Goal: Task Accomplishment & Management: Complete application form

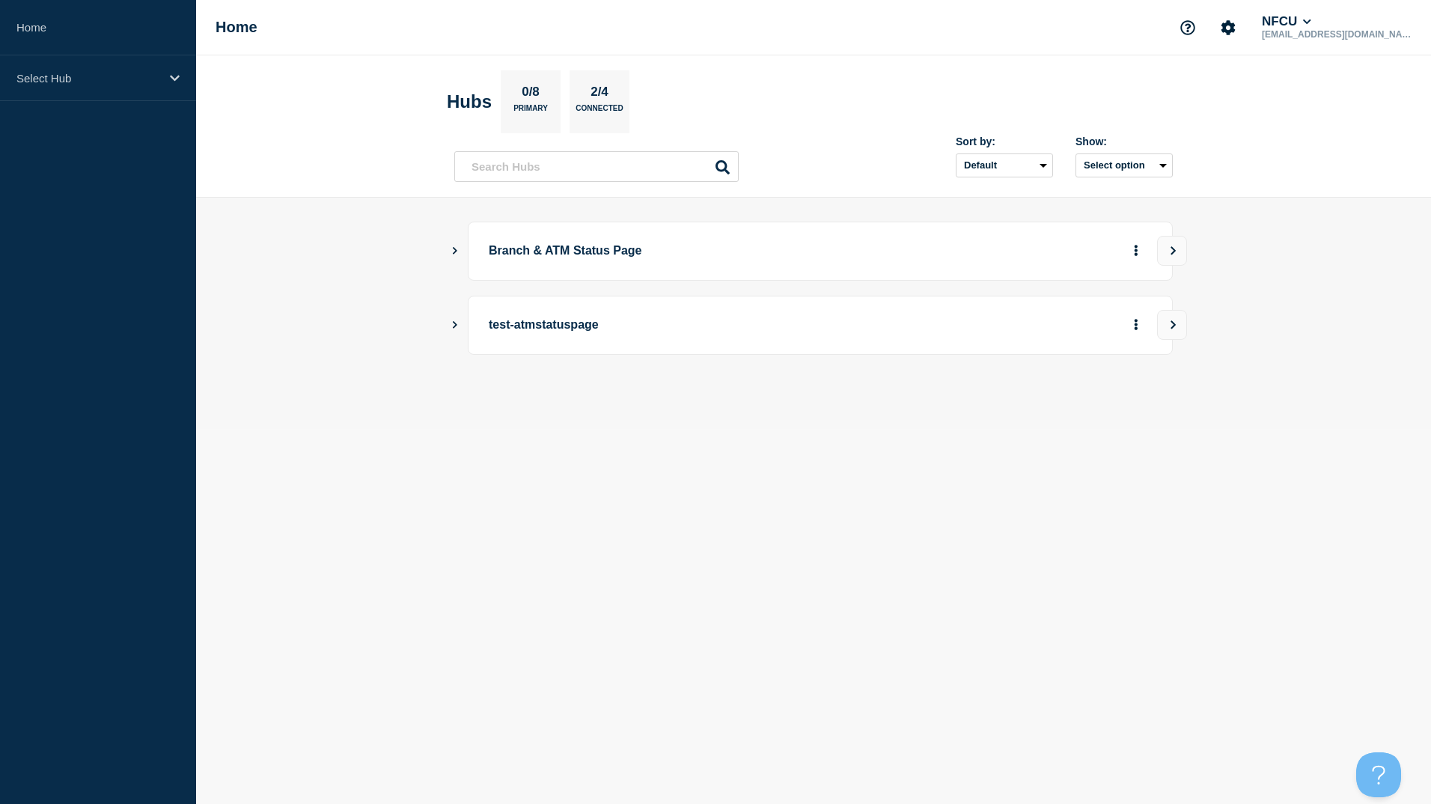
click at [453, 248] on icon "Show Connected Hubs" at bounding box center [455, 250] width 4 height 7
click at [1125, 315] on div "Create incident See overview" at bounding box center [1044, 326] width 216 height 30
click at [1107, 324] on button "See overview" at bounding box center [1083, 326] width 79 height 30
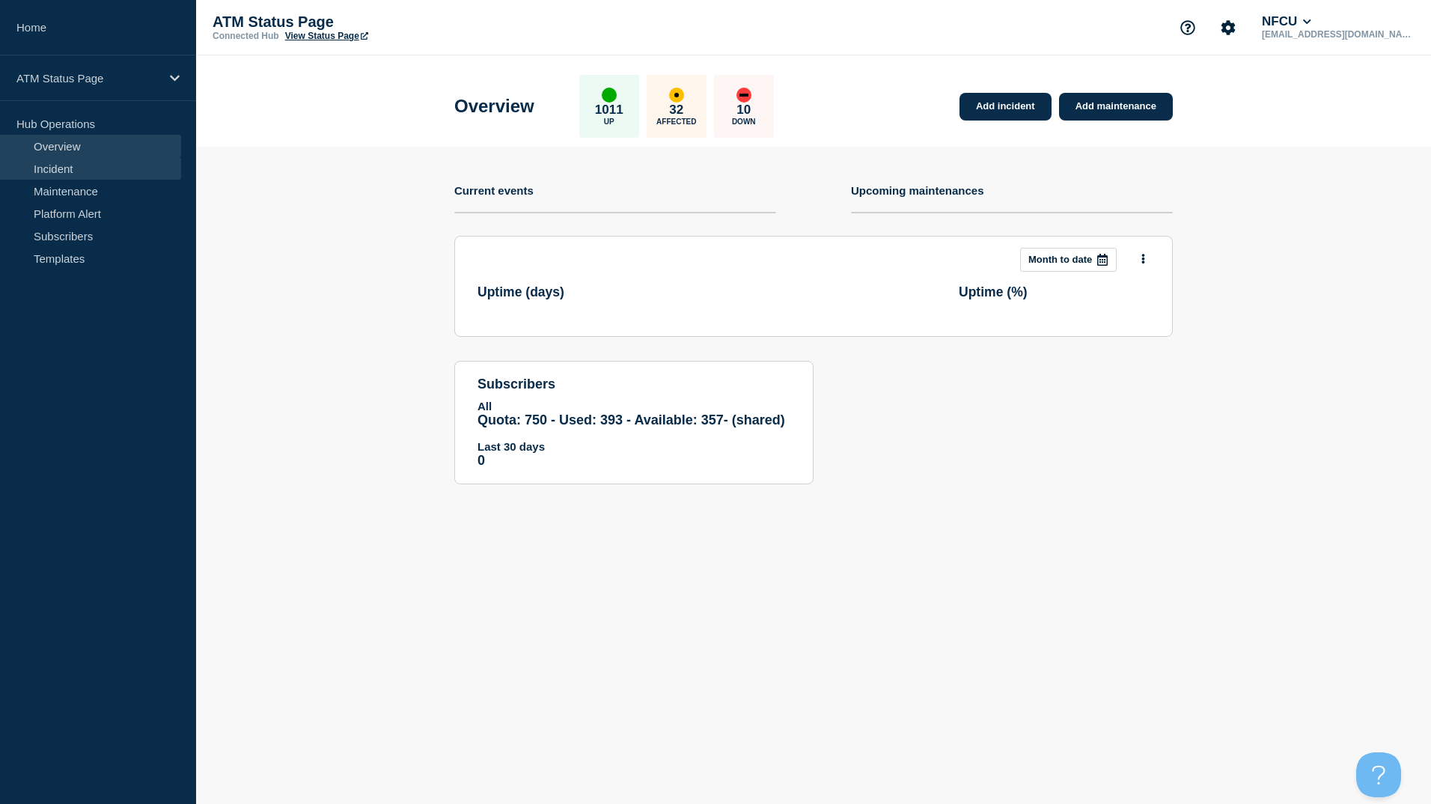
click at [85, 171] on link "Incident" at bounding box center [90, 168] width 181 height 22
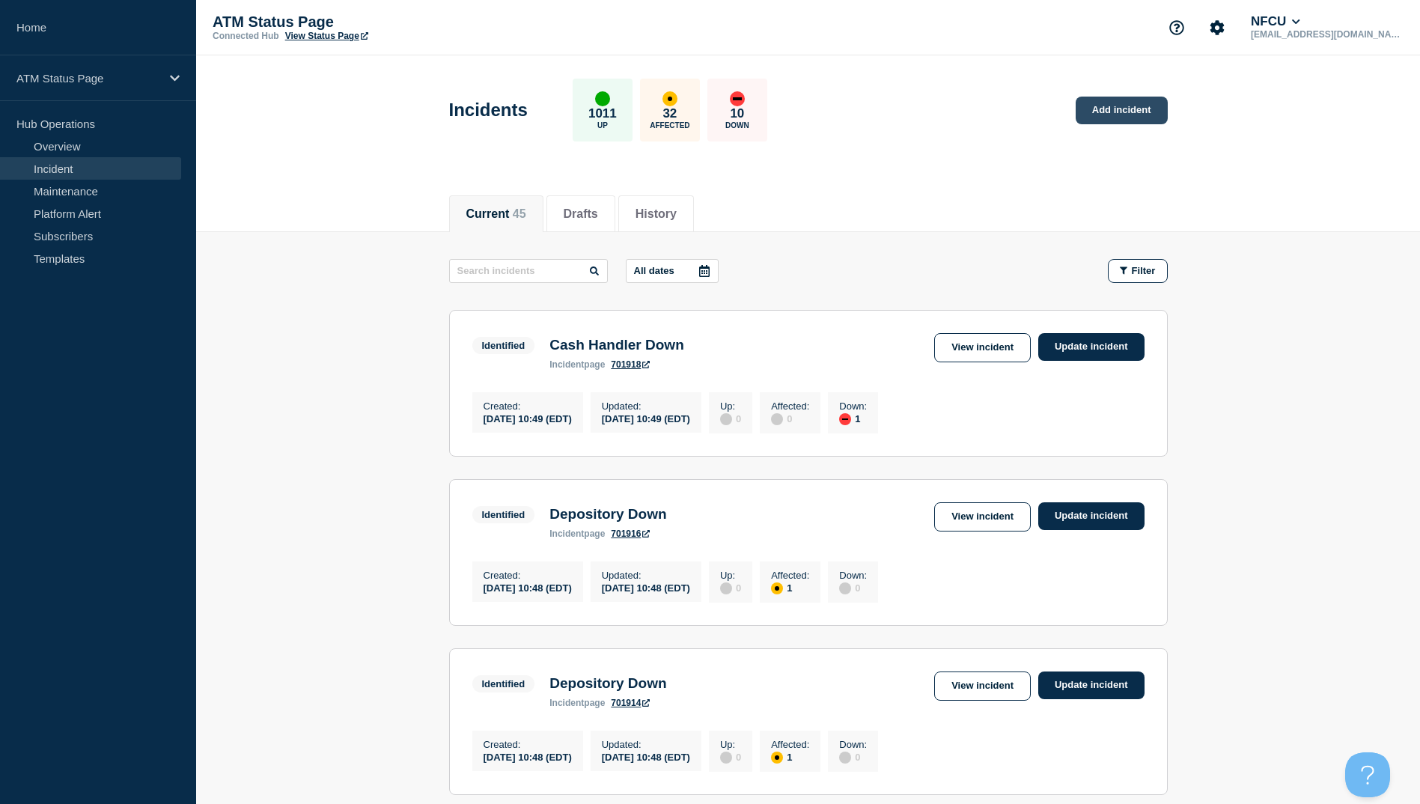
click at [1130, 118] on link "Add incident" at bounding box center [1121, 111] width 92 height 28
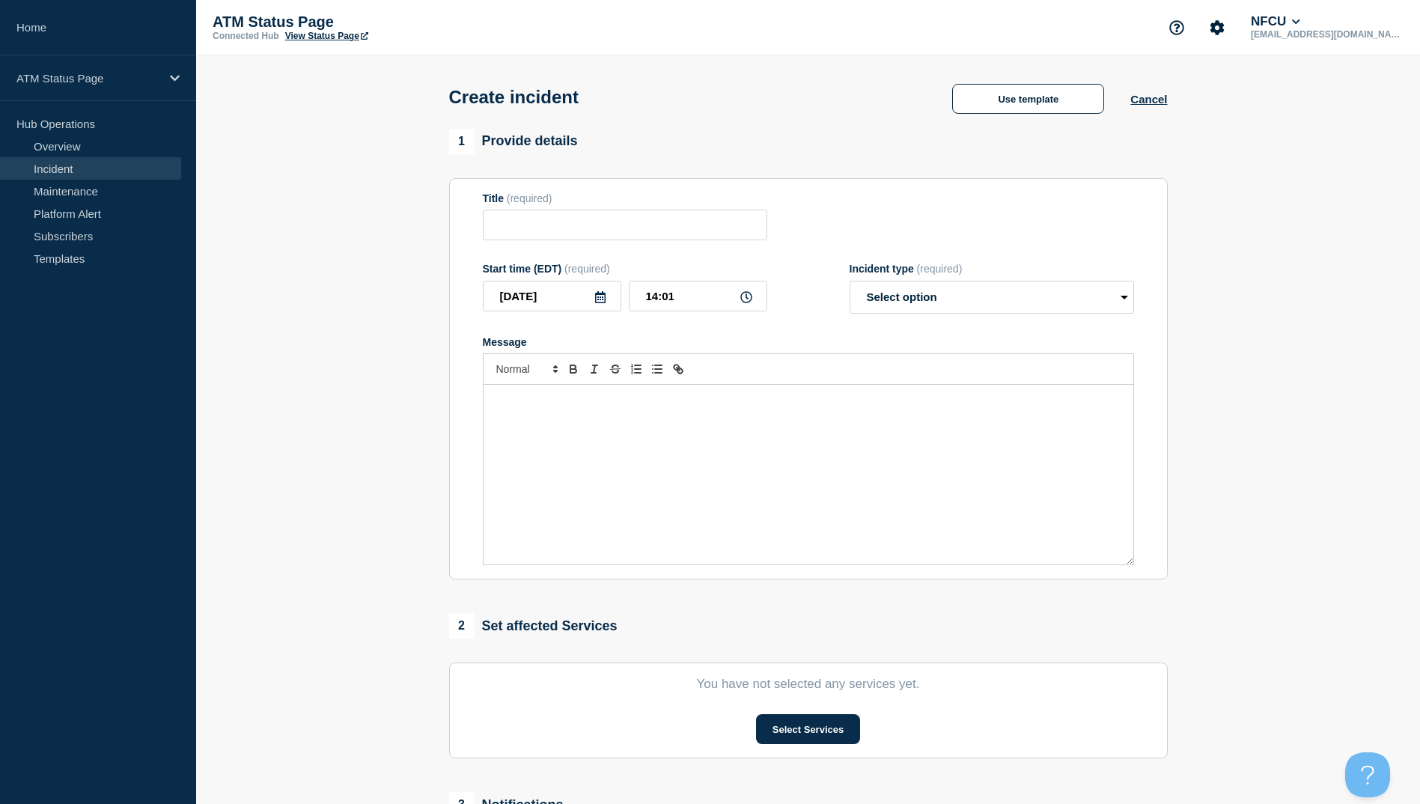
click at [980, 83] on div "Use template Cancel" at bounding box center [1046, 97] width 241 height 33
click at [988, 93] on button "Use template" at bounding box center [1028, 99] width 152 height 30
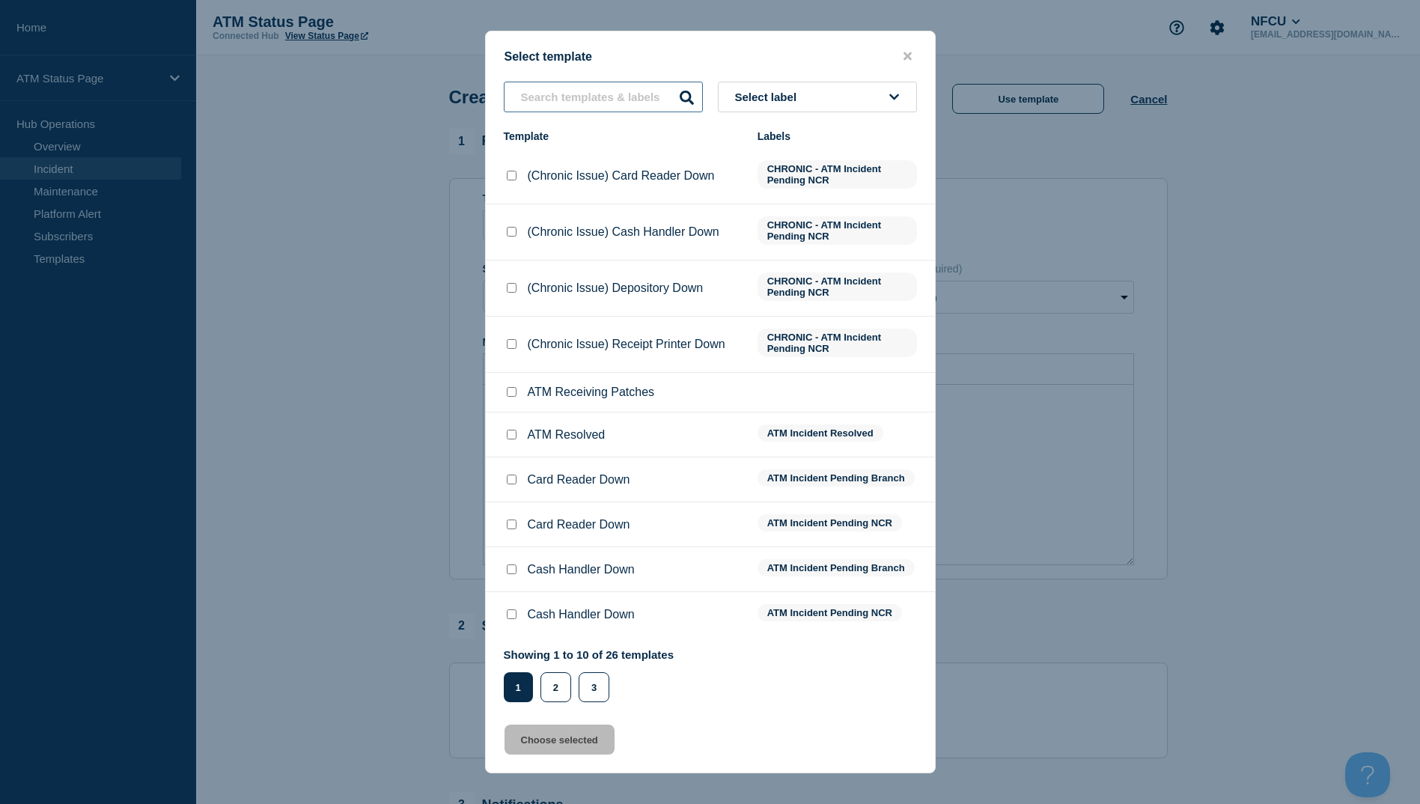
click at [569, 91] on input "text" at bounding box center [603, 97] width 199 height 31
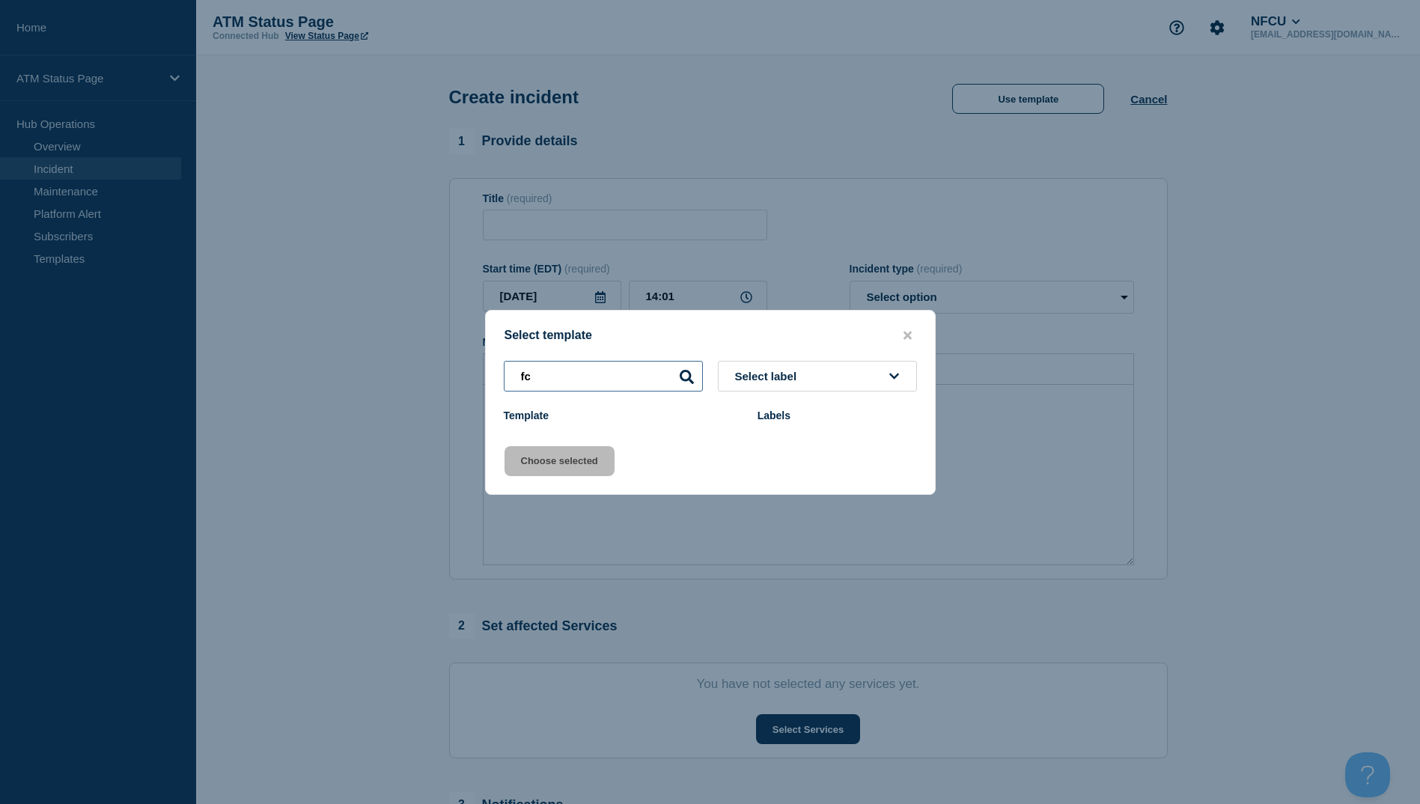
type input "f"
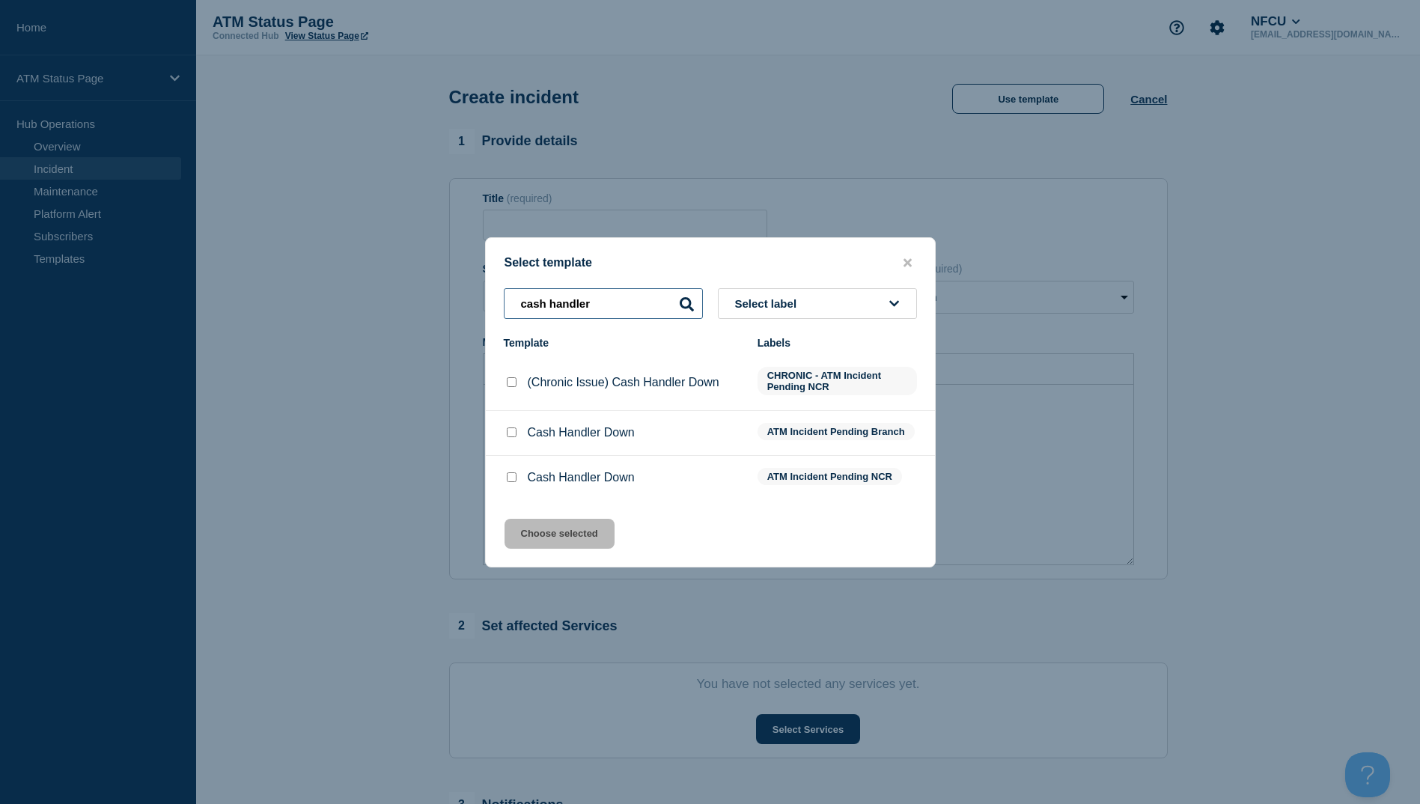
type input "cash handler"
click at [510, 437] on input "Cash Handler Down checkbox" at bounding box center [512, 432] width 10 height 10
checkbox input "true"
click at [555, 531] on button "Choose selected" at bounding box center [559, 534] width 110 height 30
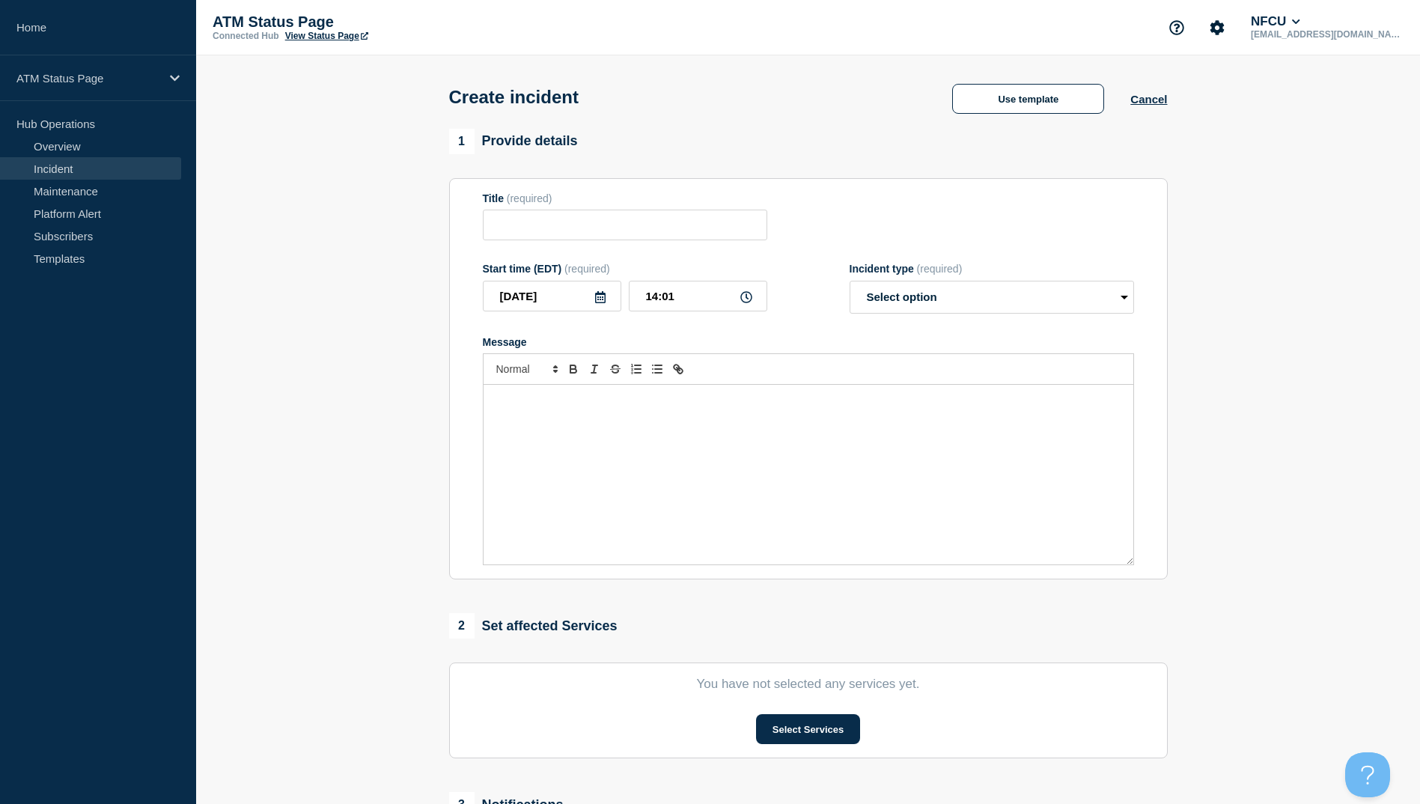
type input "Cash Handler Down"
select select "identified"
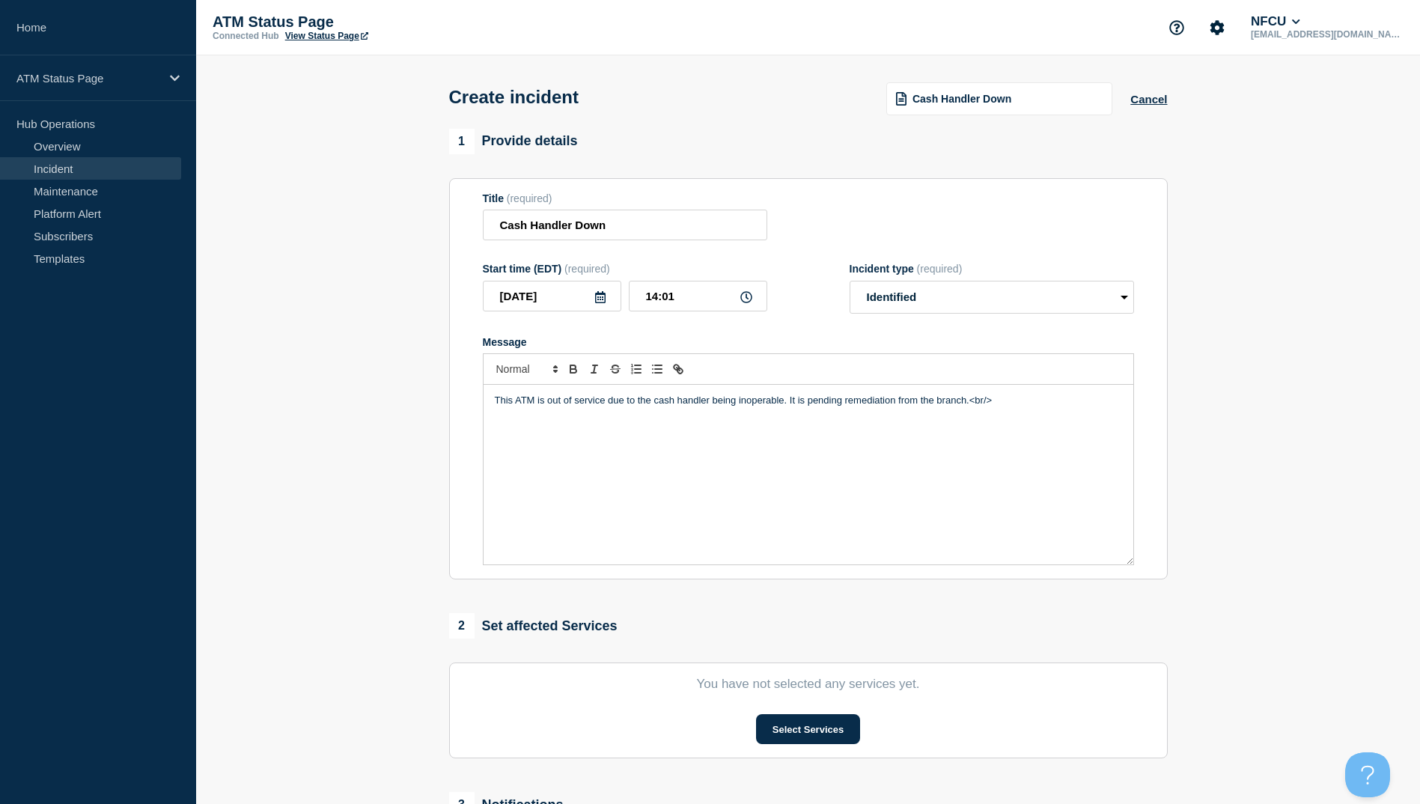
scroll to position [150, 0]
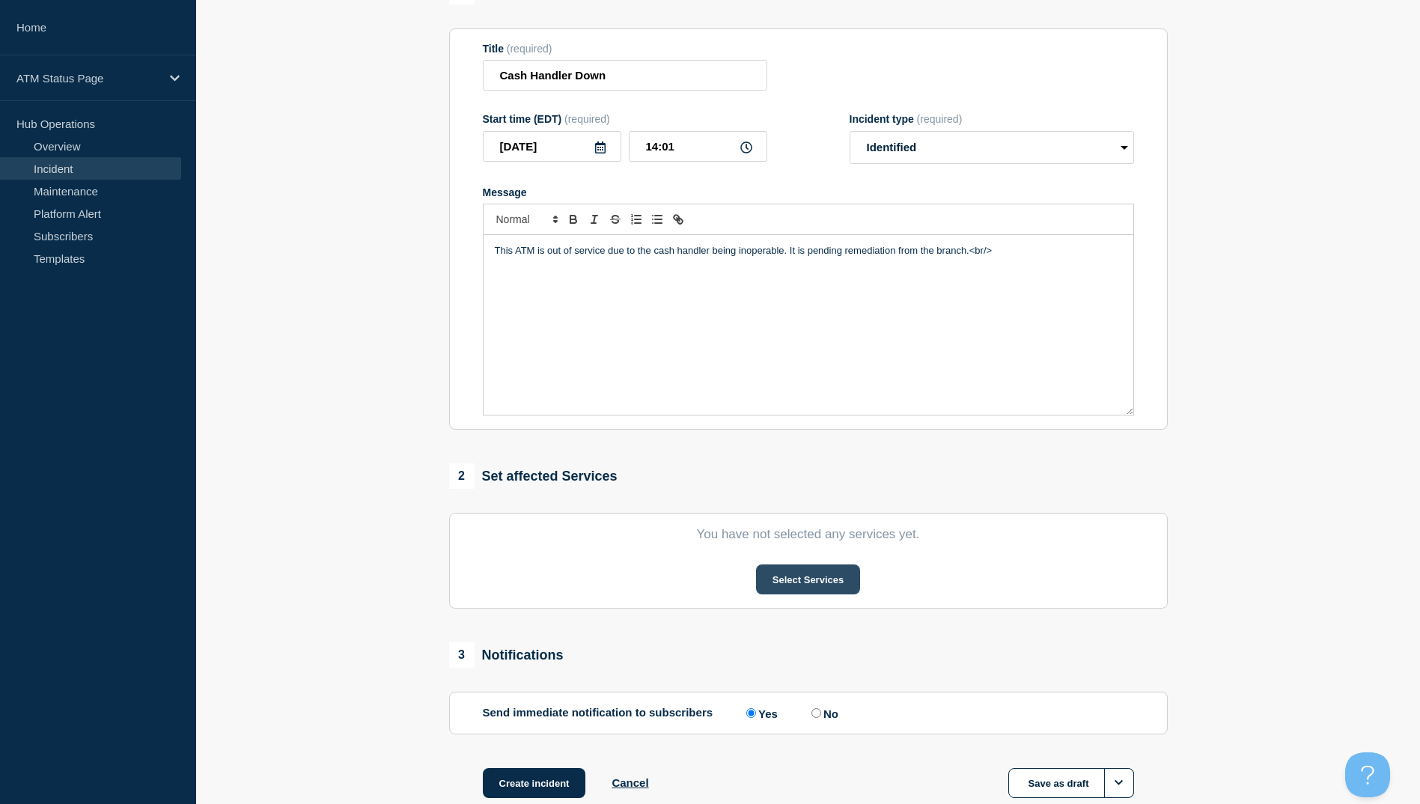
click at [757, 576] on button "Select Services" at bounding box center [808, 579] width 104 height 30
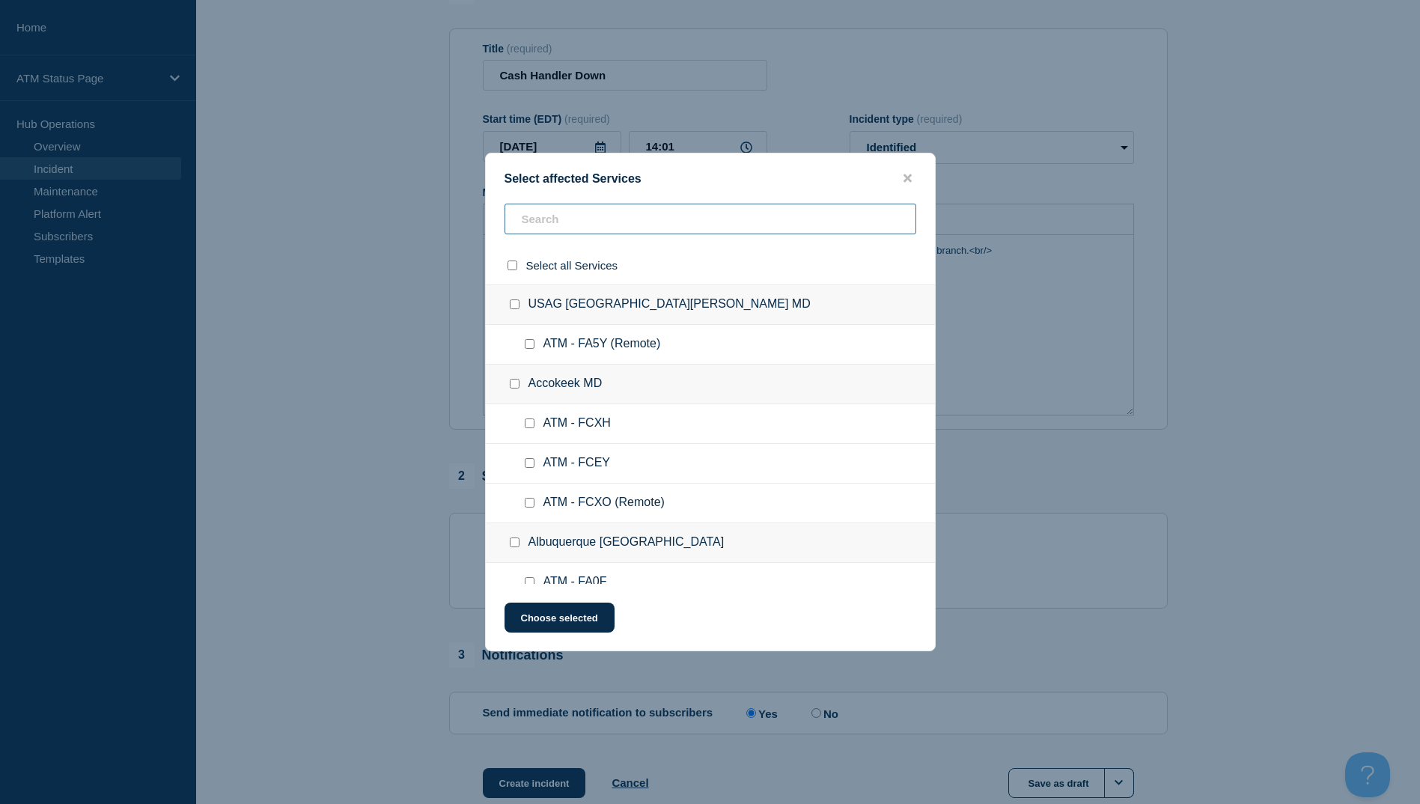
click at [614, 229] on input "text" at bounding box center [710, 219] width 412 height 31
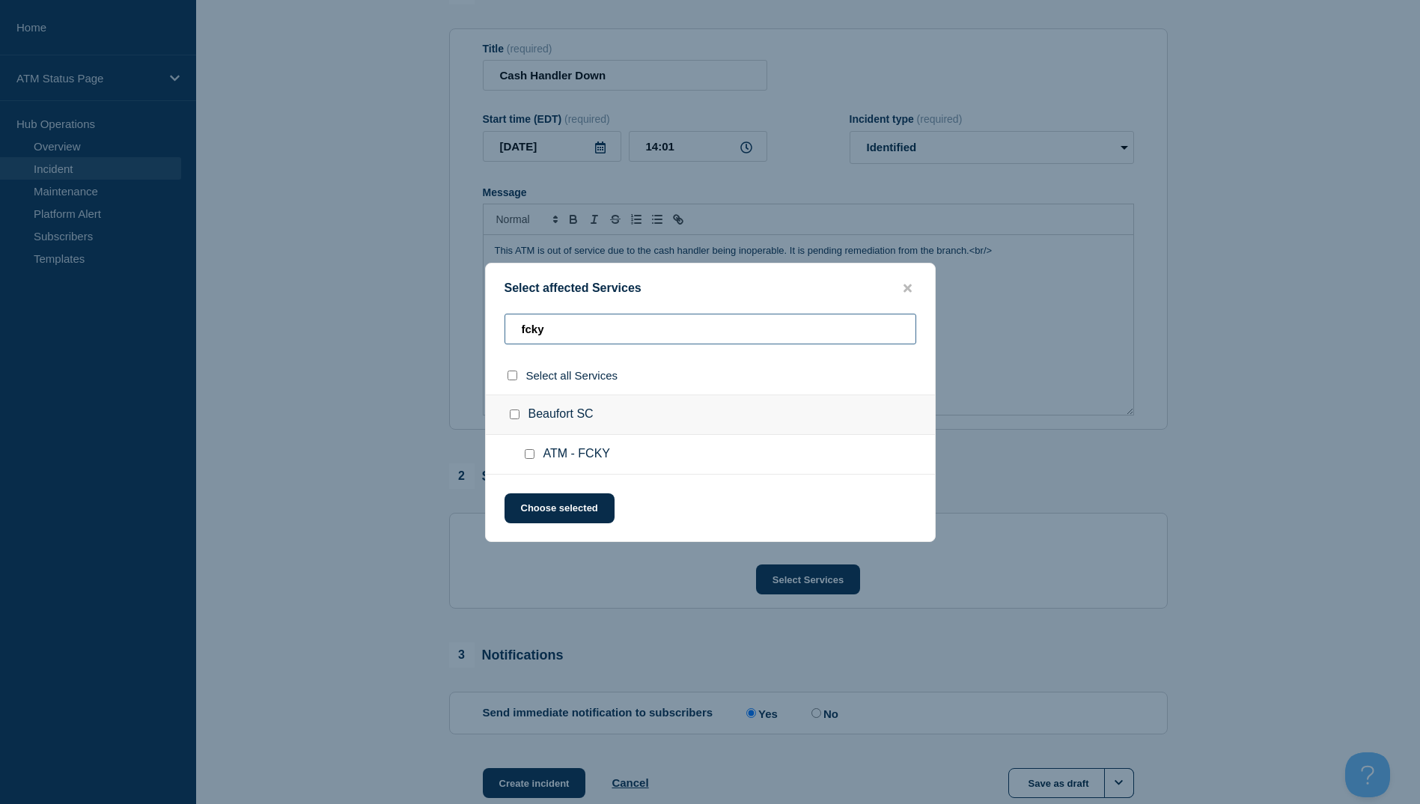
type input "fcky"
click at [515, 375] on input "select all checkbox" at bounding box center [512, 375] width 10 height 10
checkbox input "true"
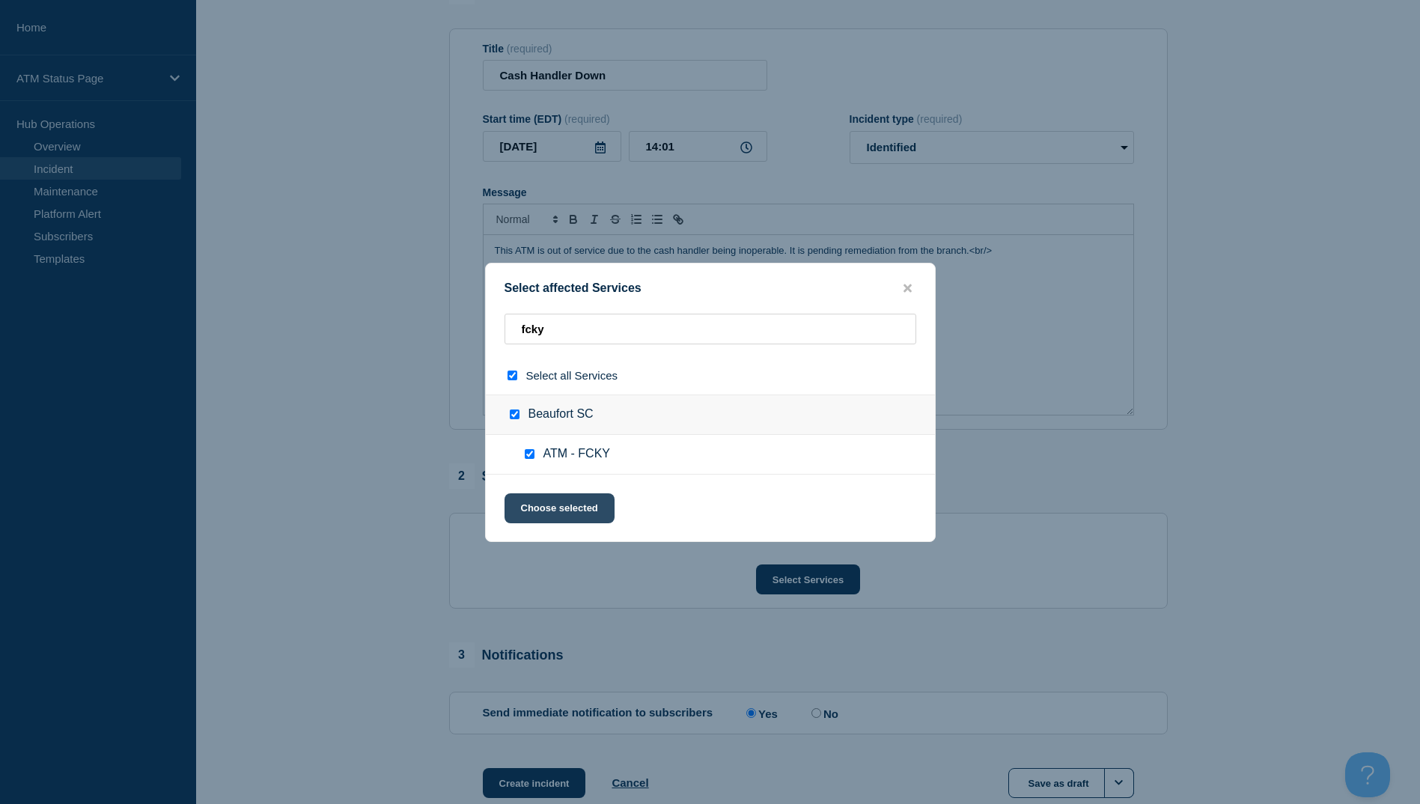
click at [561, 497] on button "Choose selected" at bounding box center [559, 508] width 110 height 30
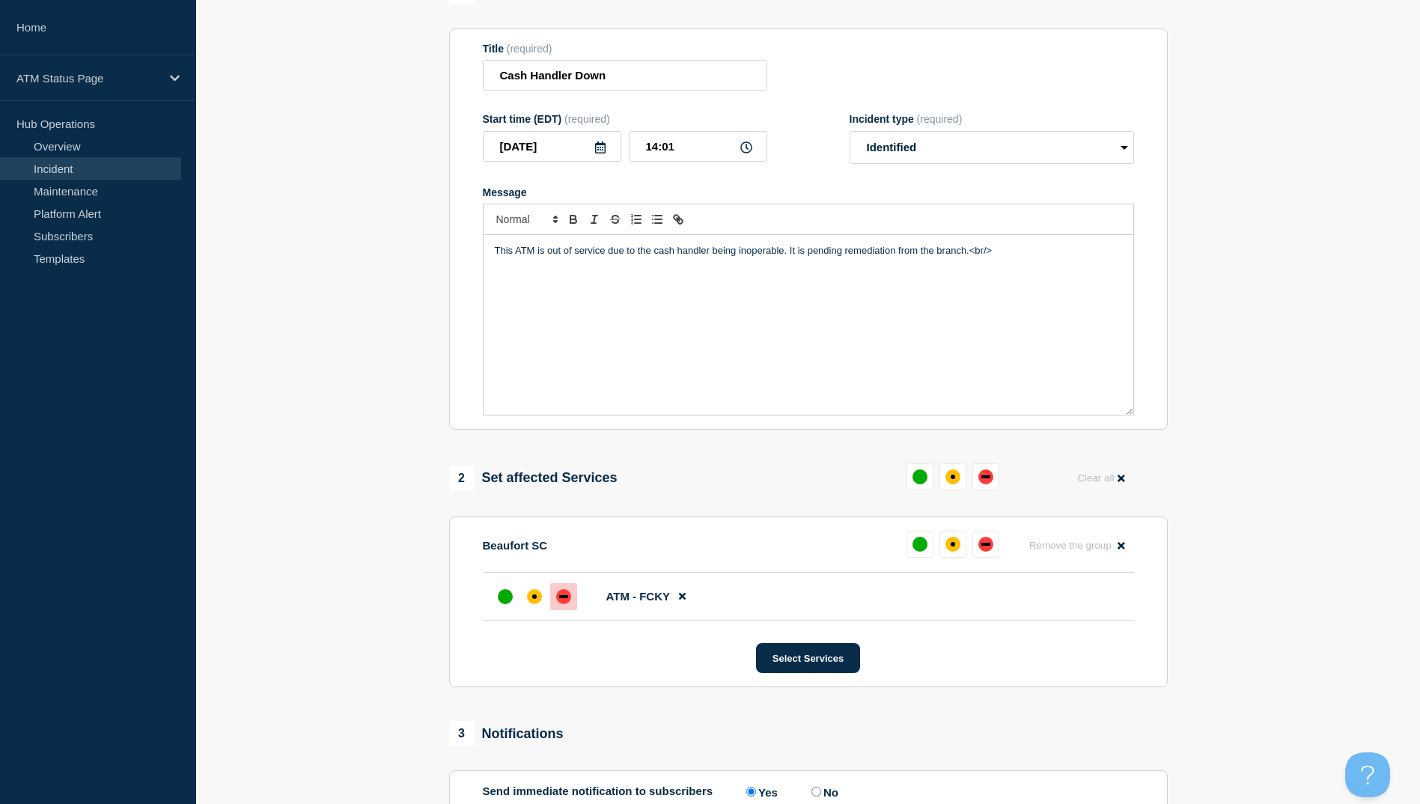
click at [569, 601] on div "down" at bounding box center [563, 596] width 15 height 15
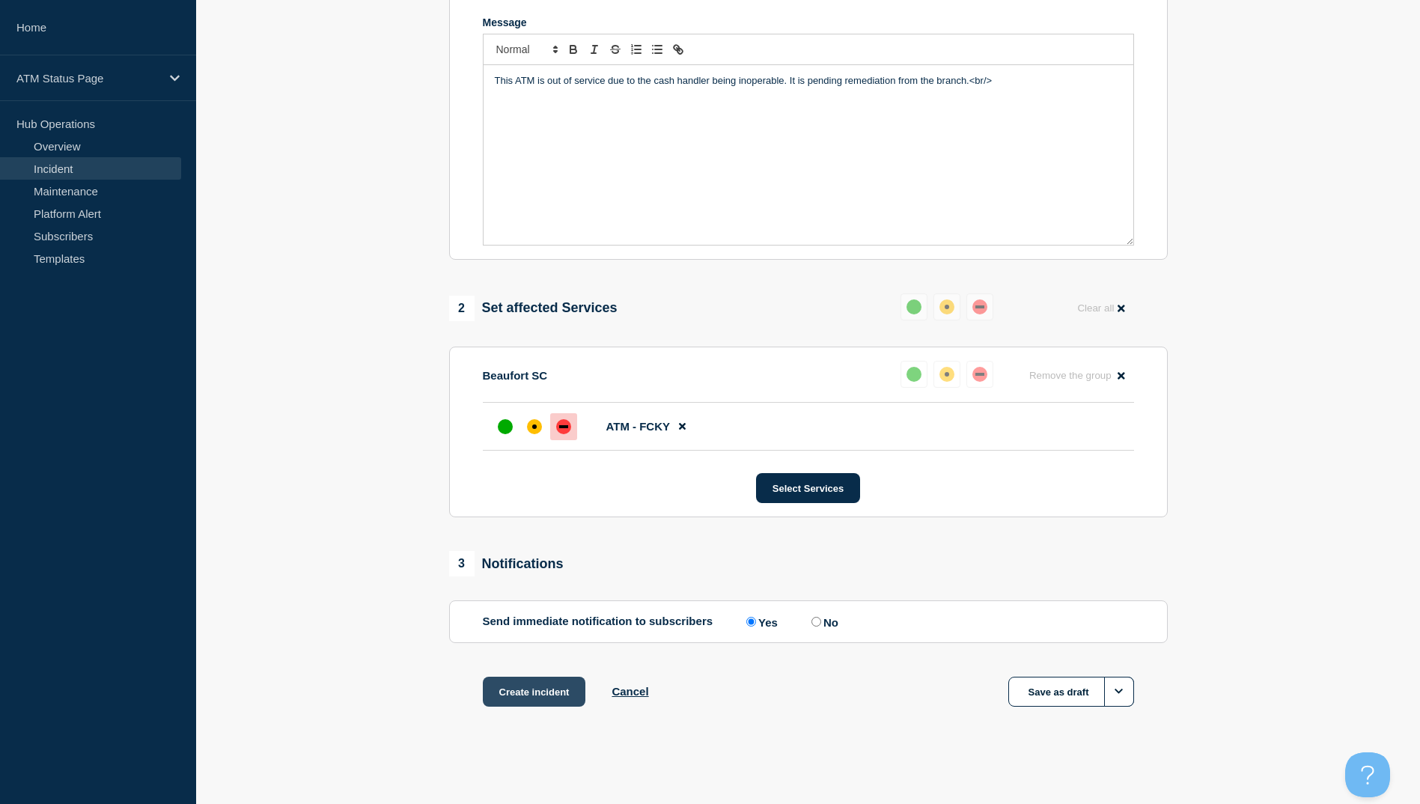
click at [547, 702] on button "Create incident" at bounding box center [534, 691] width 103 height 30
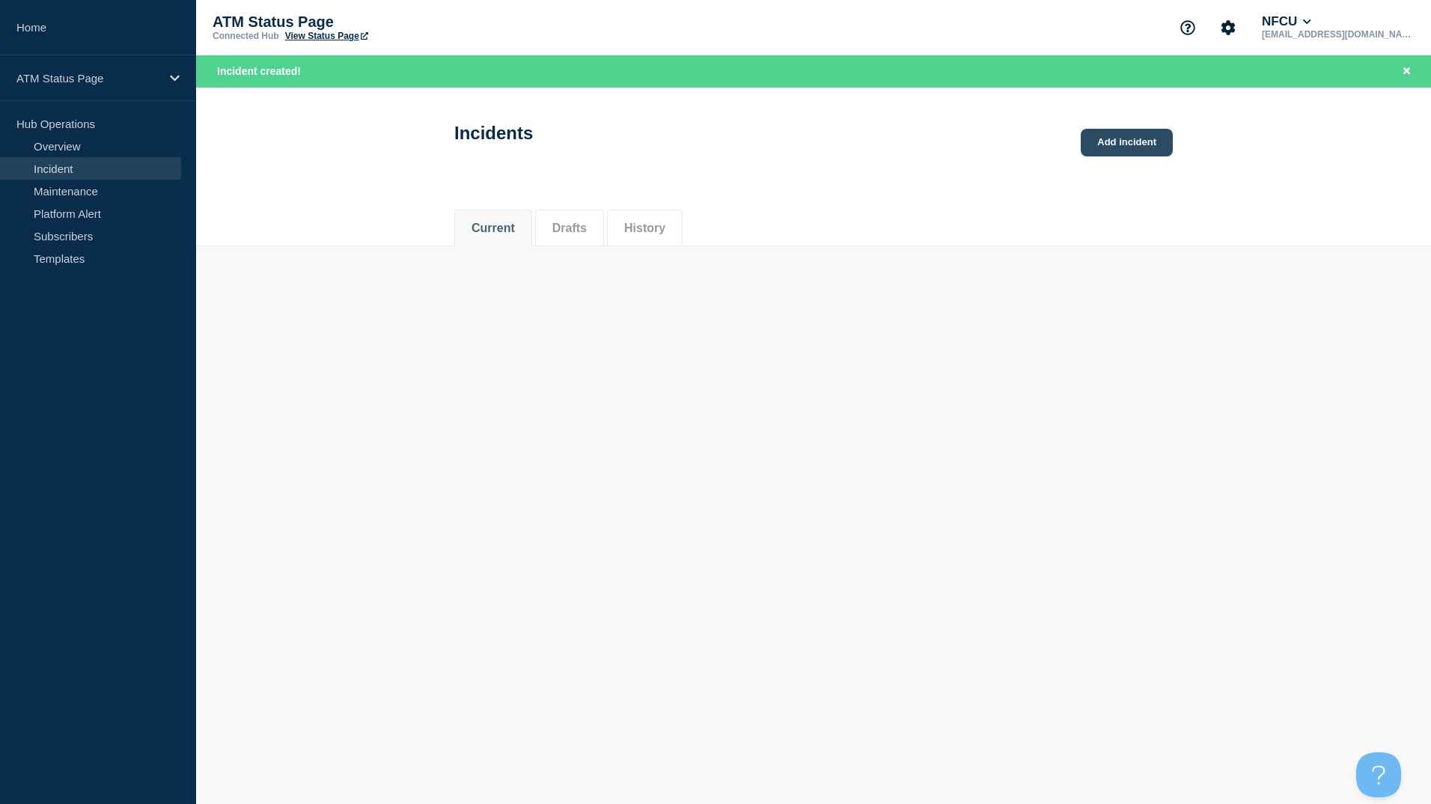
click at [1139, 148] on link "Add incident" at bounding box center [1127, 143] width 92 height 28
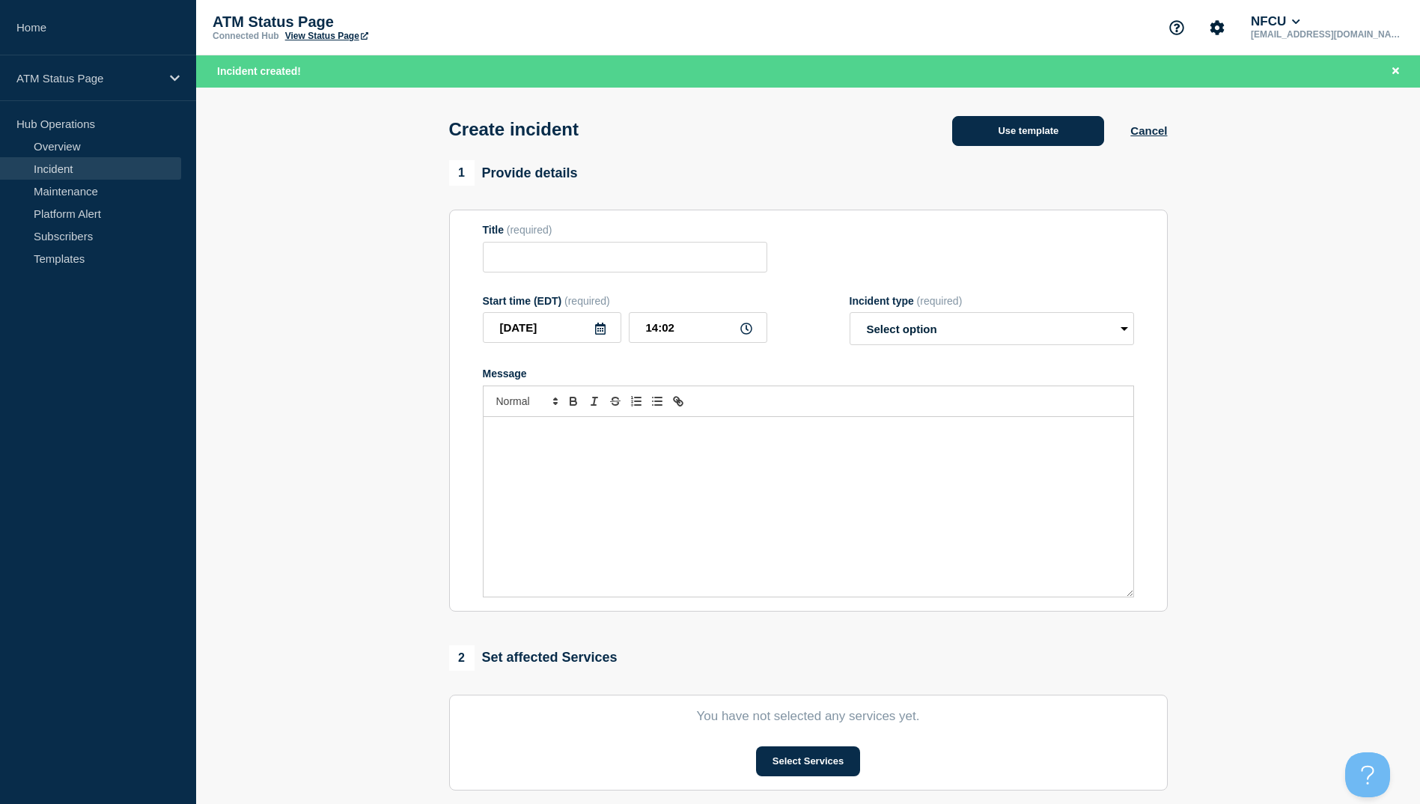
click at [1004, 137] on button "Use template" at bounding box center [1028, 131] width 152 height 30
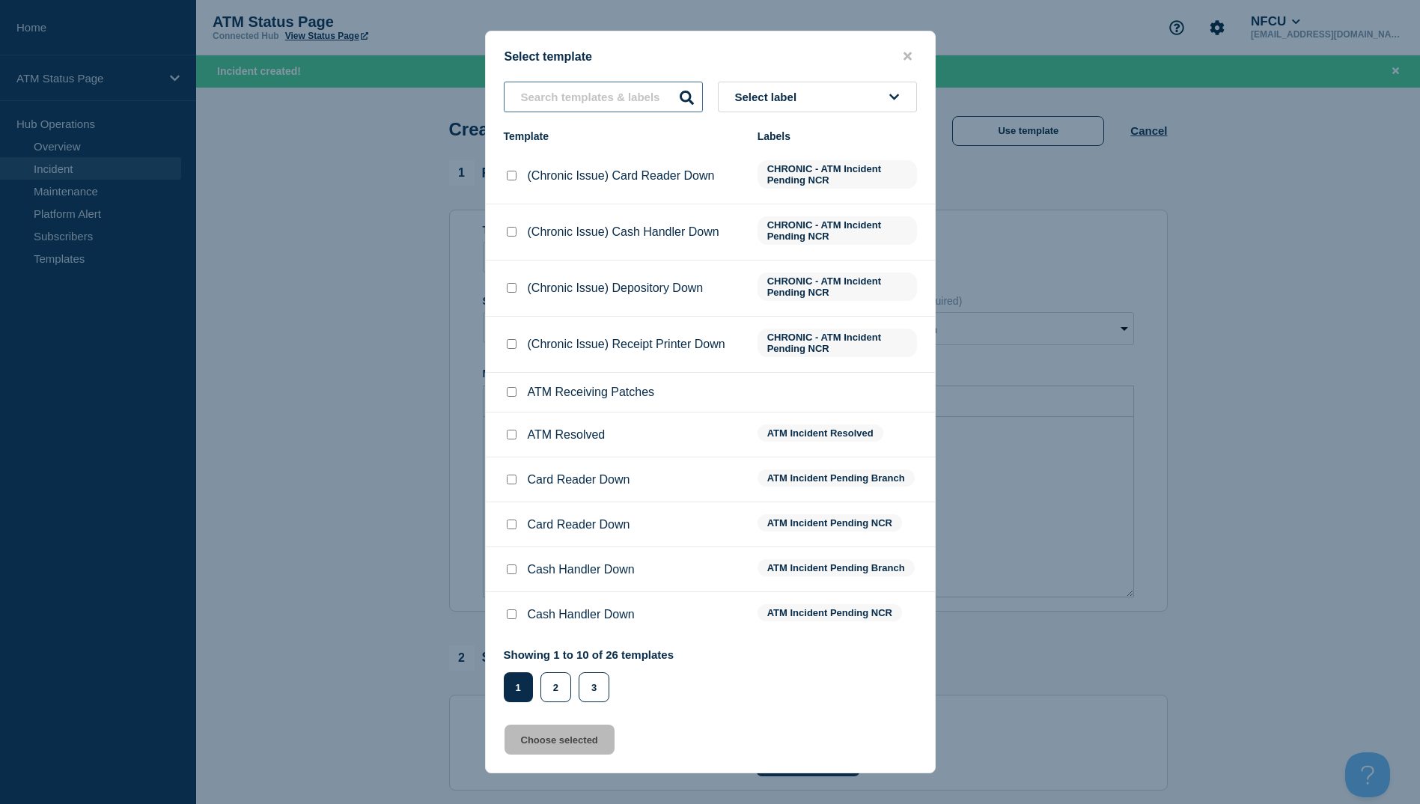
click at [545, 106] on input "text" at bounding box center [603, 97] width 199 height 31
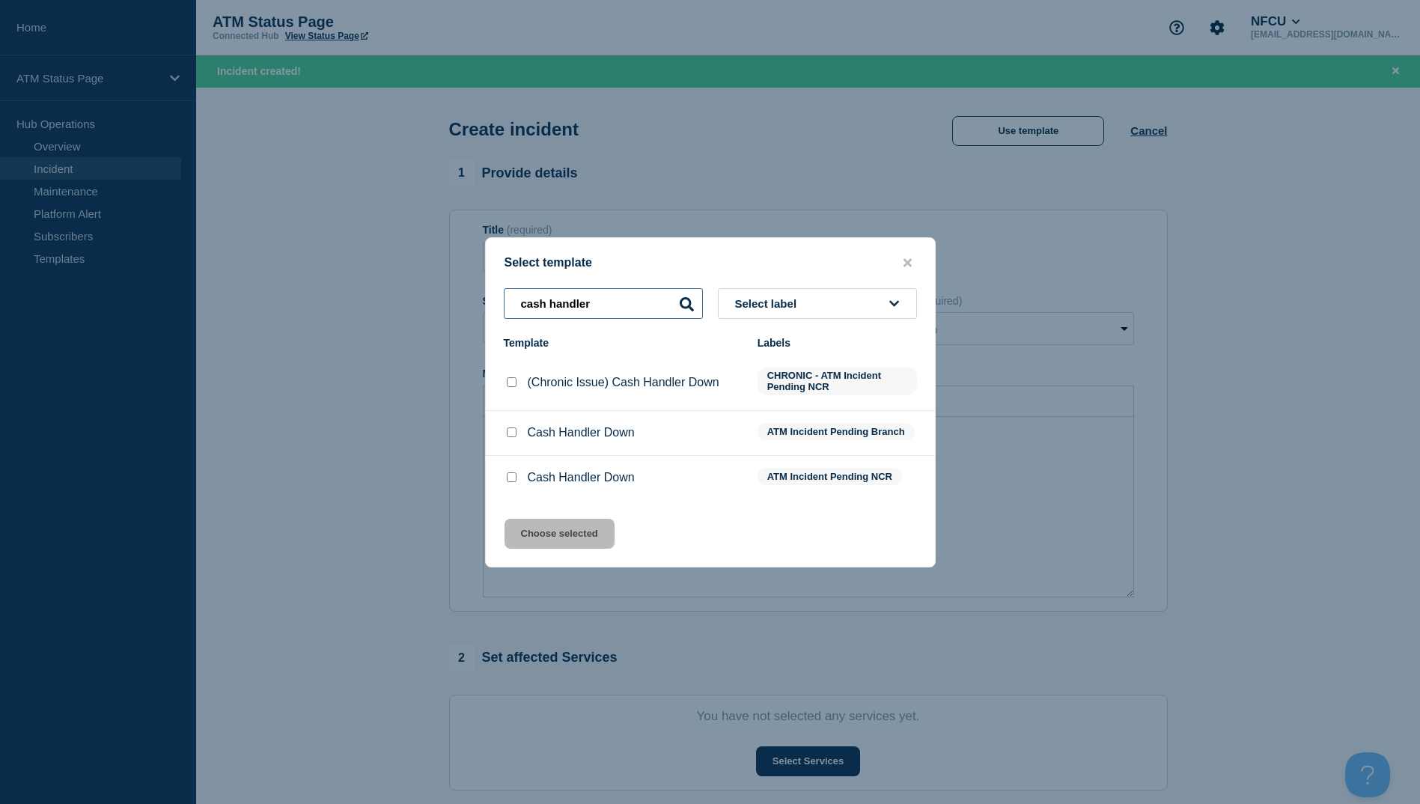
type input "cash handler"
click at [508, 440] on div at bounding box center [511, 432] width 15 height 15
click at [513, 432] on input "Cash Handler Down checkbox" at bounding box center [512, 432] width 10 height 10
checkbox input "true"
click at [537, 527] on button "Choose selected" at bounding box center [559, 534] width 110 height 30
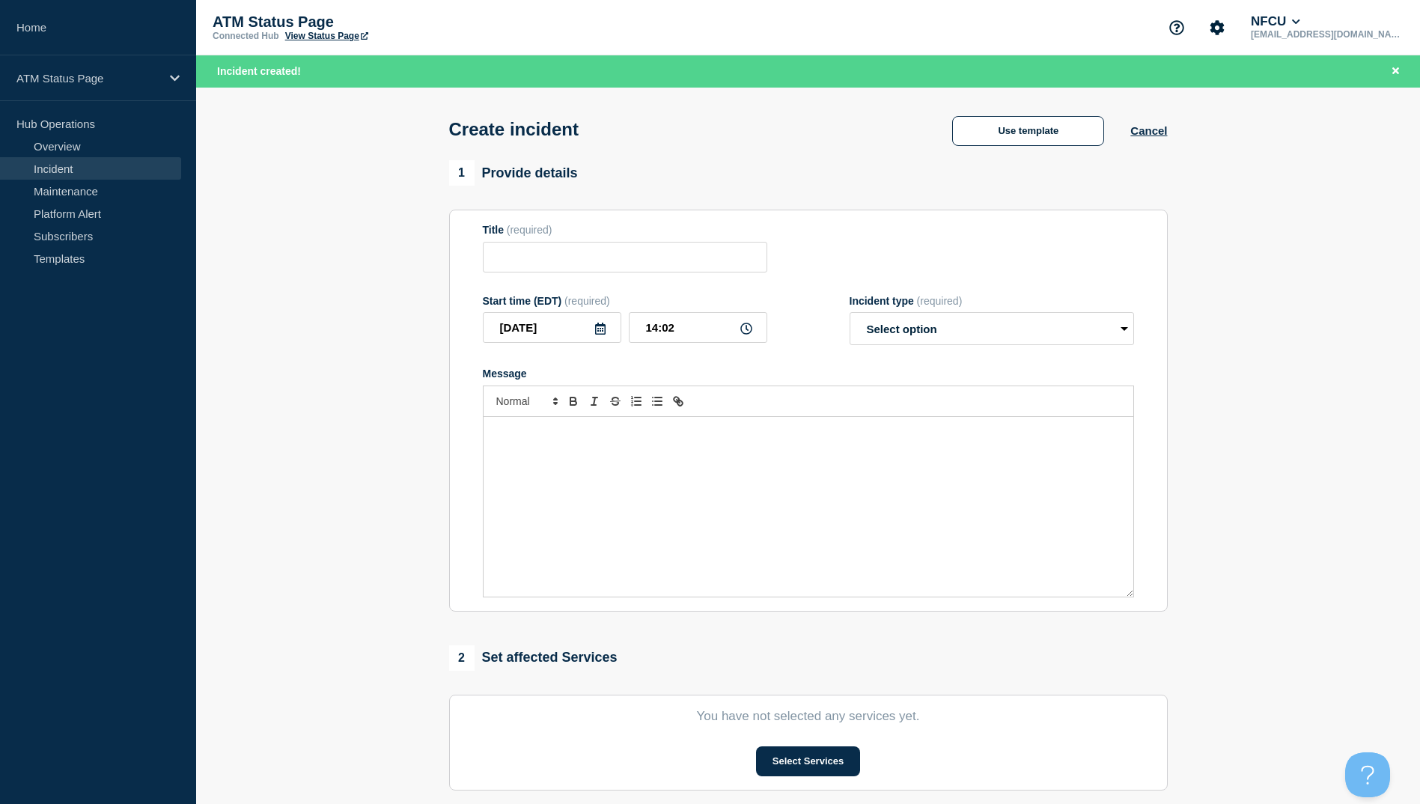
type input "Cash Handler Down"
select select "identified"
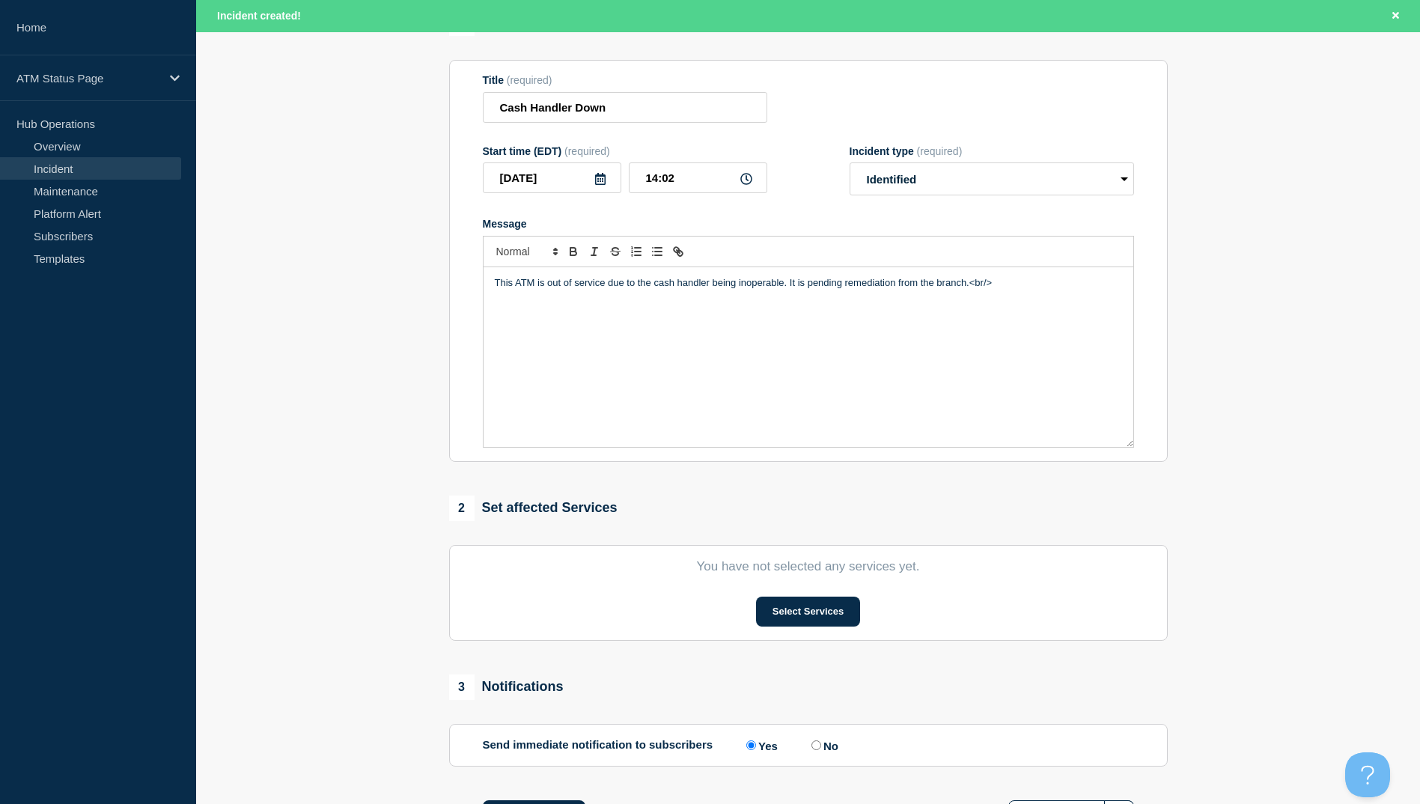
scroll to position [75, 0]
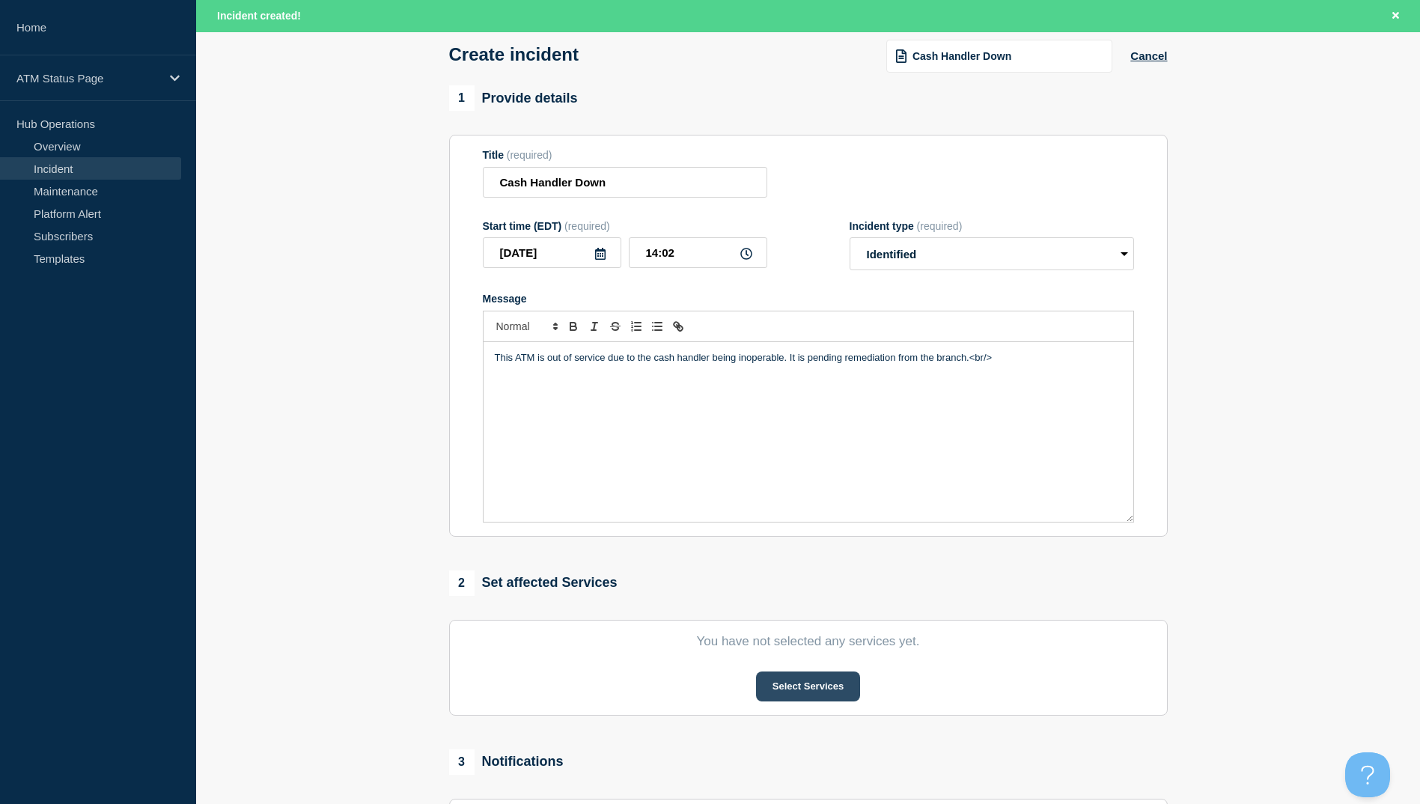
click at [835, 701] on button "Select Services" at bounding box center [808, 686] width 104 height 30
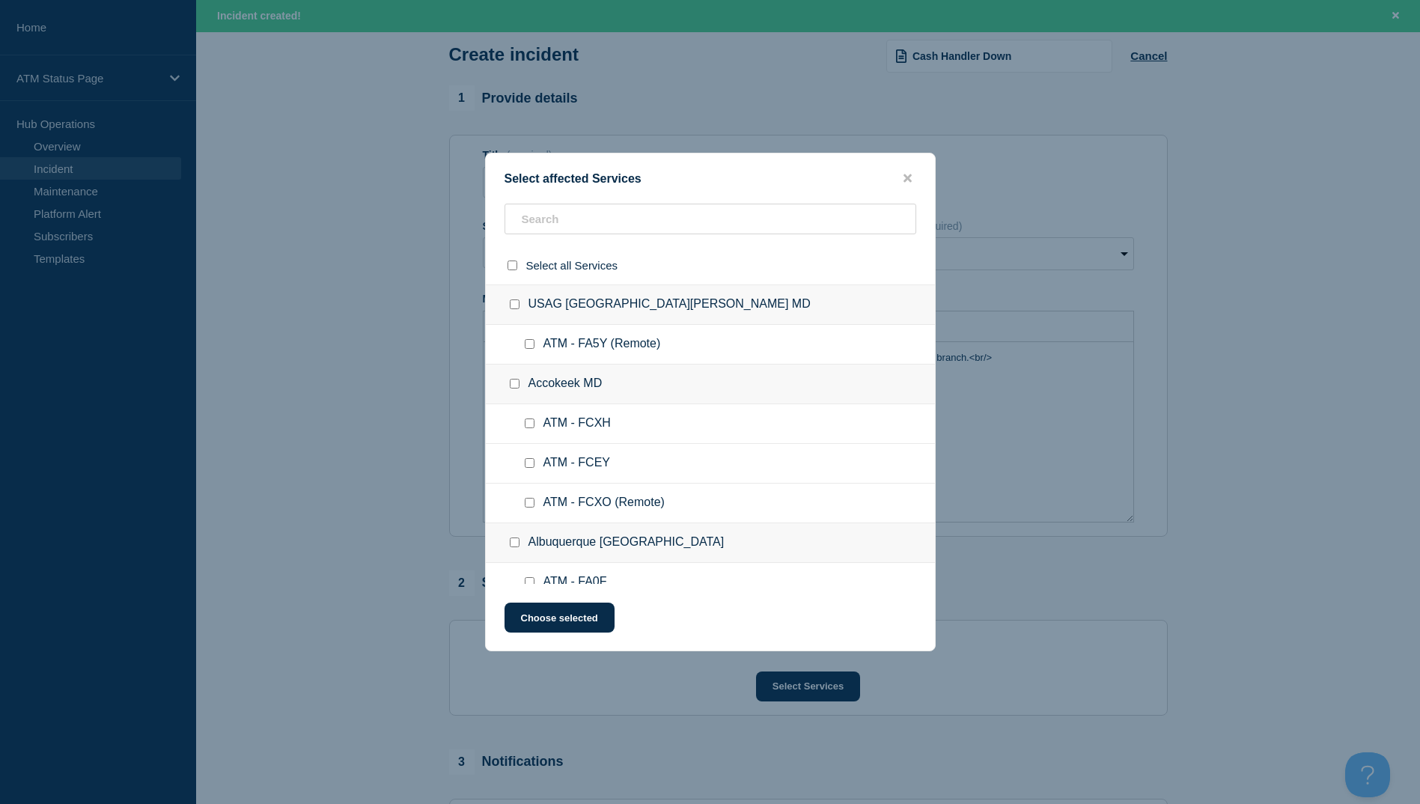
click at [549, 204] on div "Select affected Services Select all Services USAG Fort Detrick MD ATM - FA5Y (R…" at bounding box center [710, 402] width 450 height 498
click at [549, 203] on div "Select affected Services Select all Services USAG Fort Detrick MD ATM - FA5Y (R…" at bounding box center [710, 402] width 450 height 498
click at [564, 221] on input "text" at bounding box center [710, 219] width 412 height 31
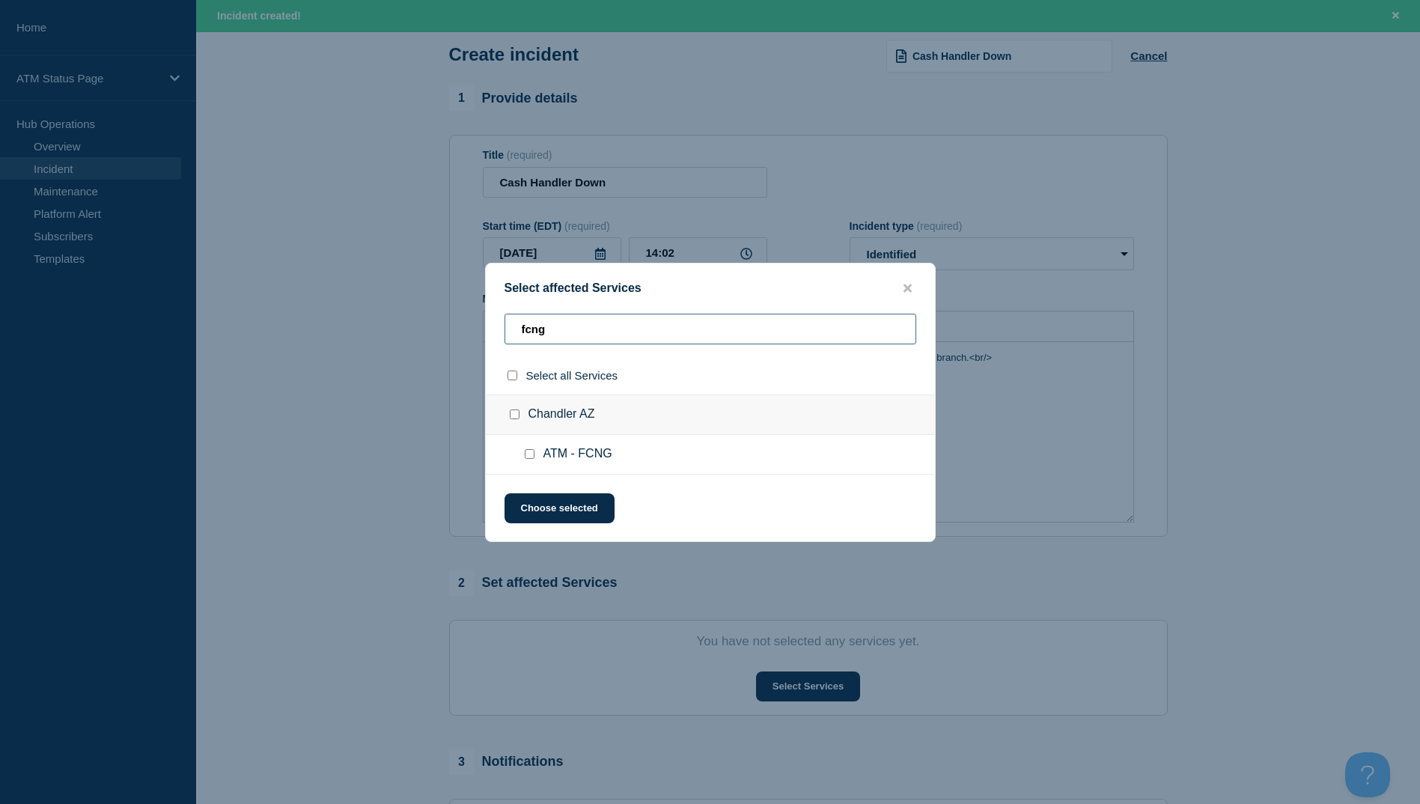
type input "fcng"
click at [510, 377] on input "select all checkbox" at bounding box center [512, 375] width 10 height 10
checkbox input "true"
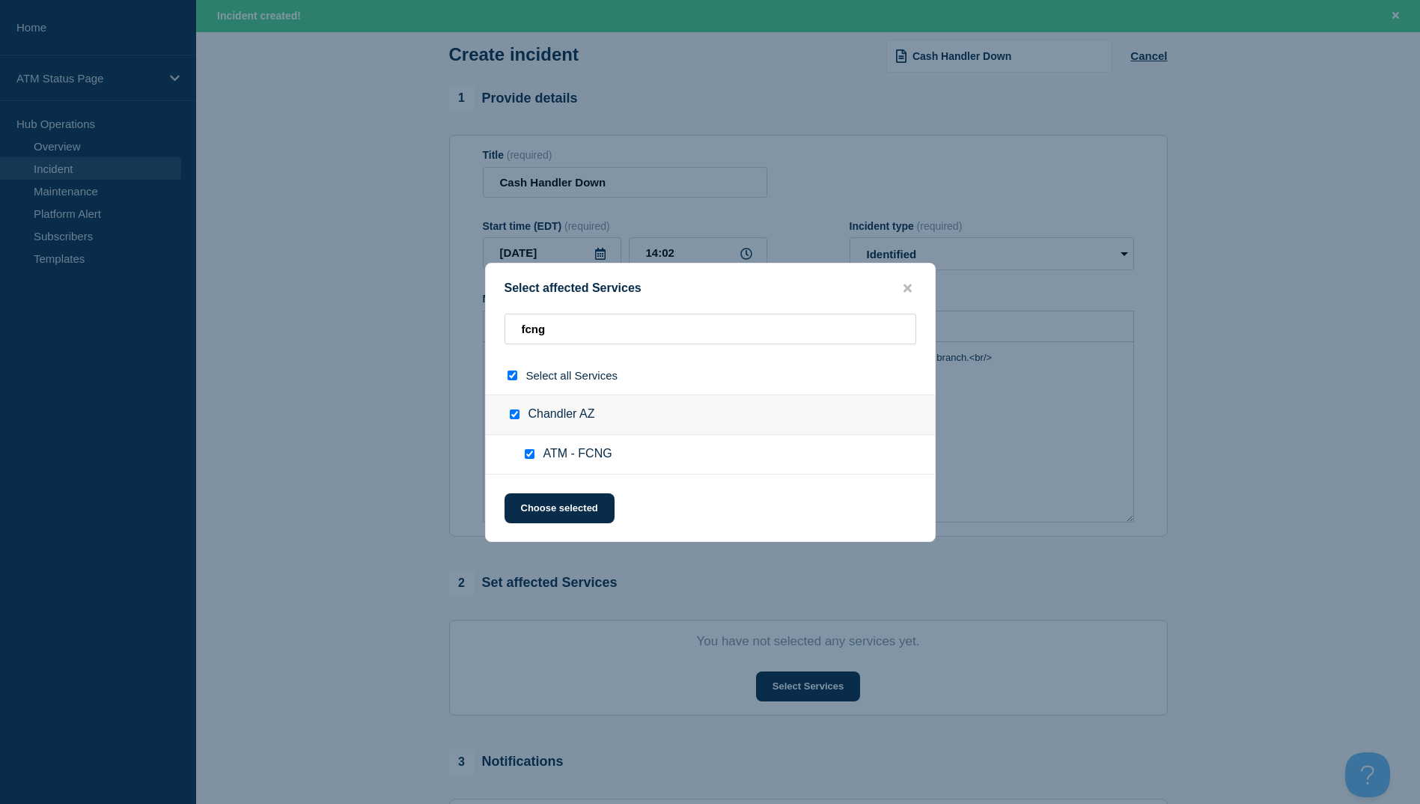
click at [593, 529] on div "Select affected Services fcng Select all Services Chandler AZ ATM - FCNG Choose…" at bounding box center [710, 402] width 450 height 279
click at [597, 516] on button "Choose selected" at bounding box center [559, 508] width 110 height 30
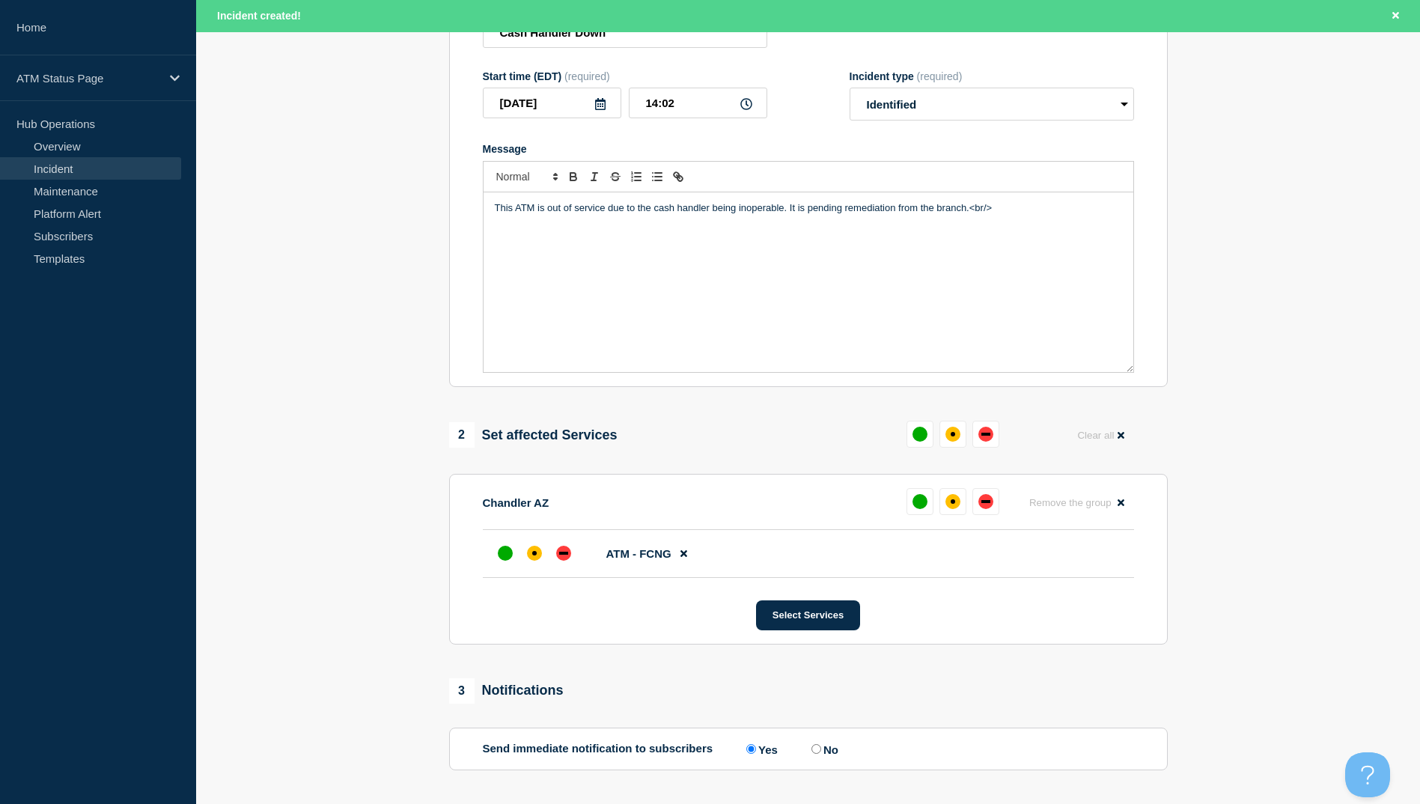
scroll to position [355, 0]
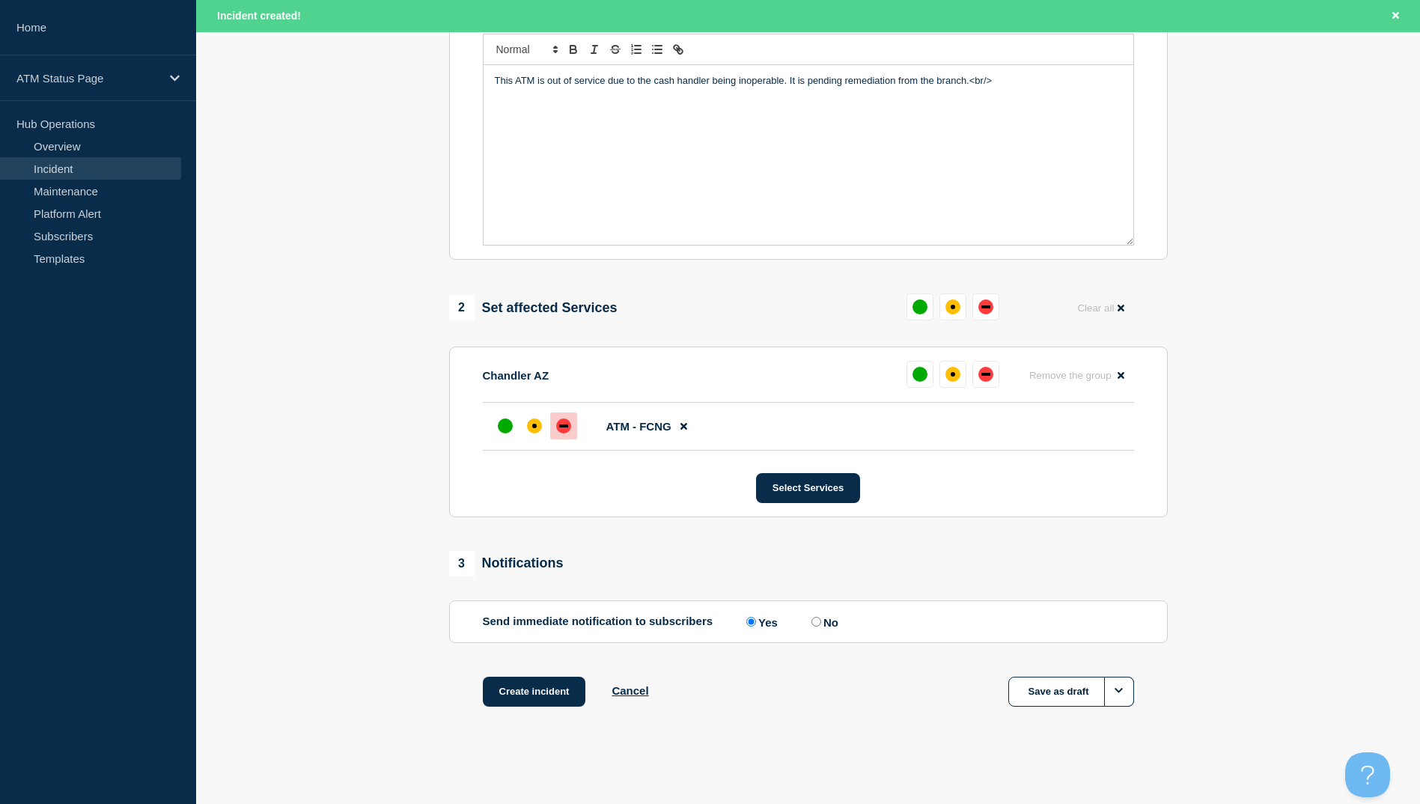
click at [566, 431] on div "down" at bounding box center [563, 425] width 15 height 15
click at [555, 682] on button "Create incident" at bounding box center [534, 691] width 103 height 30
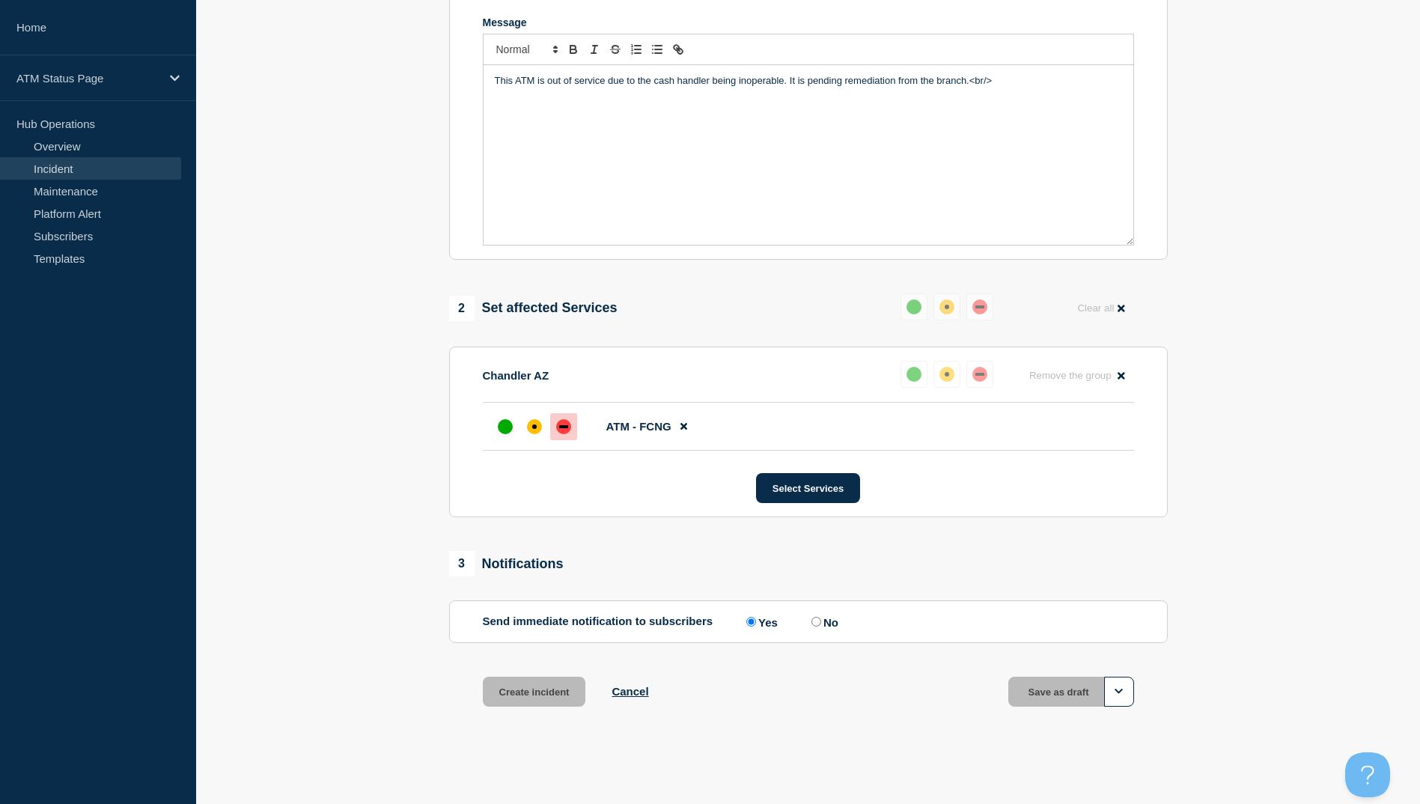
scroll to position [323, 0]
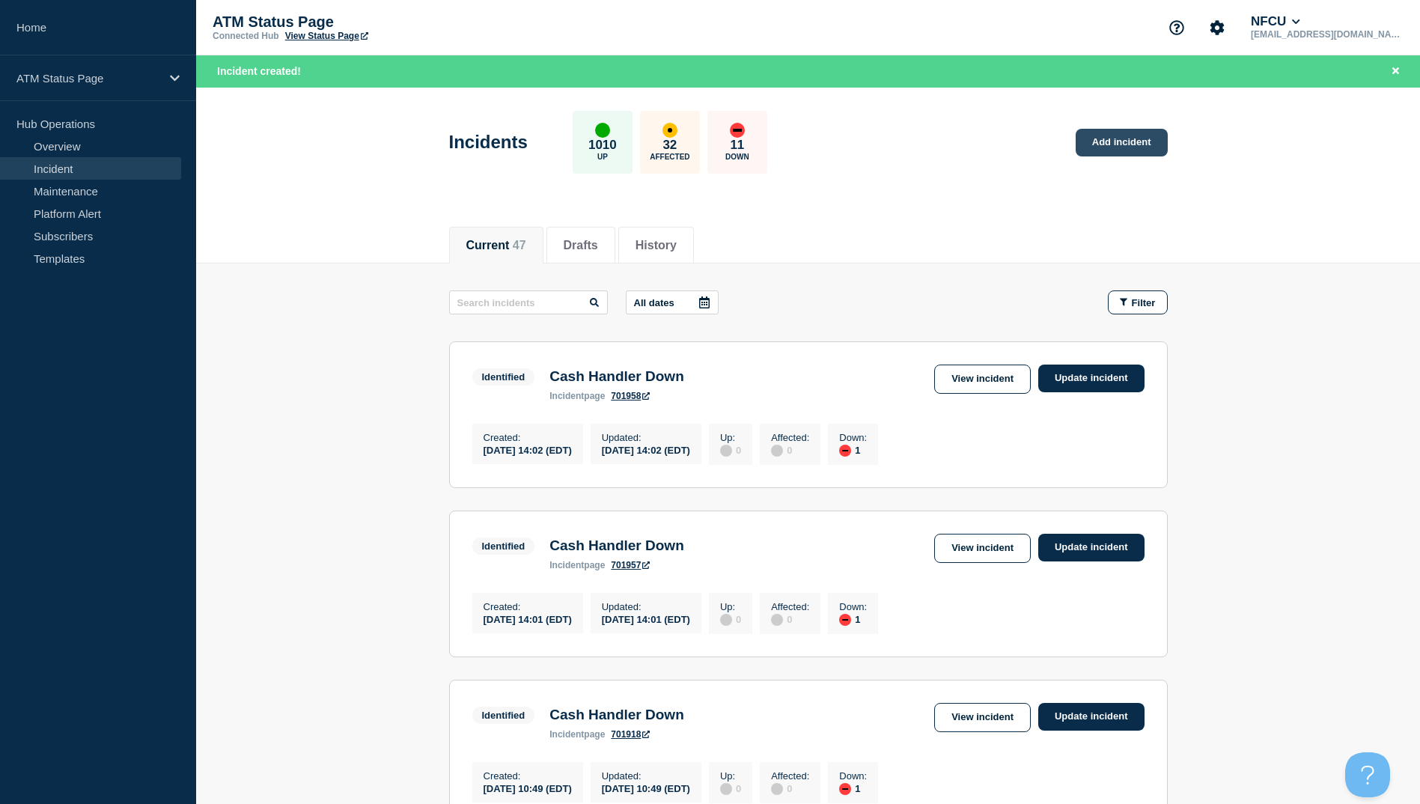
click at [1151, 132] on link "Add incident" at bounding box center [1121, 143] width 92 height 28
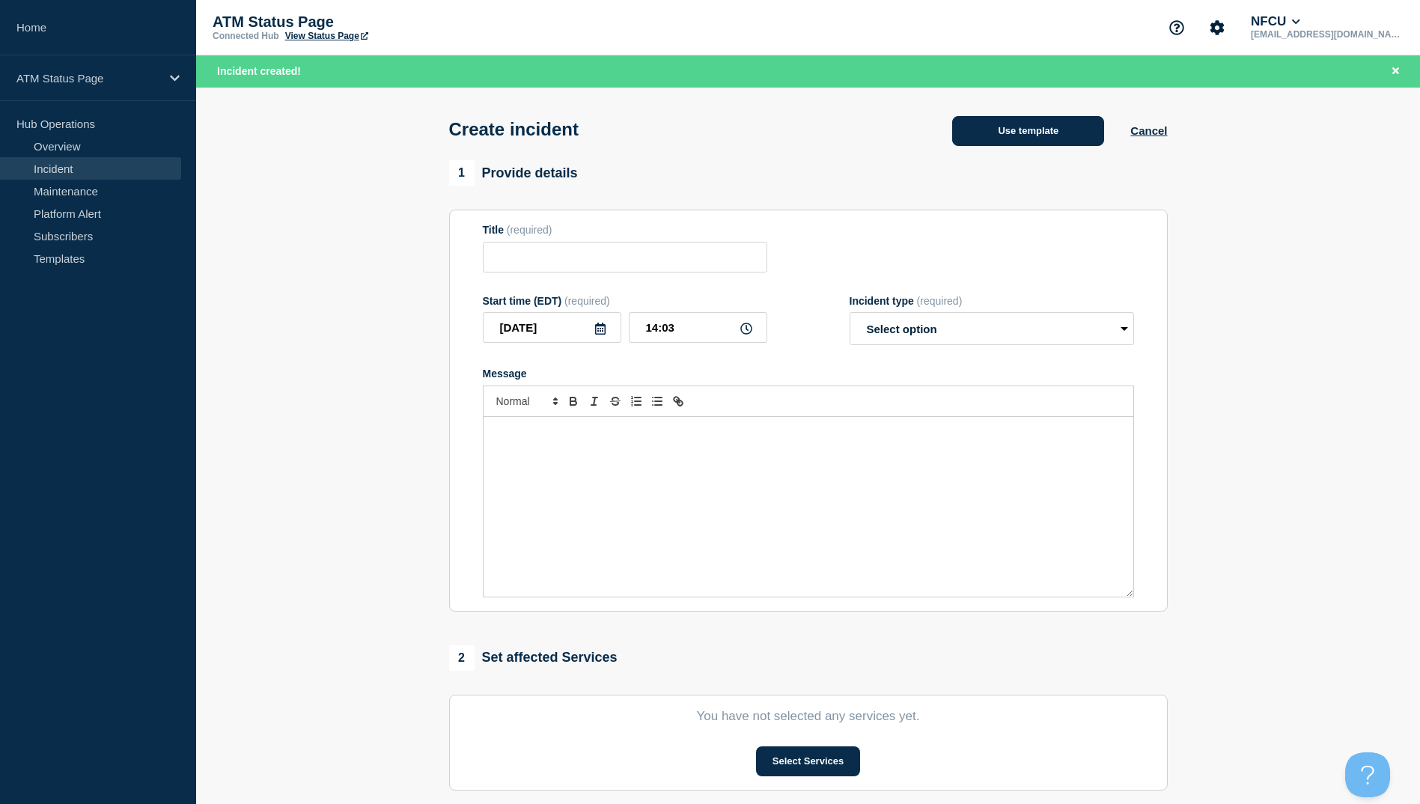
click at [1050, 140] on button "Use template" at bounding box center [1028, 131] width 152 height 30
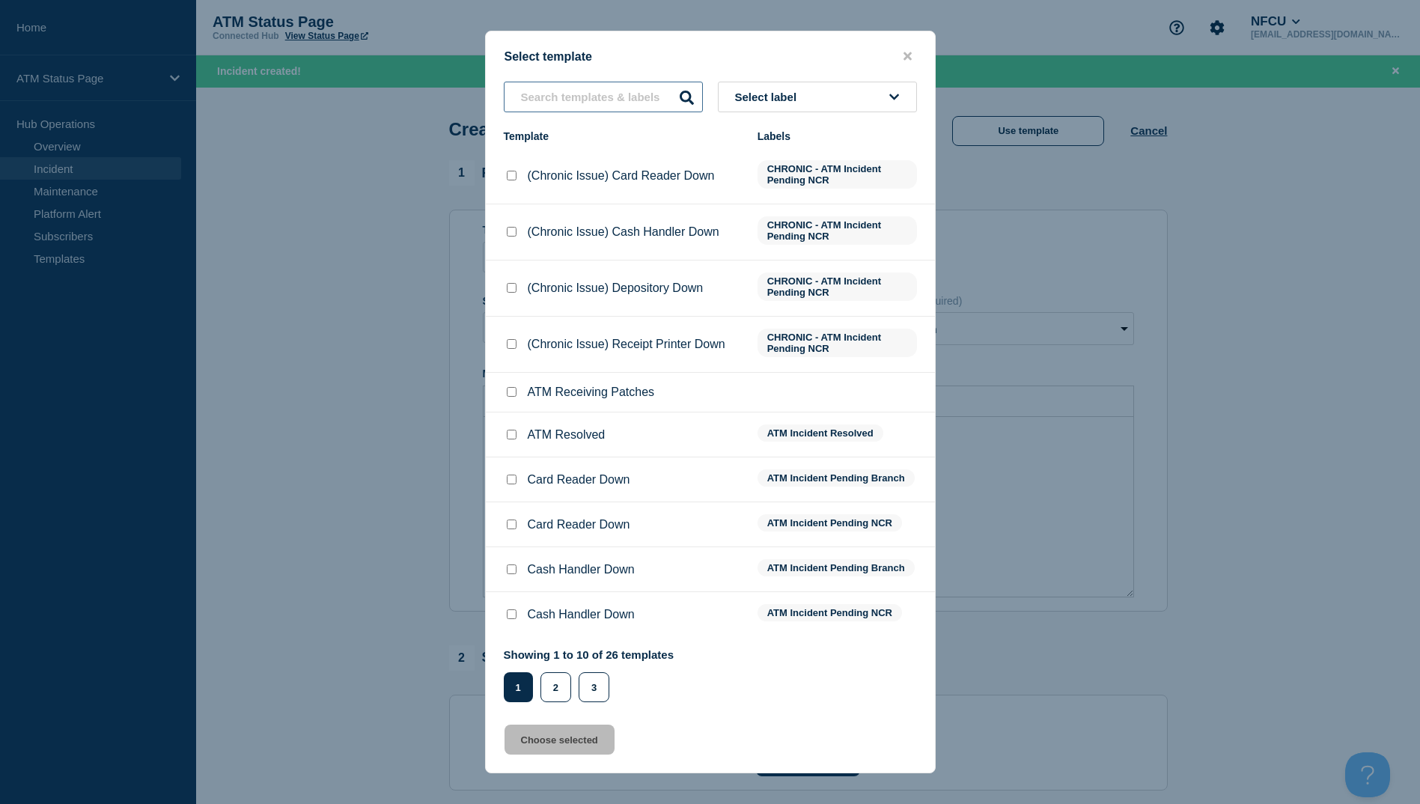
click at [626, 96] on input "text" at bounding box center [603, 97] width 199 height 31
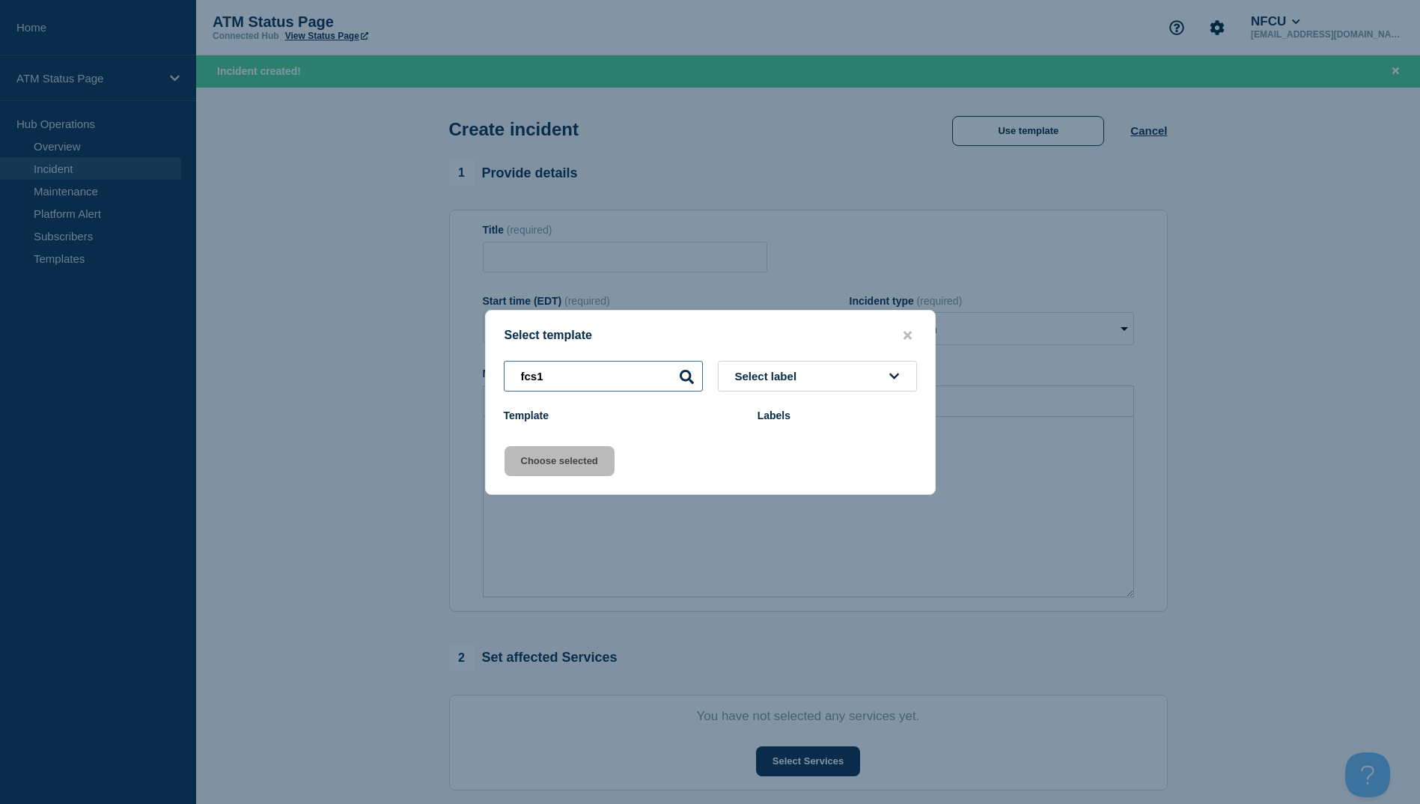
click at [618, 365] on input "fcs1" at bounding box center [603, 376] width 199 height 31
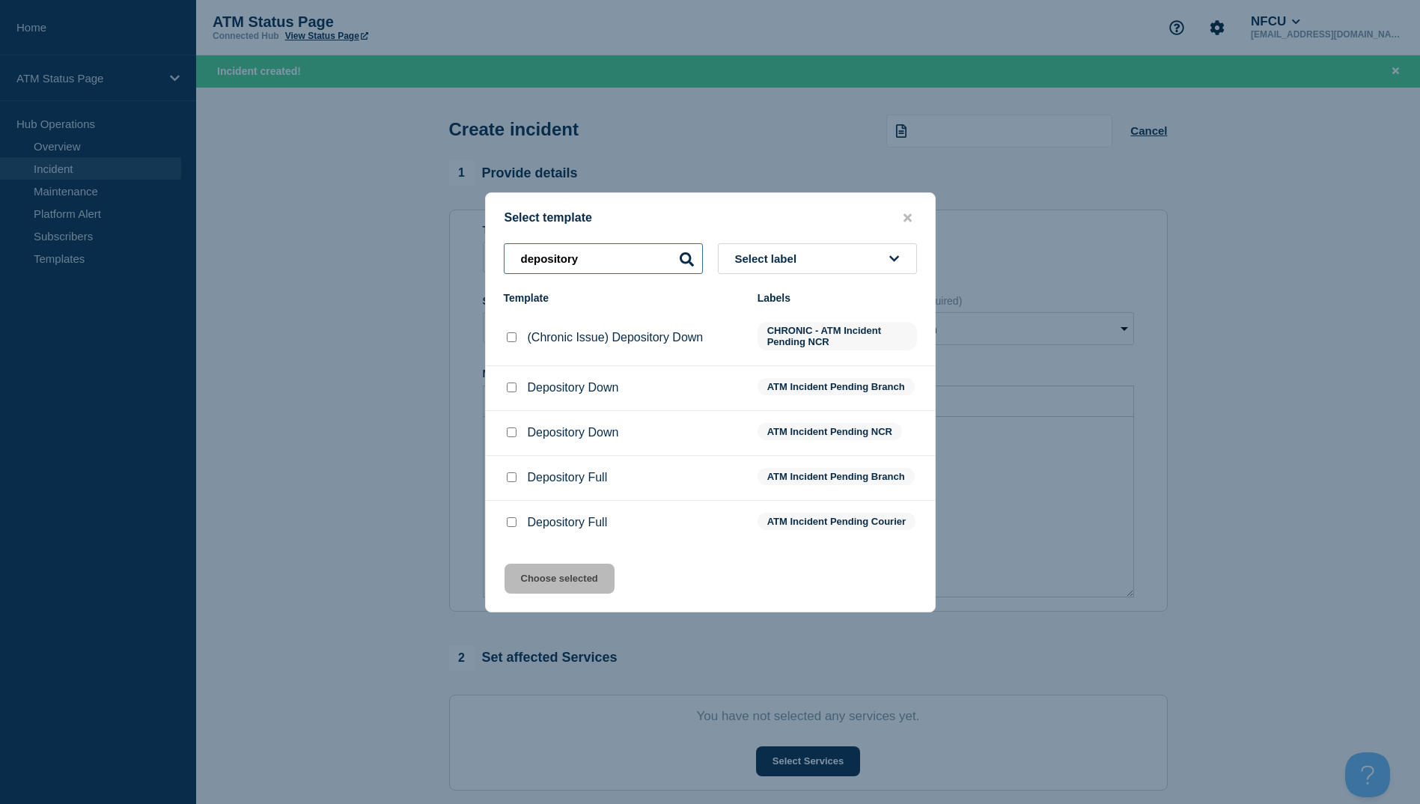
type input "depository"
click at [509, 387] on input "Depository Down checkbox" at bounding box center [512, 387] width 10 height 10
checkbox input "true"
click at [599, 584] on button "Choose selected" at bounding box center [559, 578] width 110 height 30
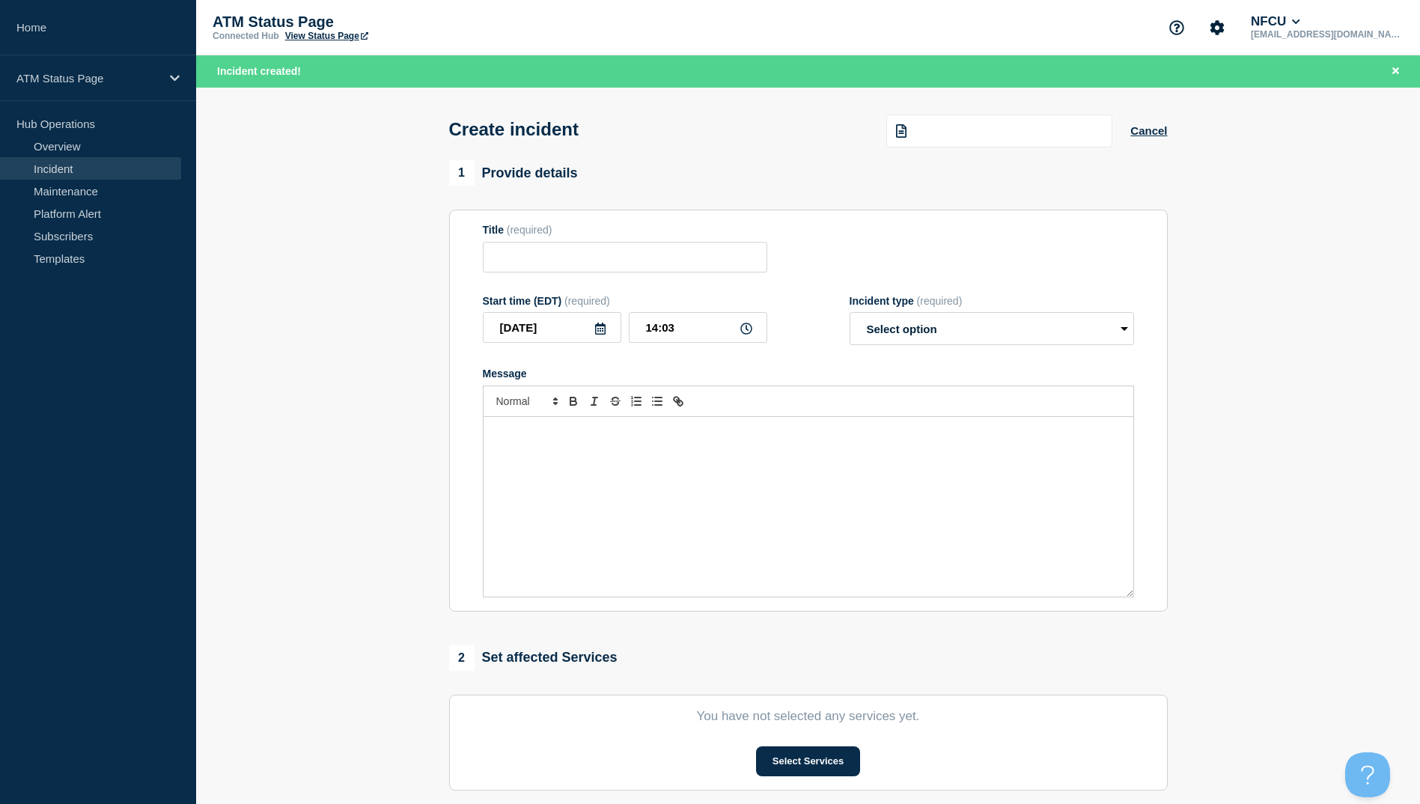
type input "Depository Down"
select select "identified"
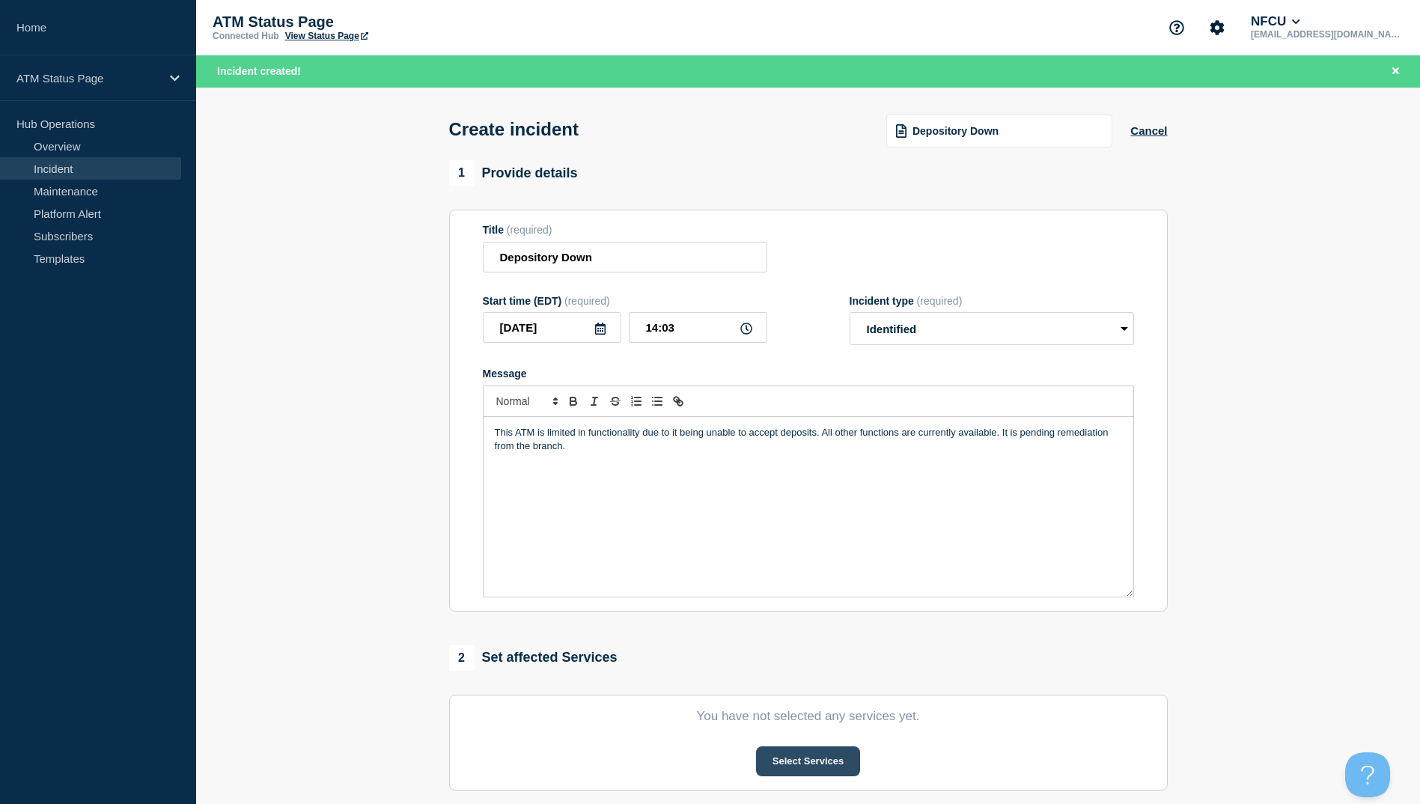
click at [808, 756] on button "Select Services" at bounding box center [808, 761] width 104 height 30
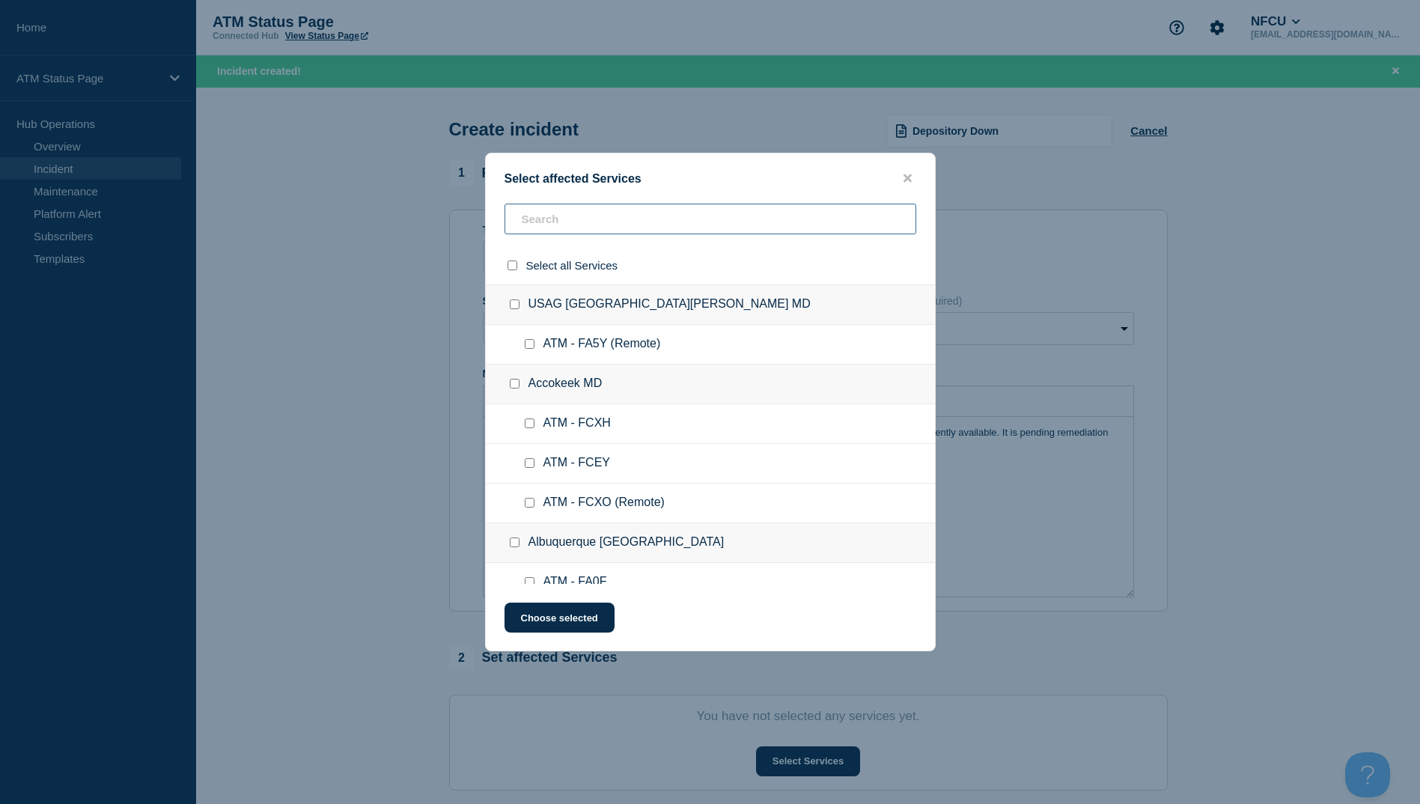
click at [562, 215] on input "text" at bounding box center [710, 219] width 412 height 31
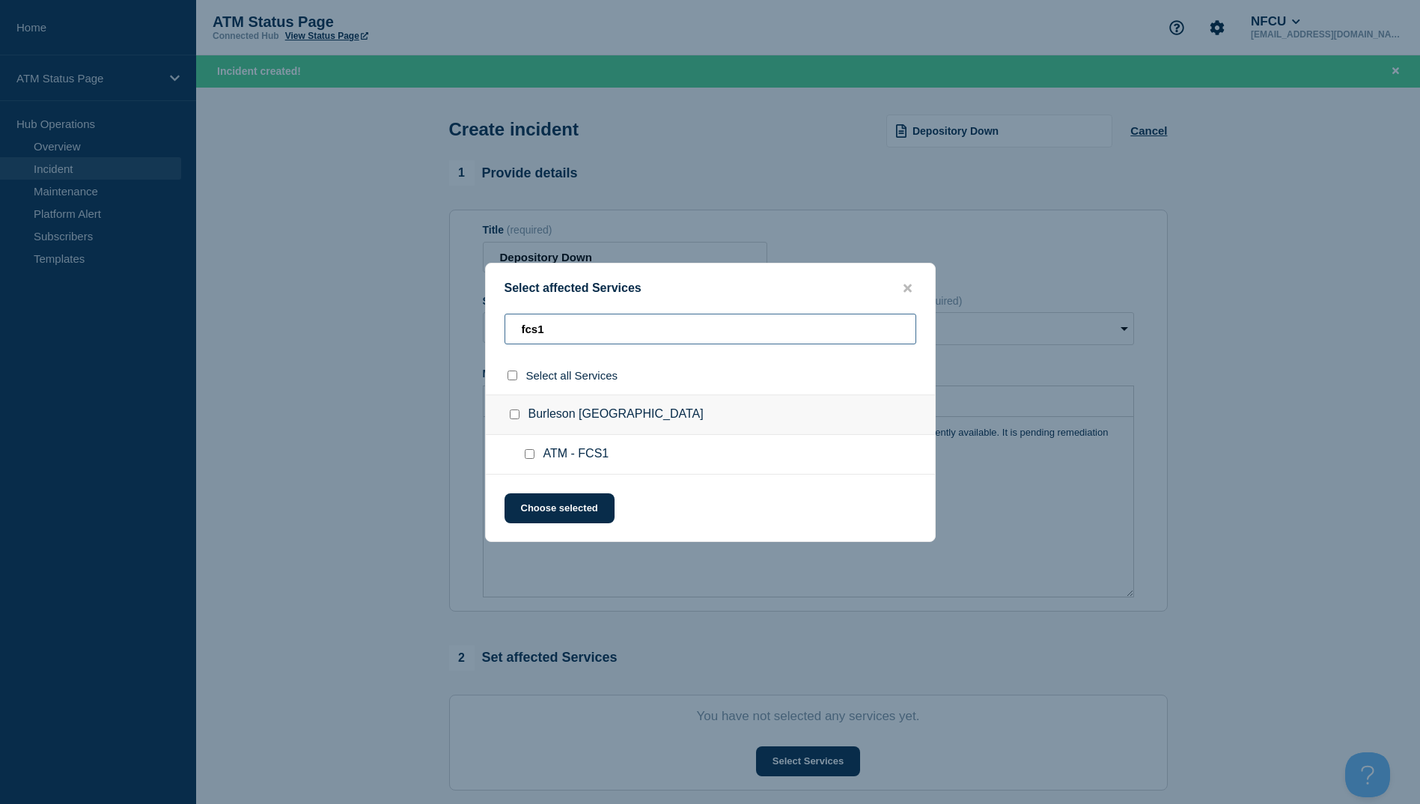
type input "fcs1"
click at [506, 379] on div at bounding box center [515, 375] width 22 height 14
click at [510, 379] on input "select all checkbox" at bounding box center [512, 375] width 10 height 10
checkbox input "true"
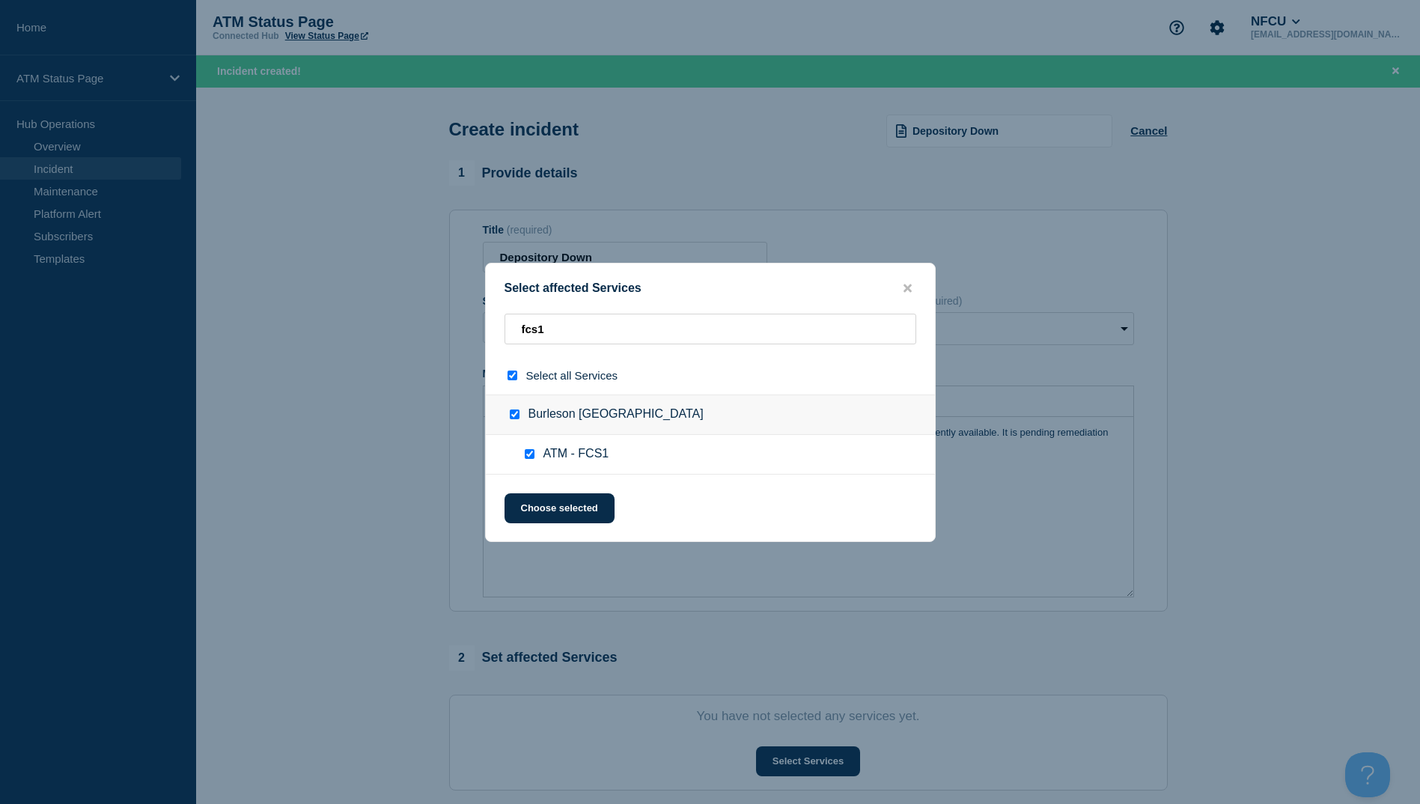
checkbox input "true"
click at [572, 514] on button "Choose selected" at bounding box center [559, 508] width 110 height 30
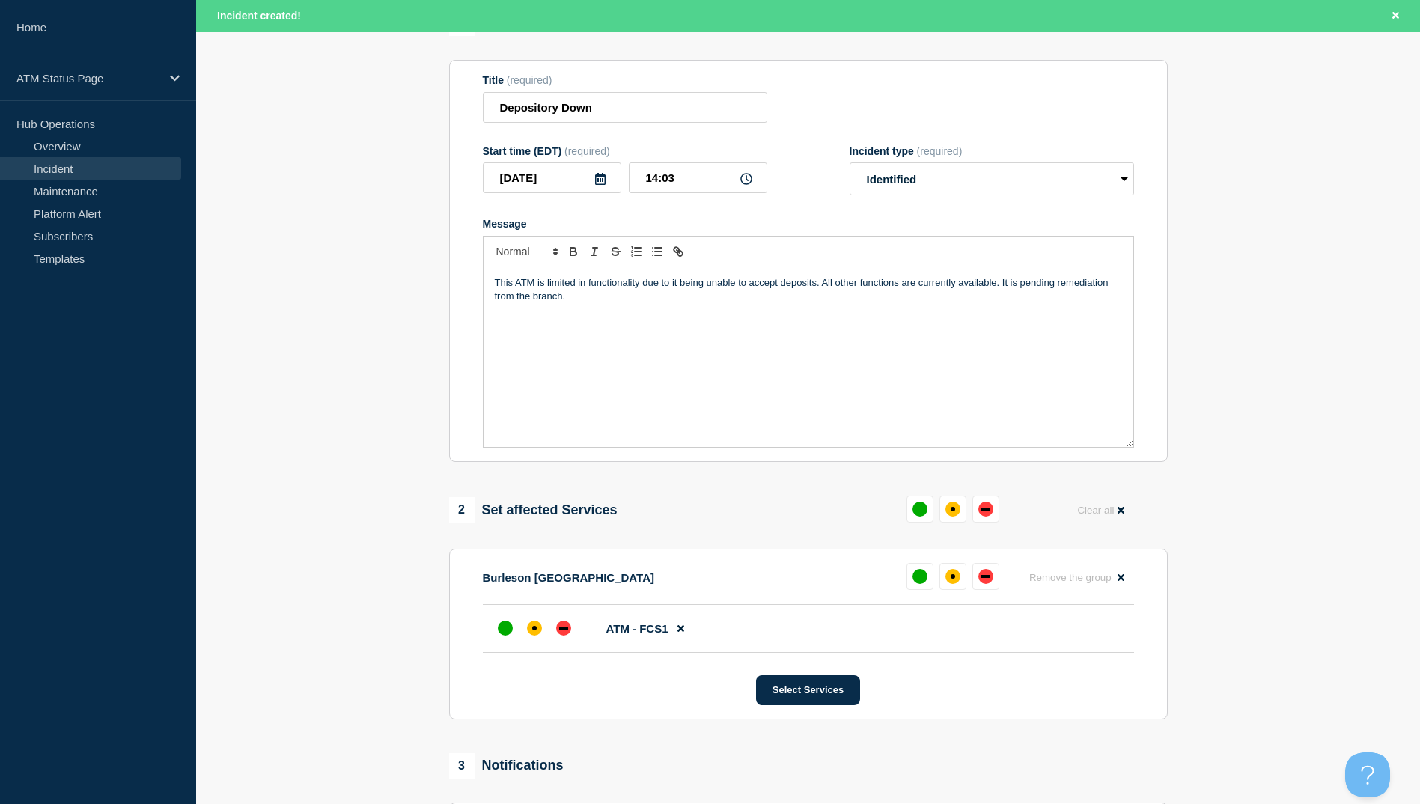
scroll to position [299, 0]
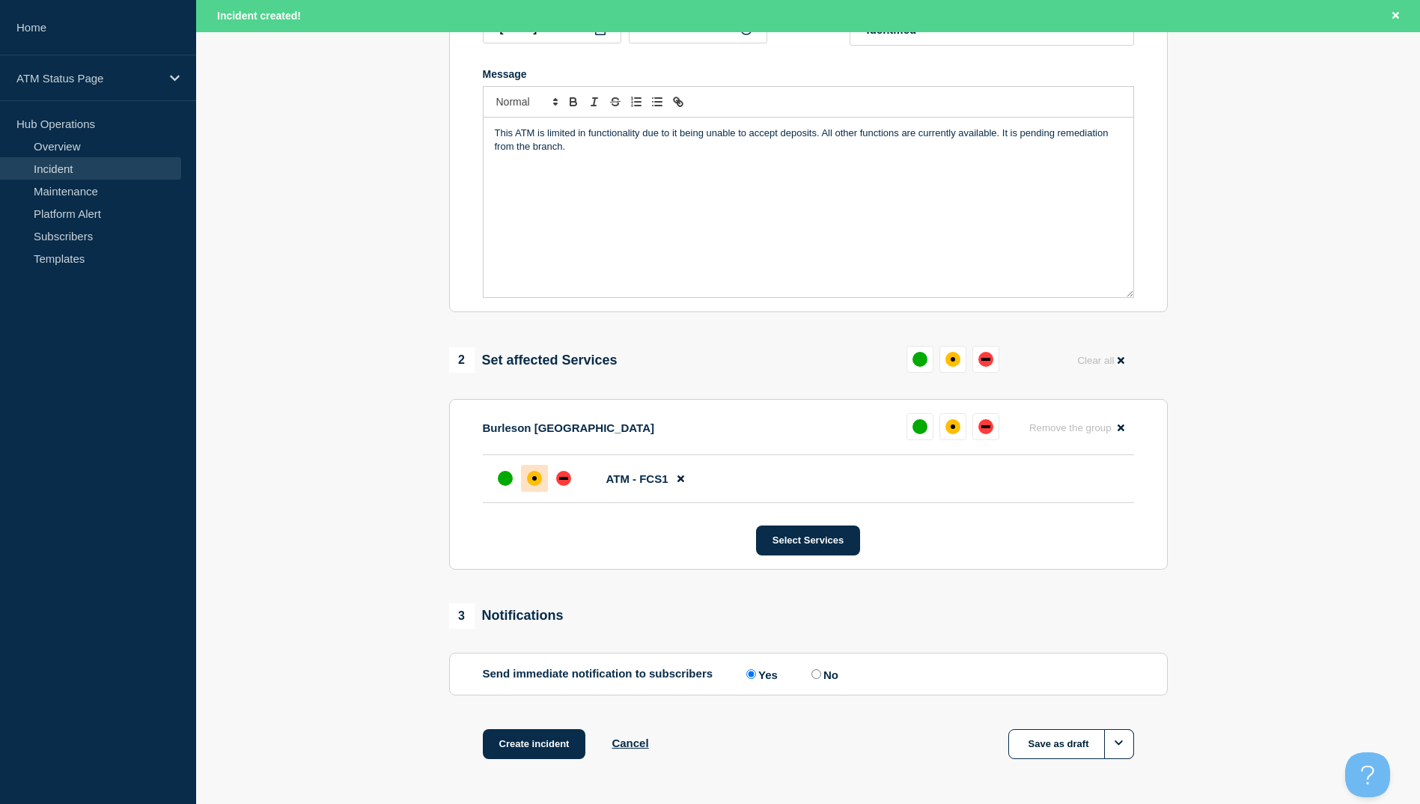
click at [537, 486] on div "affected" at bounding box center [534, 478] width 15 height 15
click at [543, 757] on button "Create incident" at bounding box center [534, 744] width 103 height 30
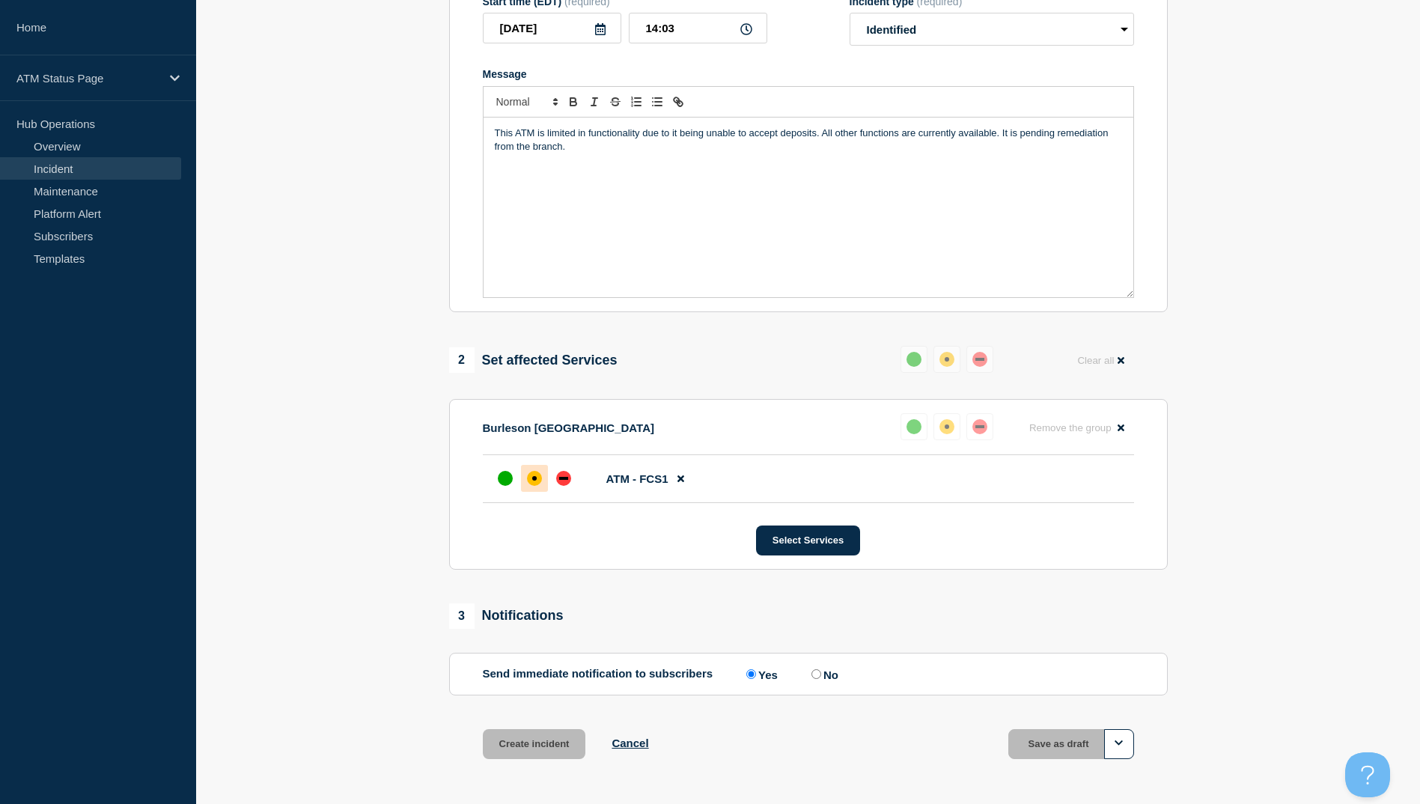
scroll to position [267, 0]
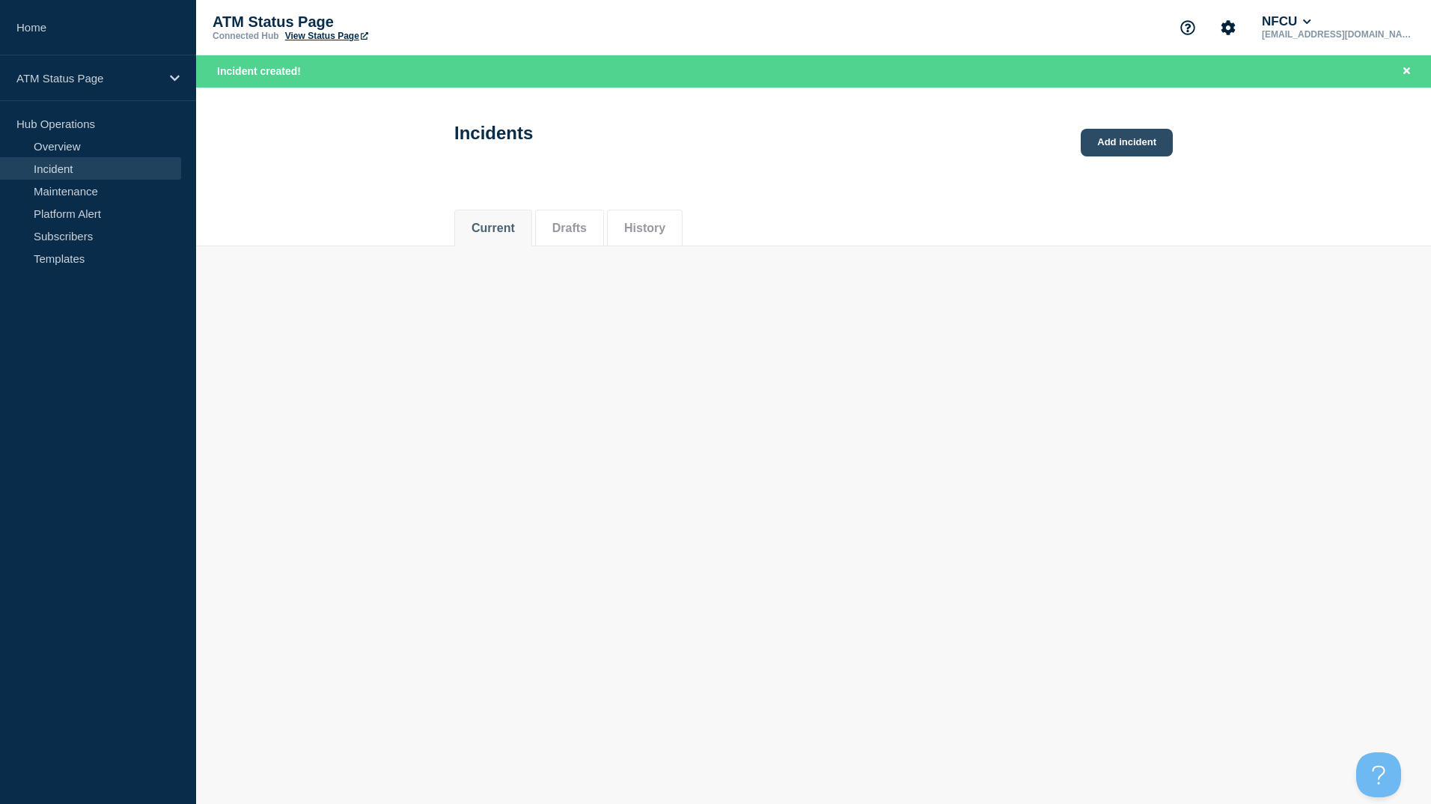
click at [1131, 129] on link "Add incident" at bounding box center [1127, 143] width 92 height 28
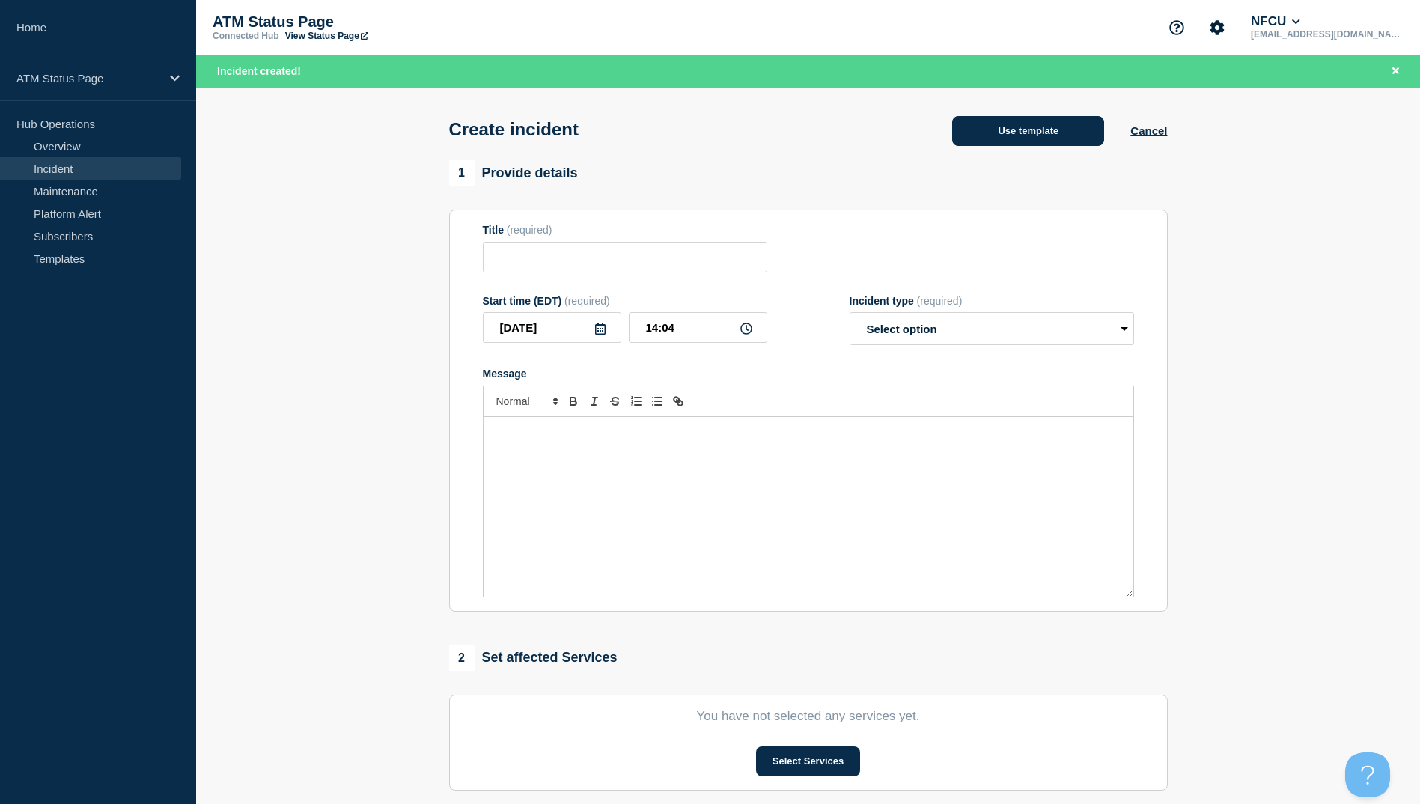
click at [1019, 136] on button "Use template" at bounding box center [1028, 131] width 152 height 30
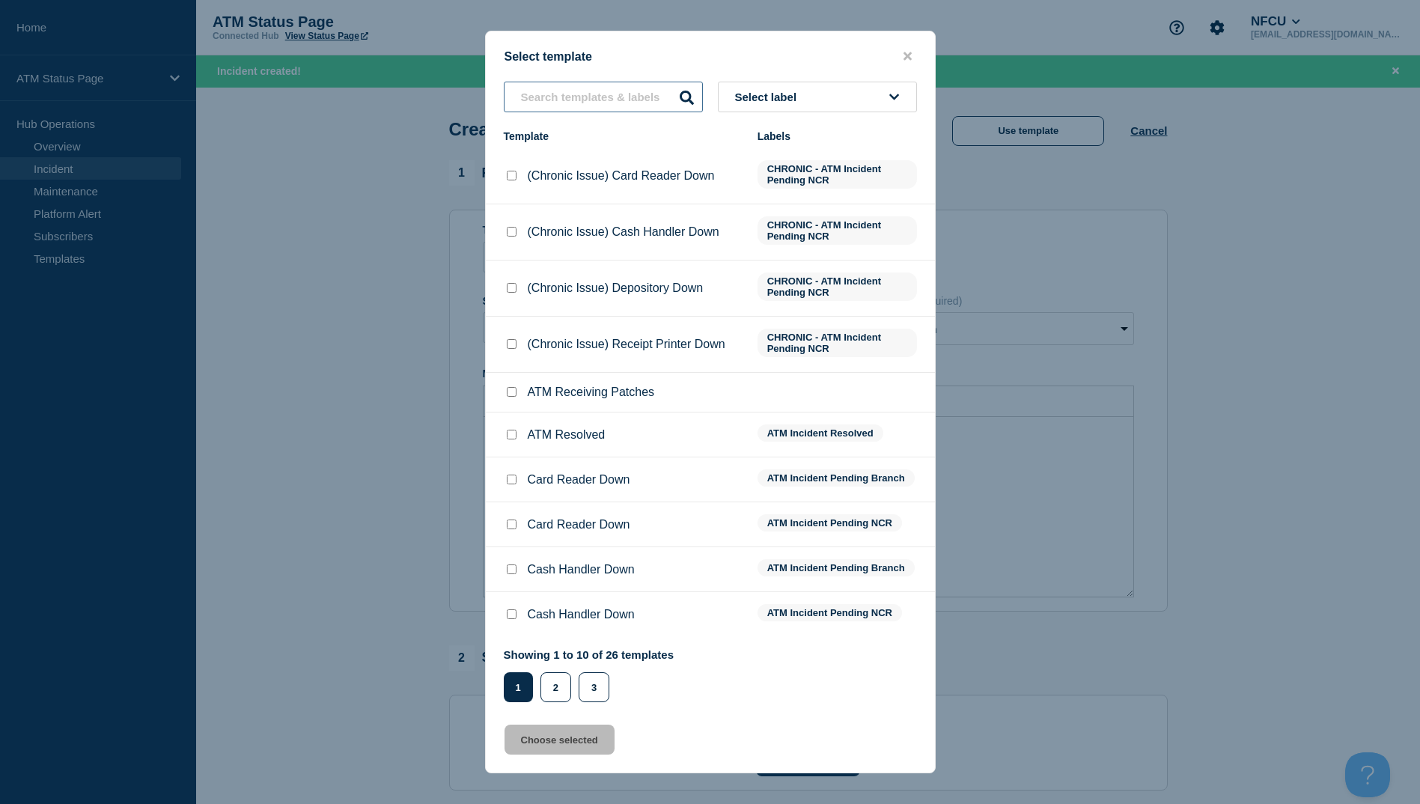
click at [528, 112] on input "text" at bounding box center [603, 97] width 199 height 31
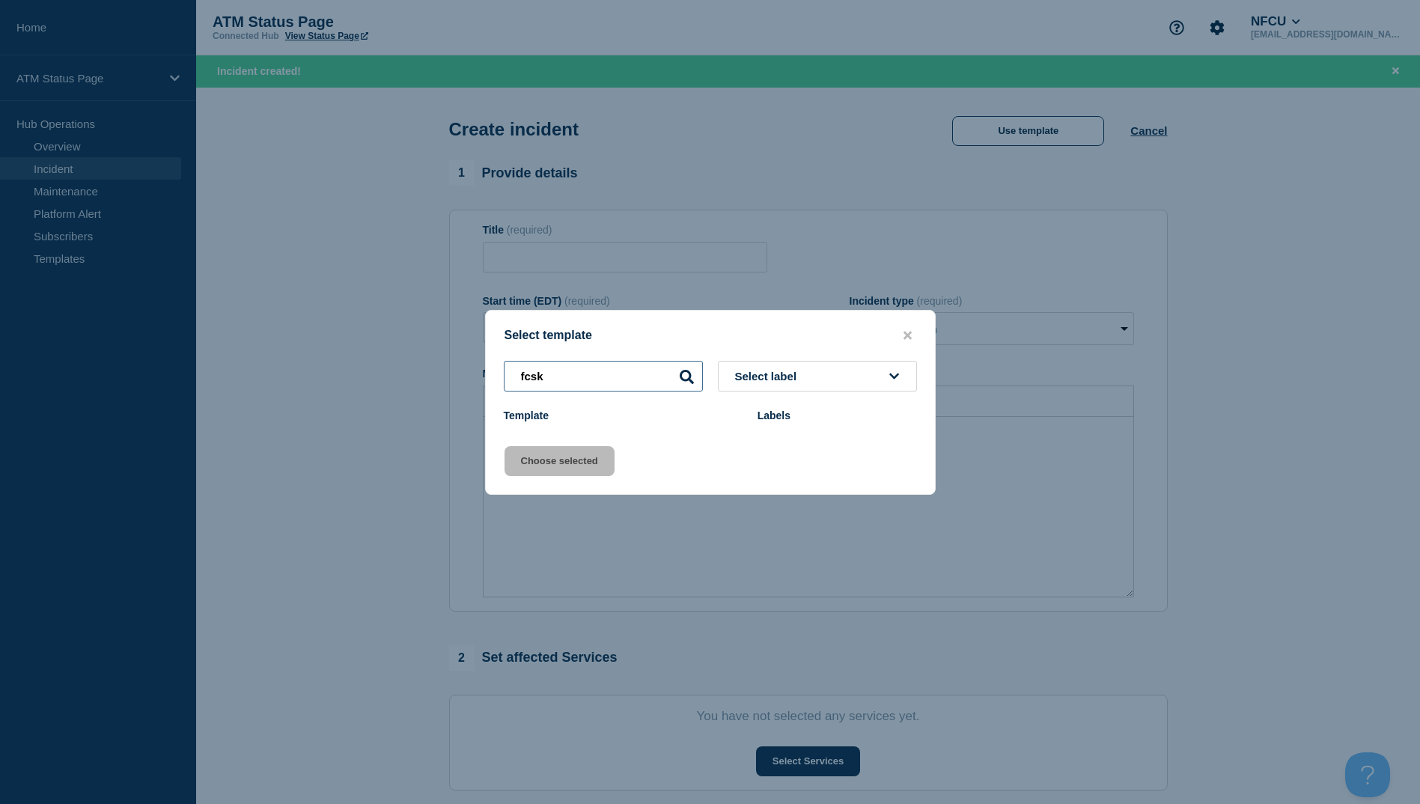
click at [587, 370] on input "fcsk" at bounding box center [603, 376] width 199 height 31
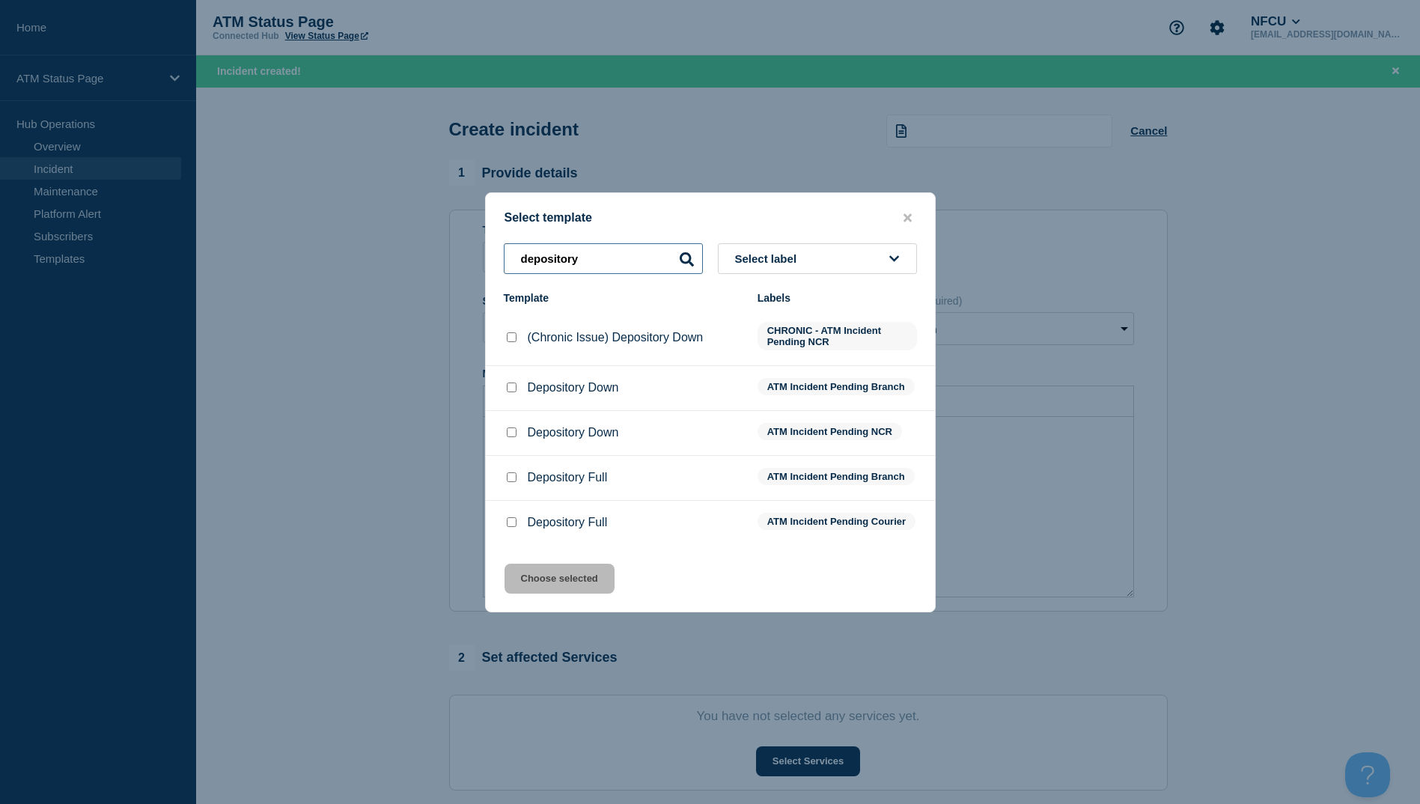
type input "depository"
click at [513, 383] on input "Depository Down checkbox" at bounding box center [512, 387] width 10 height 10
checkbox input "true"
click at [516, 433] on input "Depository Down checkbox" at bounding box center [512, 432] width 10 height 10
checkbox input "true"
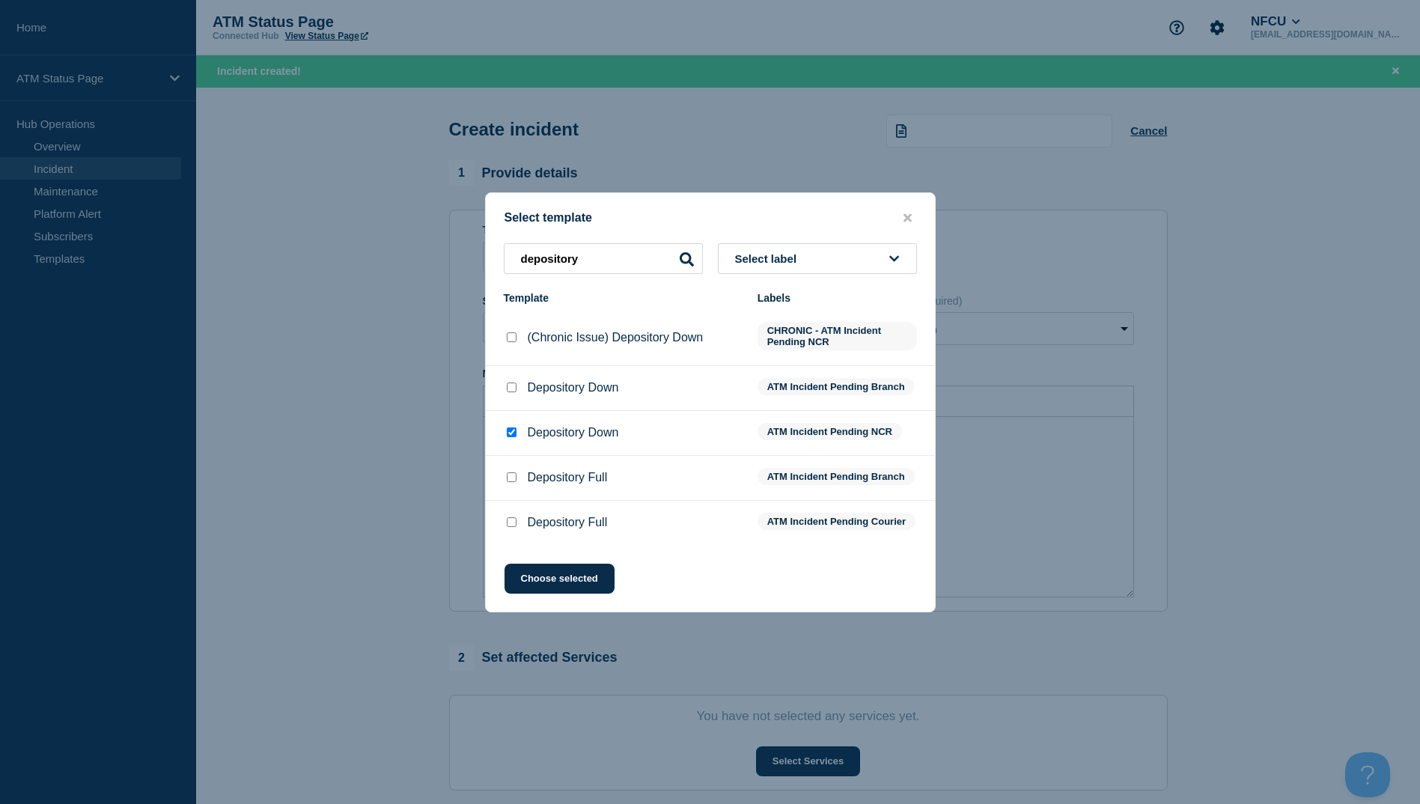
checkbox input "false"
click at [593, 578] on button "Choose selected" at bounding box center [559, 578] width 110 height 30
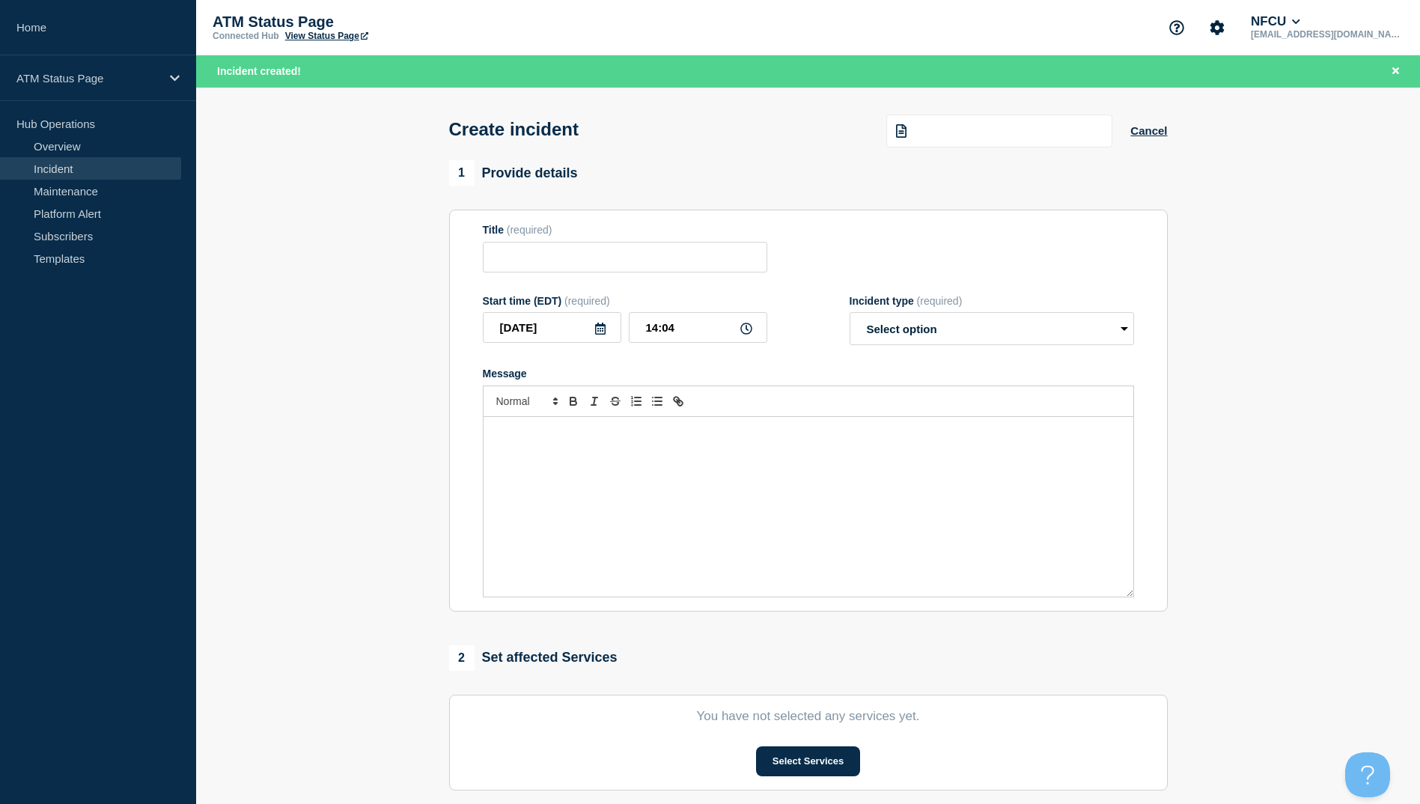
type input "Depository Down"
select select "identified"
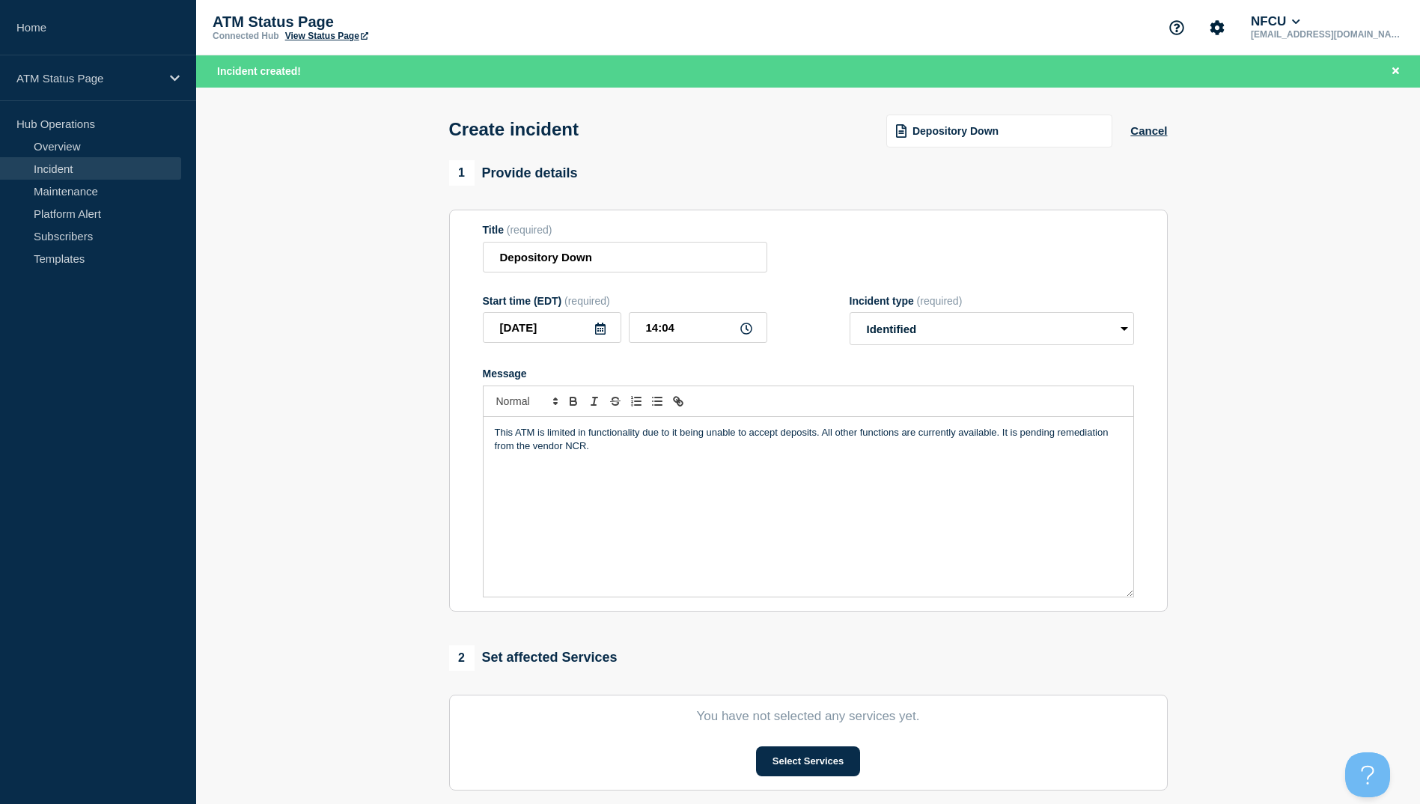
scroll to position [75, 0]
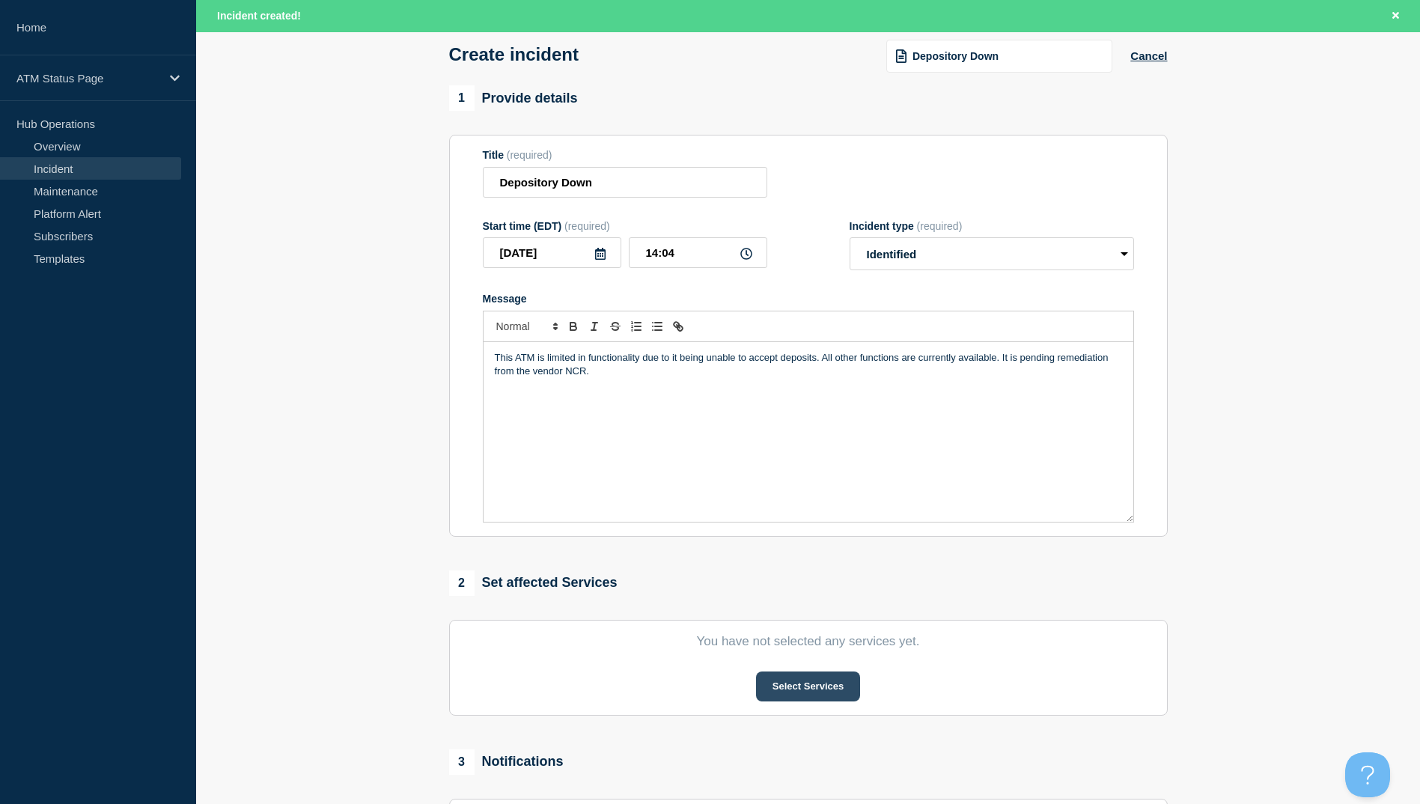
click at [834, 689] on button "Select Services" at bounding box center [808, 686] width 104 height 30
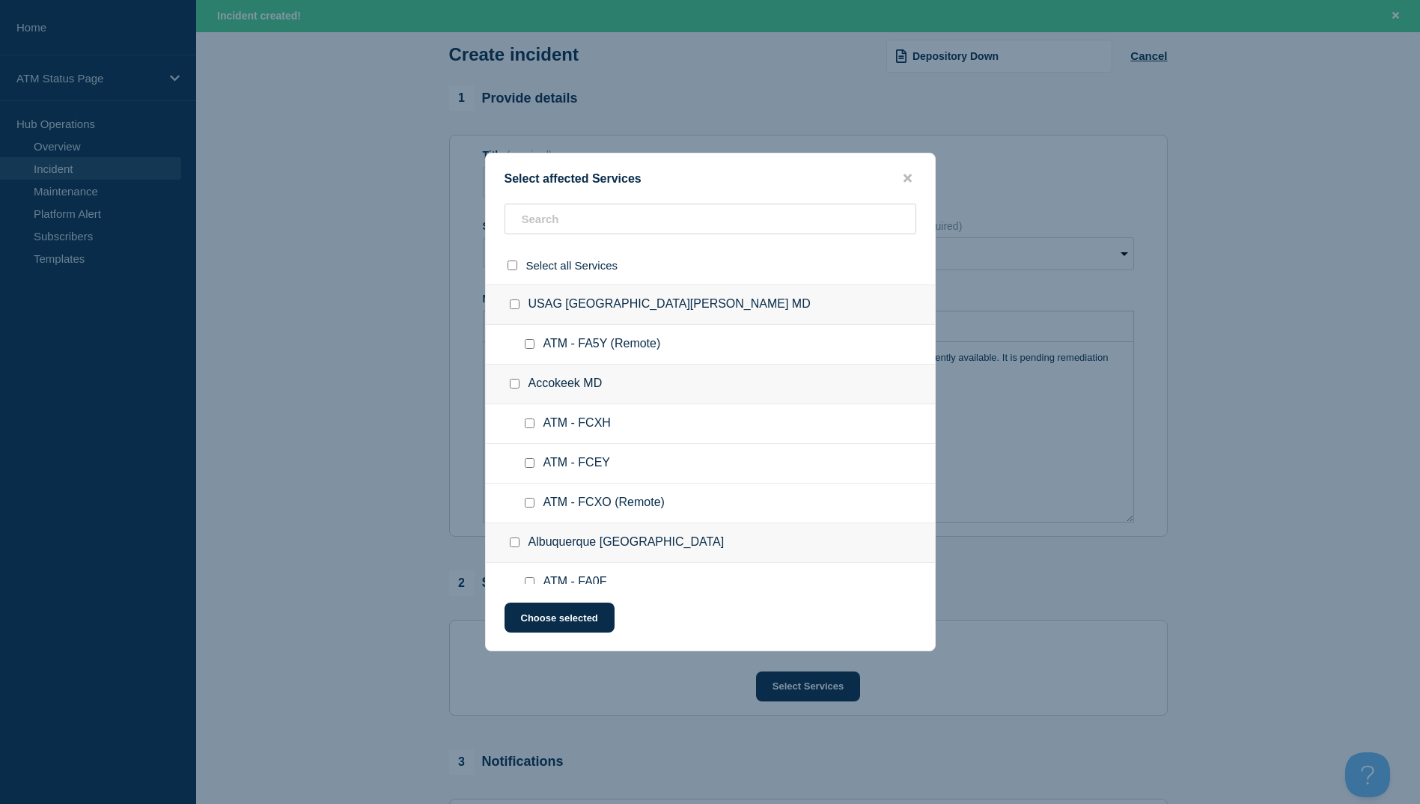
click at [566, 199] on div "Select affected Services Select all Services USAG Fort Detrick MD ATM - FA5Y (R…" at bounding box center [710, 402] width 450 height 498
click at [566, 216] on input "text" at bounding box center [710, 219] width 412 height 31
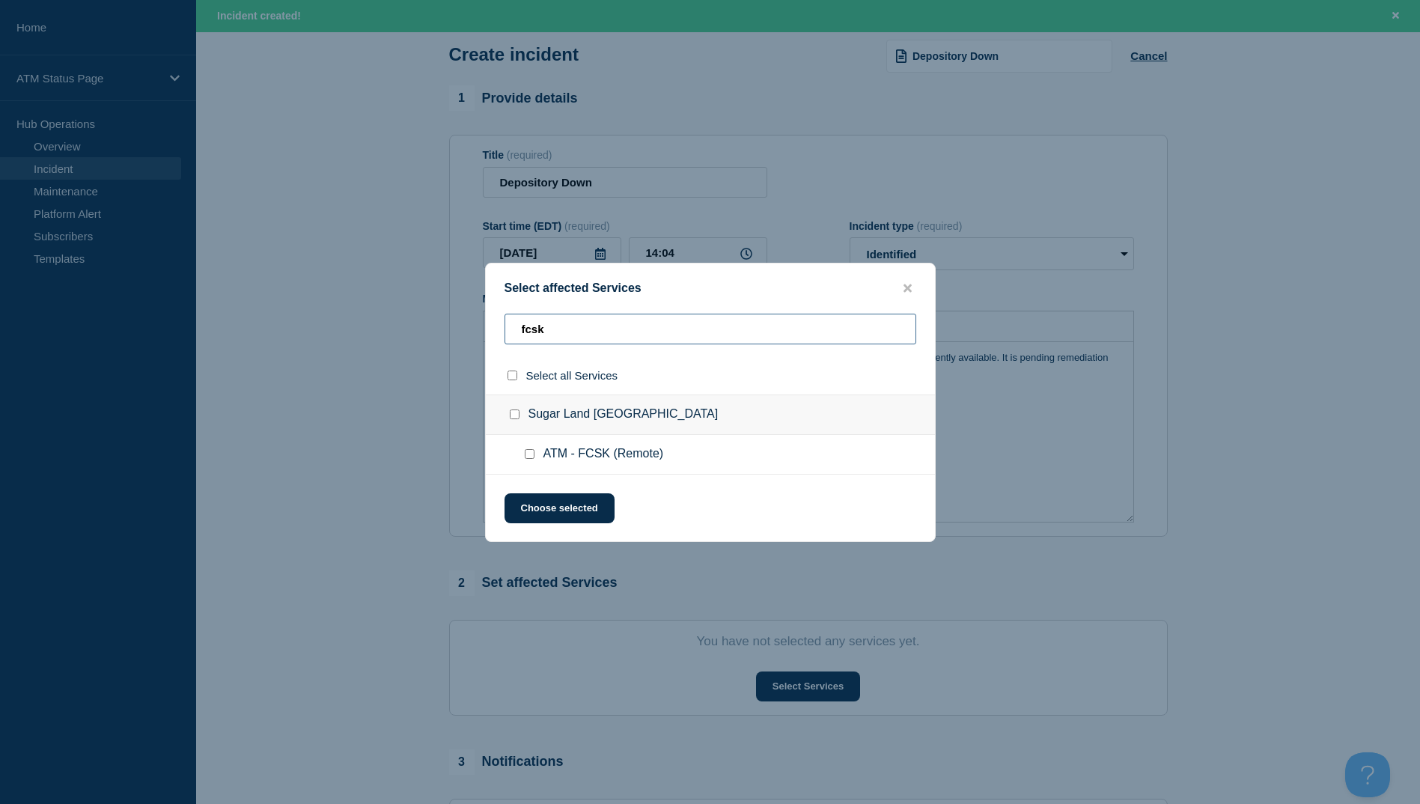
type input "fcsk"
click at [516, 377] on input "select all checkbox" at bounding box center [512, 375] width 10 height 10
checkbox input "true"
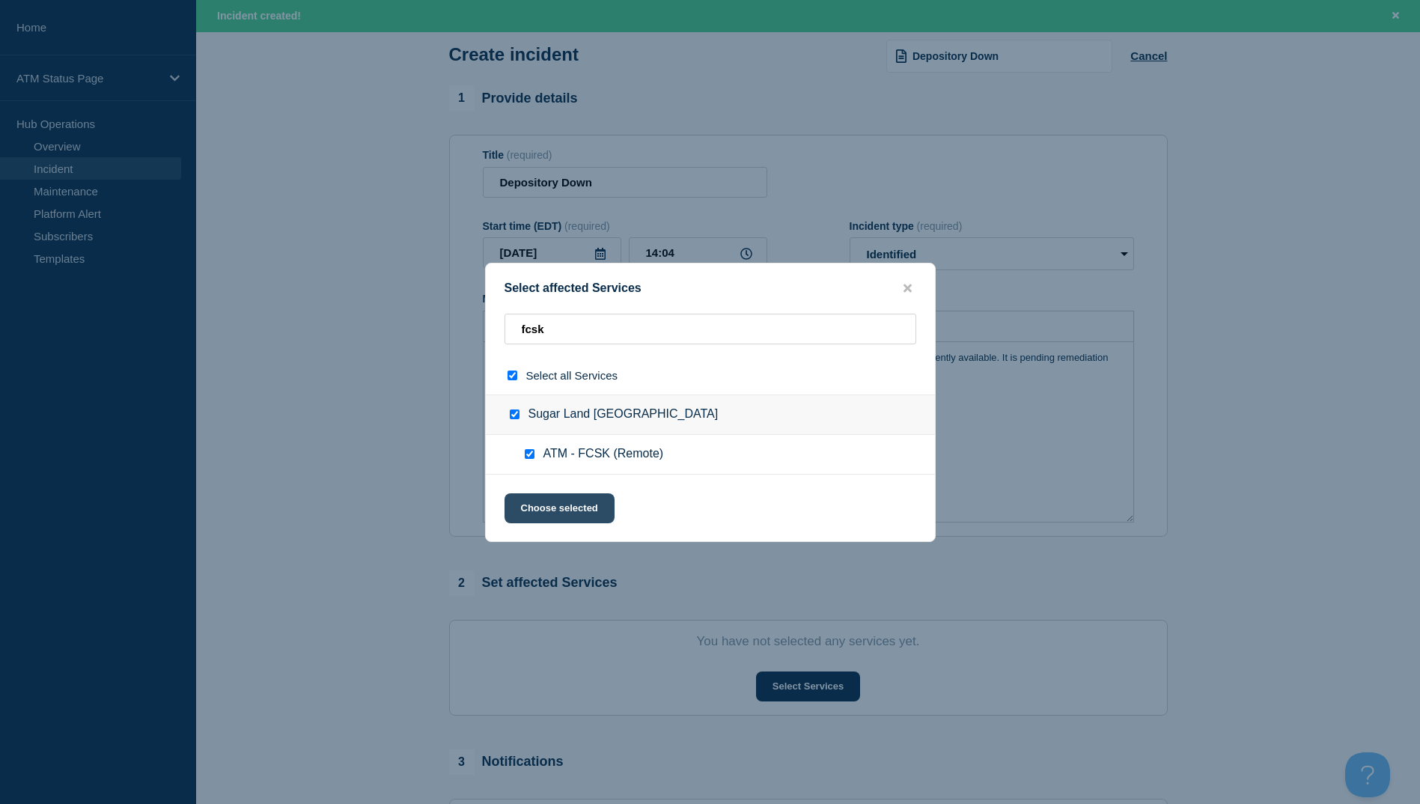
click at [577, 501] on button "Choose selected" at bounding box center [559, 508] width 110 height 30
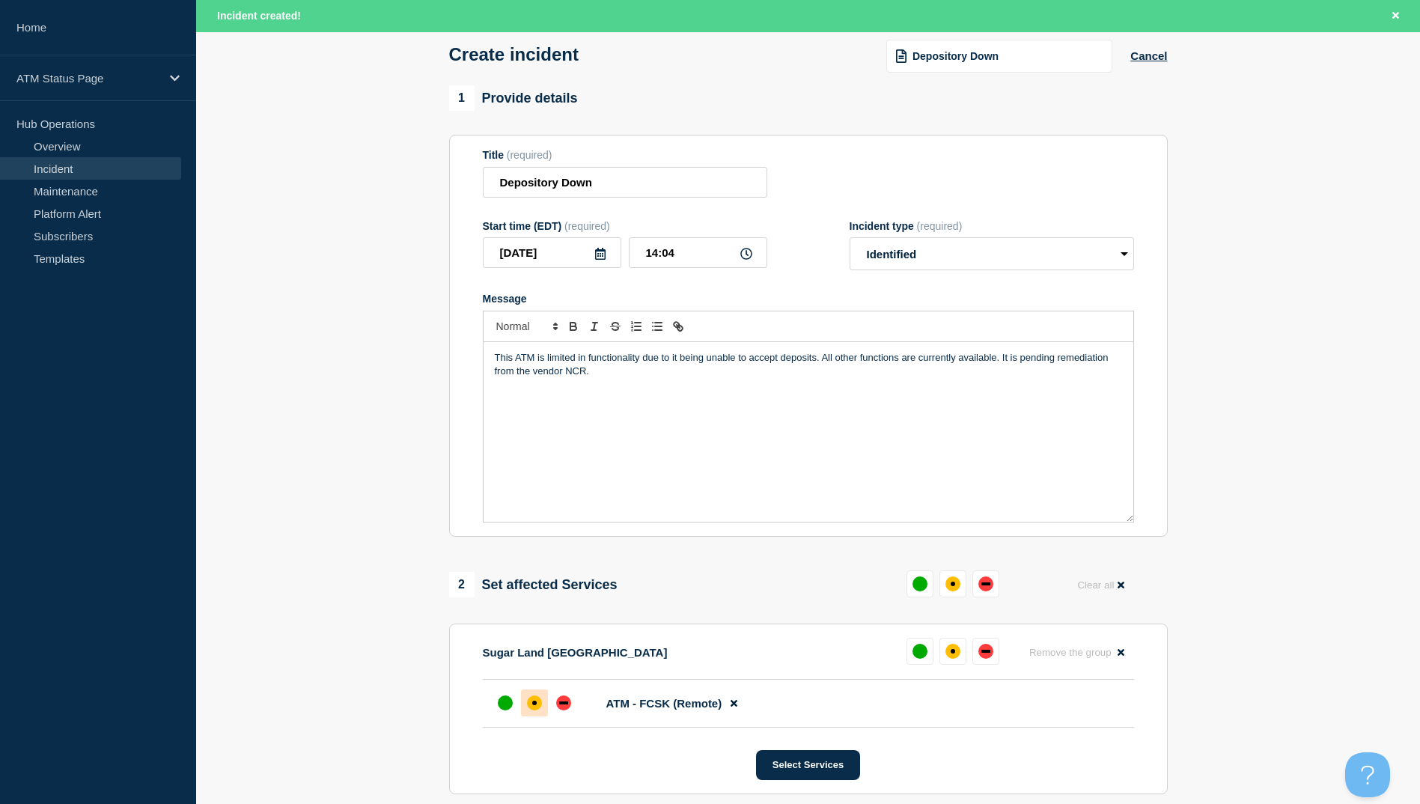
click at [540, 697] on div at bounding box center [534, 702] width 27 height 27
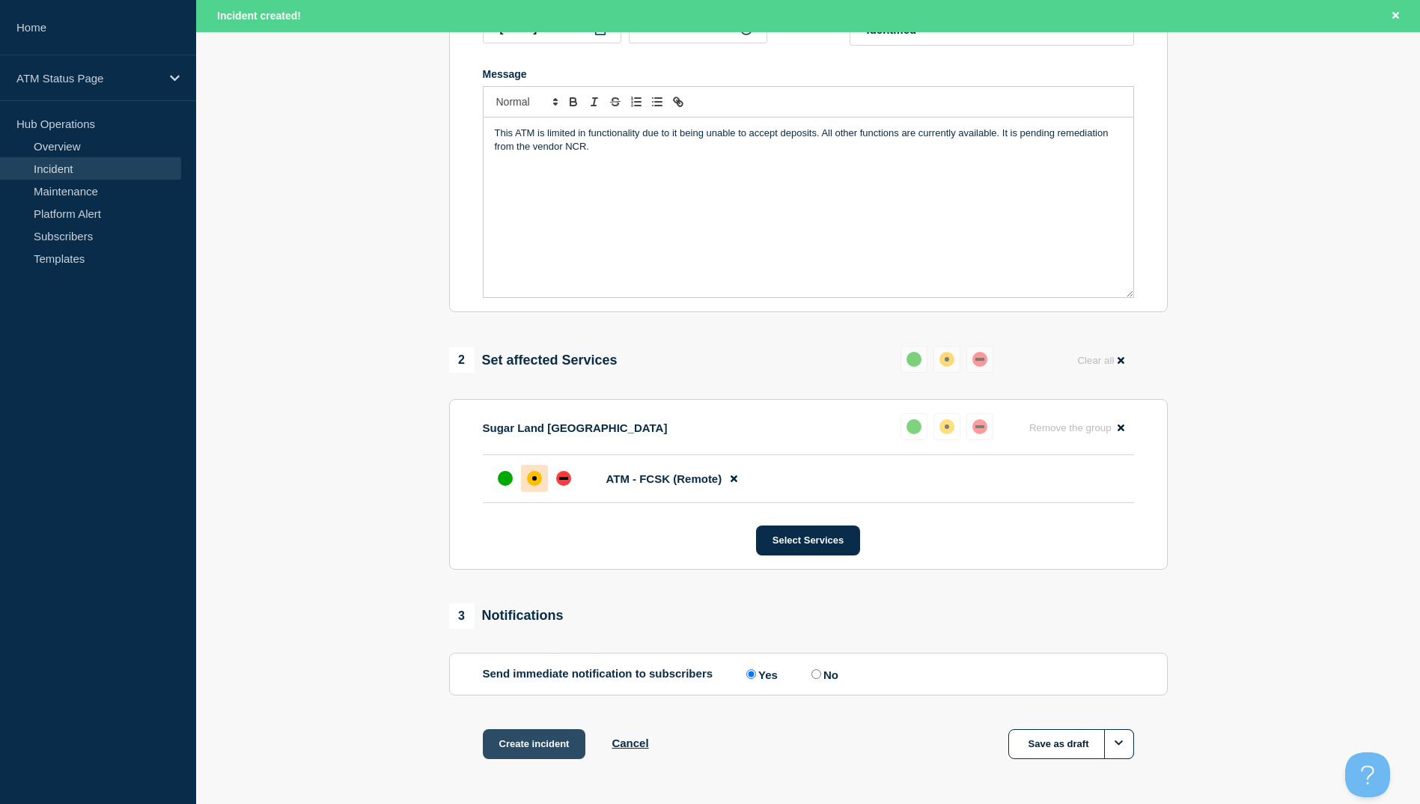
click at [510, 743] on button "Create incident" at bounding box center [534, 744] width 103 height 30
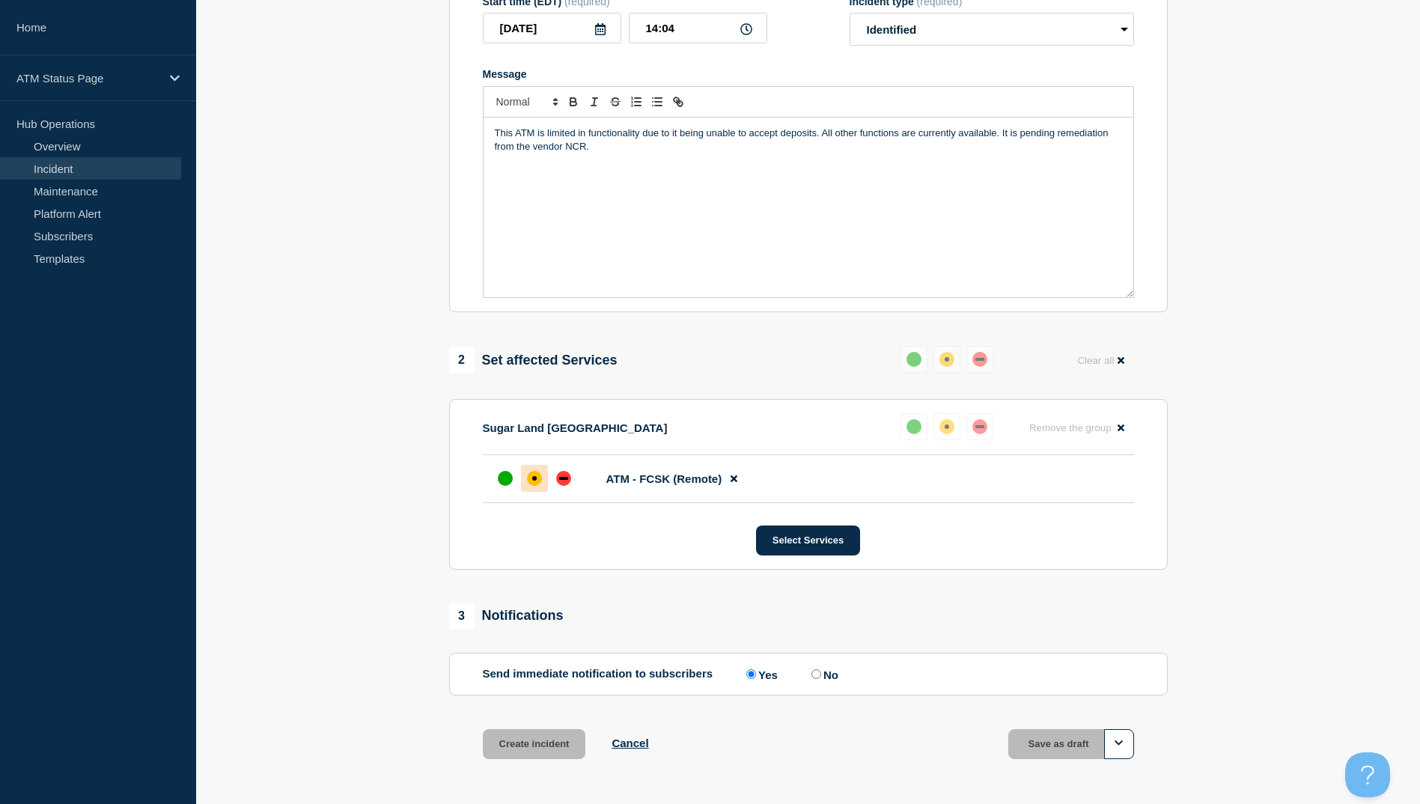
scroll to position [267, 0]
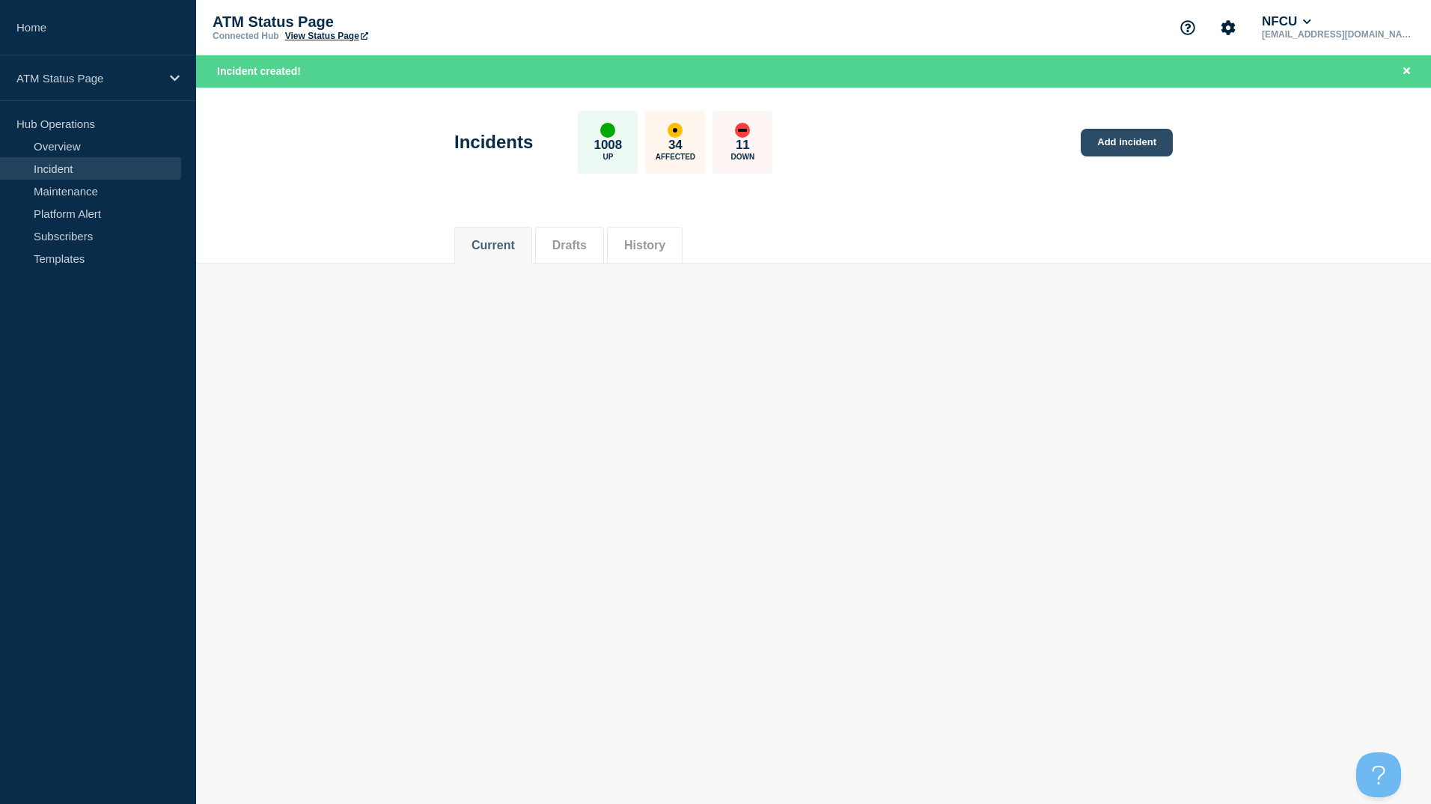
click at [1117, 142] on link "Add incident" at bounding box center [1127, 143] width 92 height 28
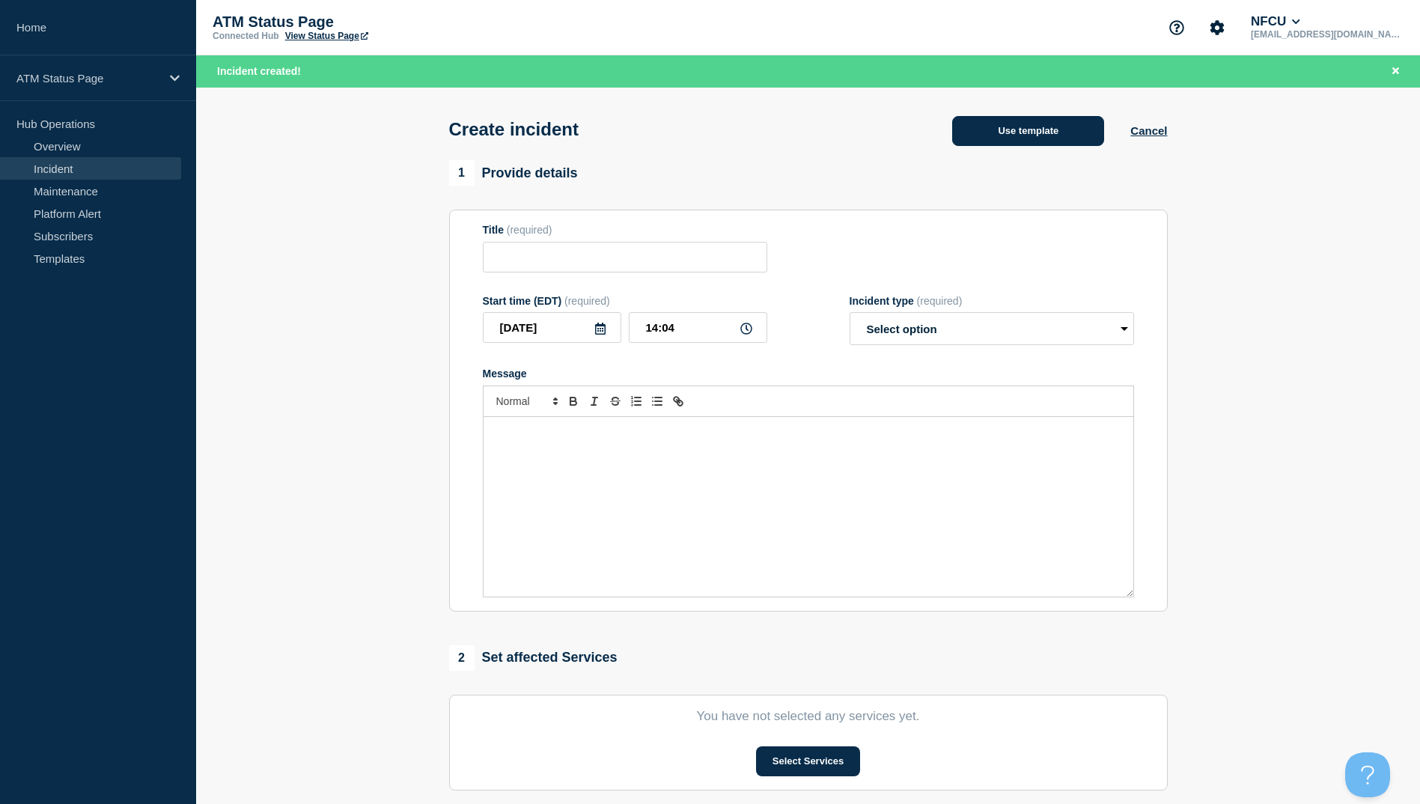
click at [1038, 144] on button "Use template" at bounding box center [1028, 131] width 152 height 30
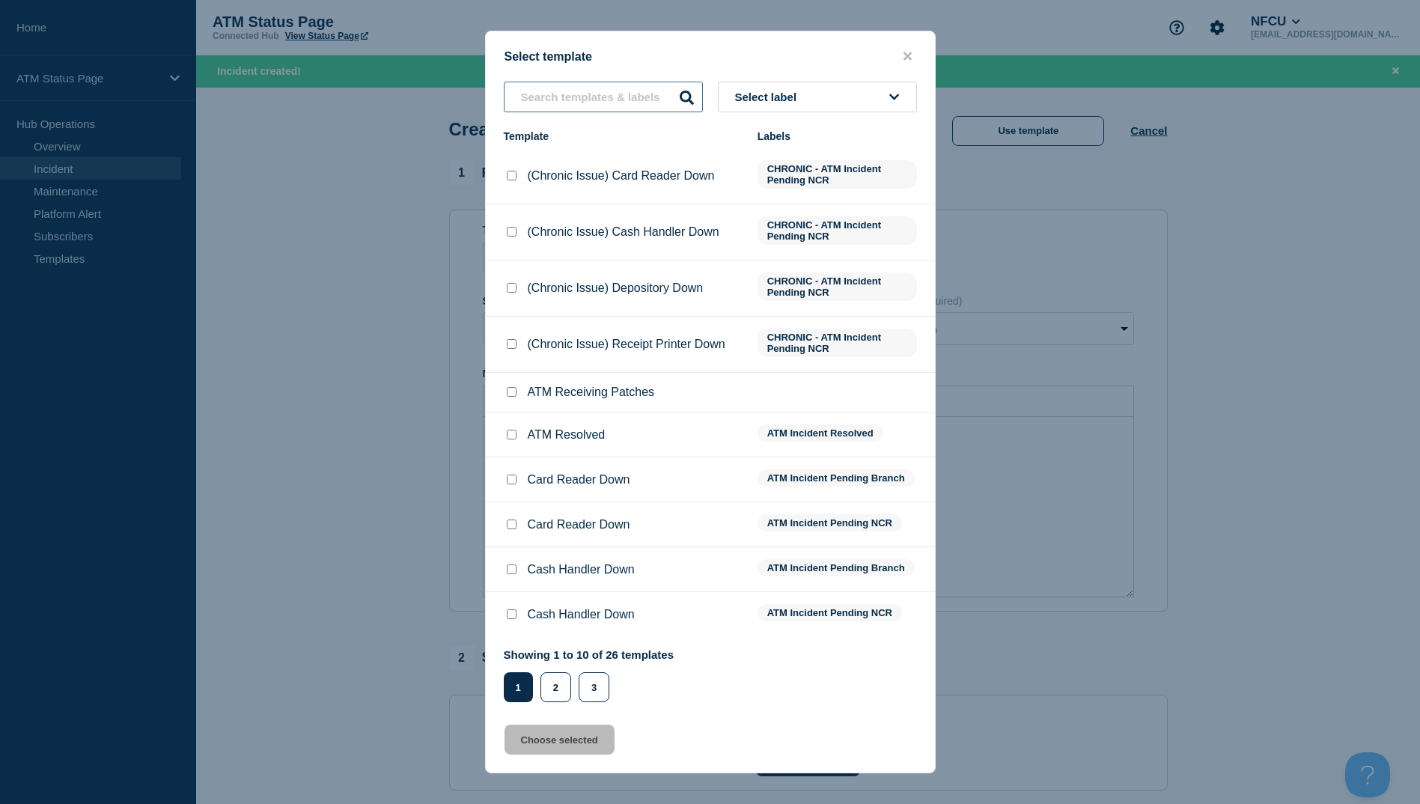
click at [650, 94] on input "text" at bounding box center [603, 97] width 199 height 31
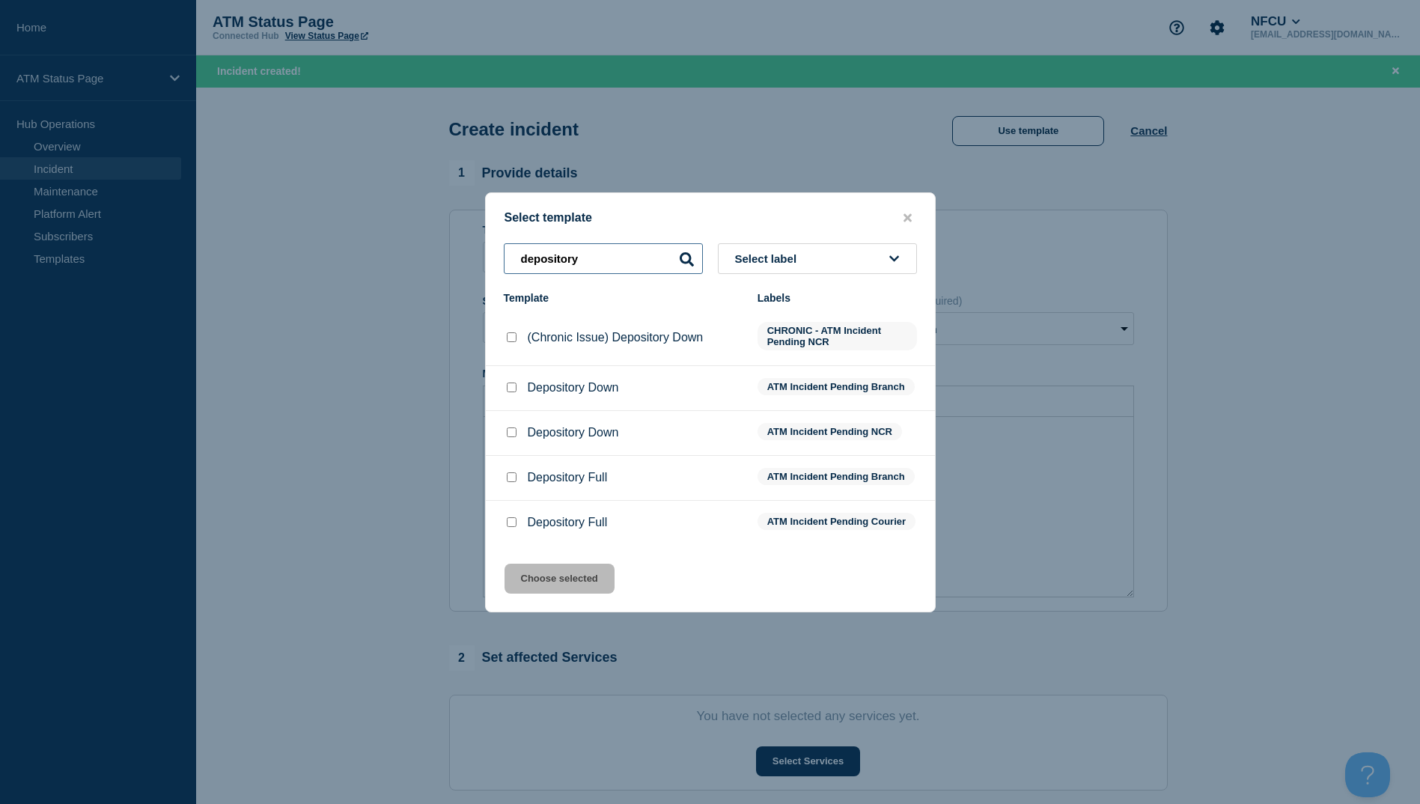
type input "depository"
click at [509, 427] on input "Depository Down checkbox" at bounding box center [512, 432] width 10 height 10
checkbox input "true"
click at [581, 576] on button "Choose selected" at bounding box center [559, 578] width 110 height 30
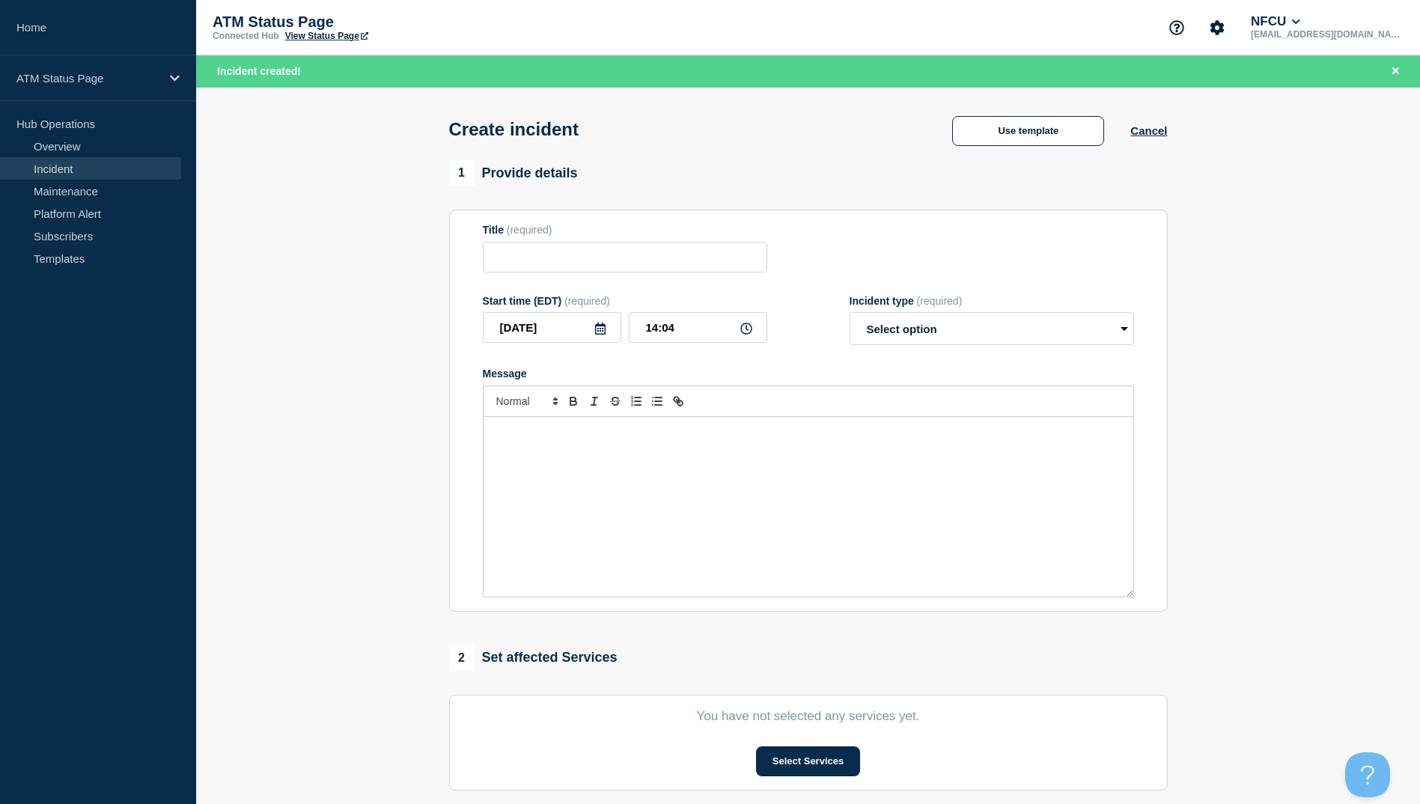
type input "Depository Down"
select select "identified"
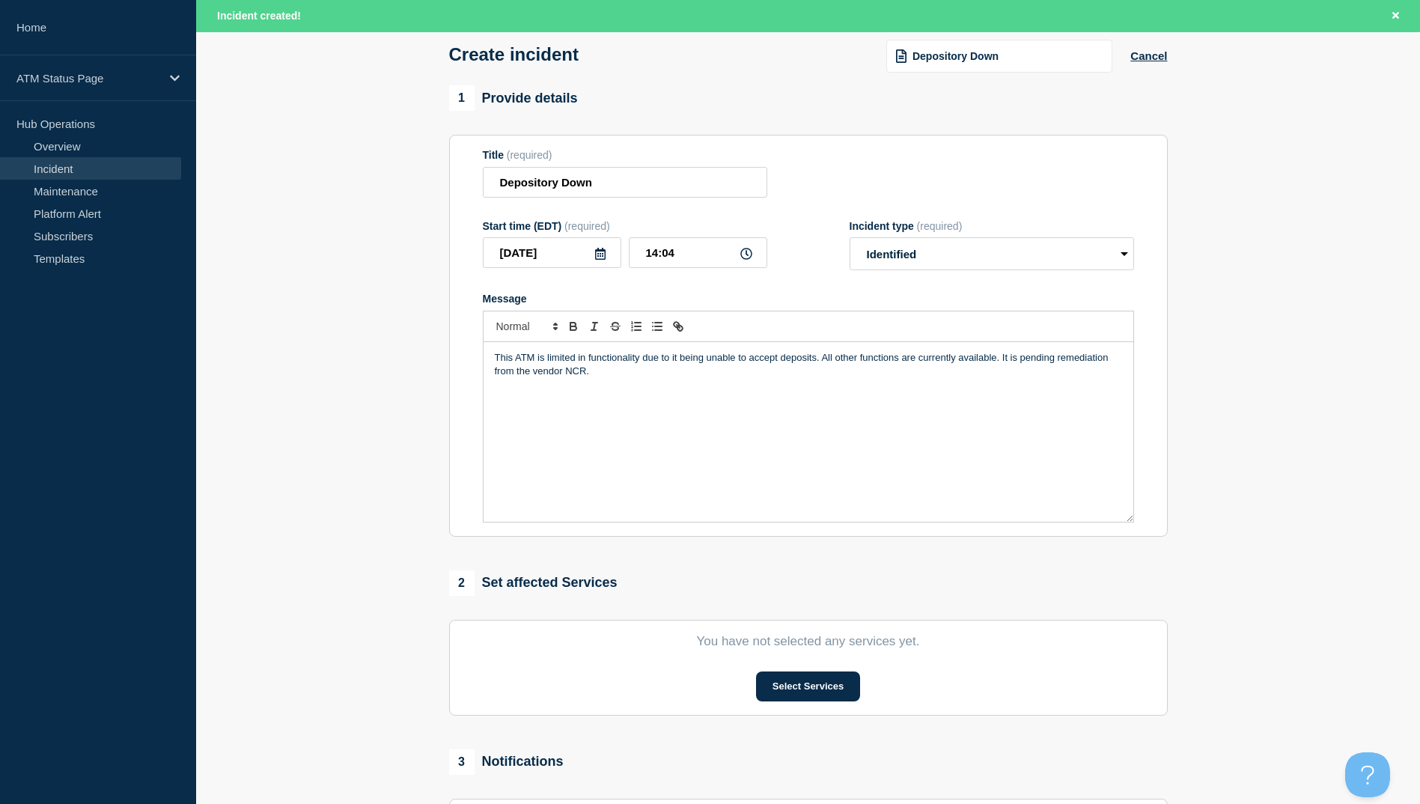
scroll to position [225, 0]
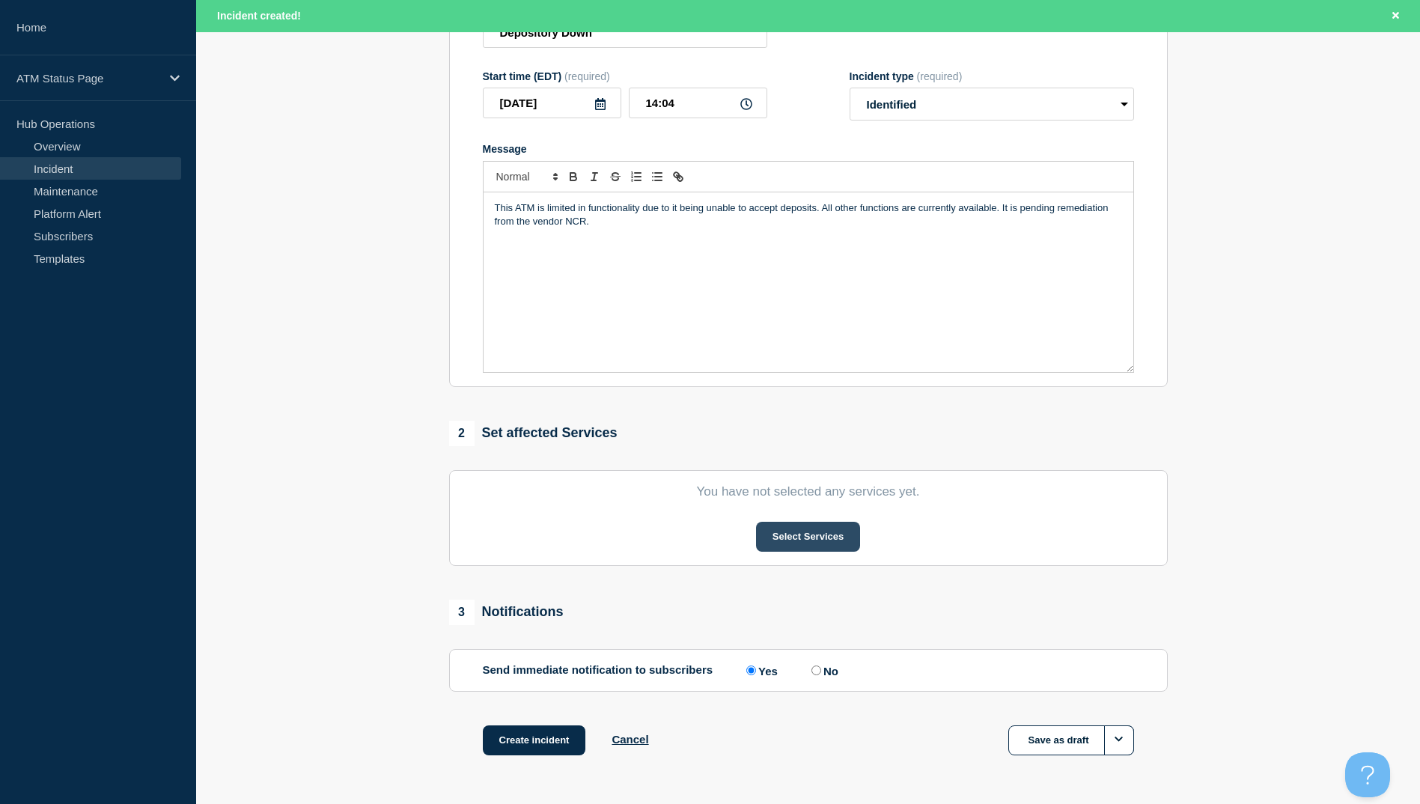
click at [795, 552] on button "Select Services" at bounding box center [808, 537] width 104 height 30
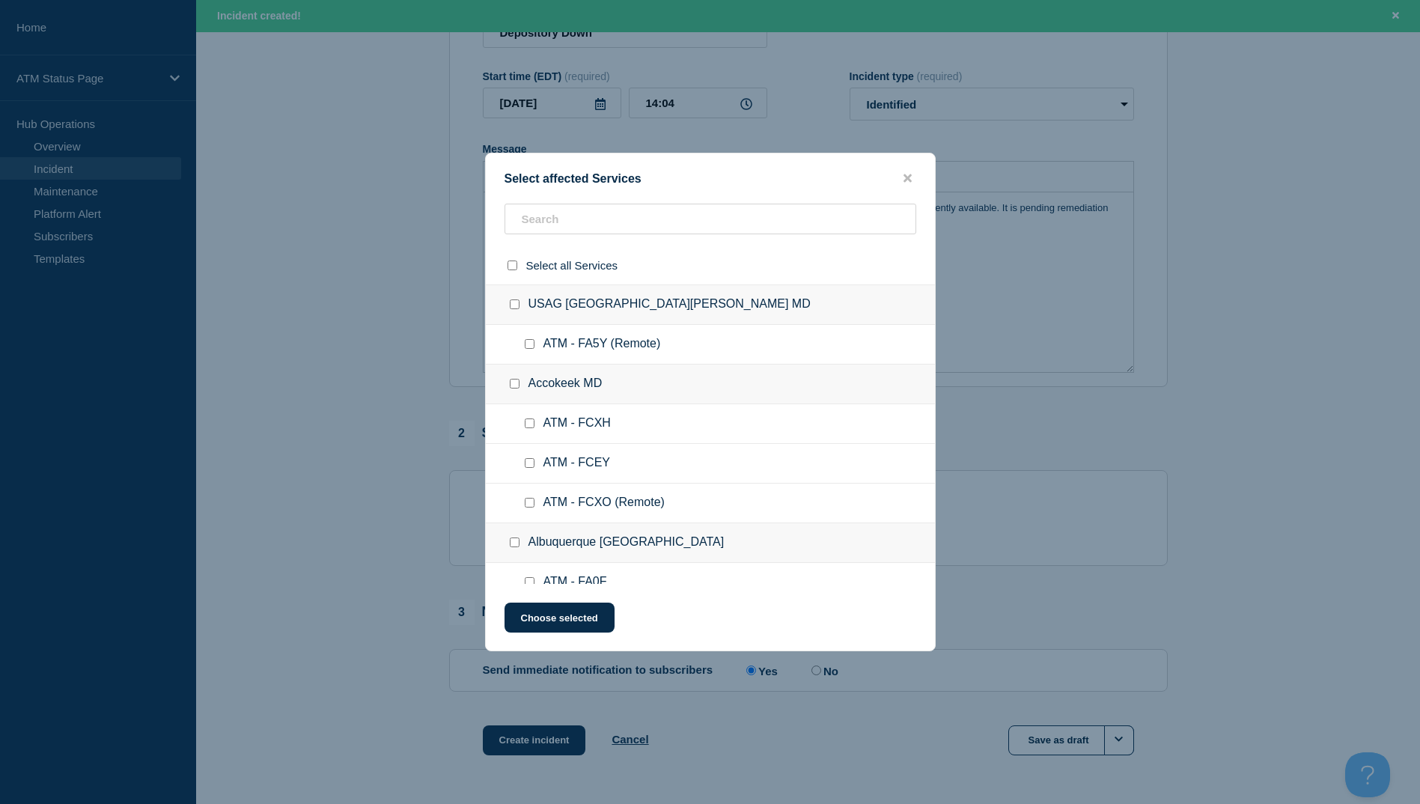
click at [545, 246] on div at bounding box center [710, 265] width 449 height 38
click at [555, 226] on input "text" at bounding box center [710, 219] width 412 height 31
click at [552, 210] on input "text" at bounding box center [710, 219] width 412 height 31
click at [548, 221] on input "text" at bounding box center [710, 219] width 412 height 31
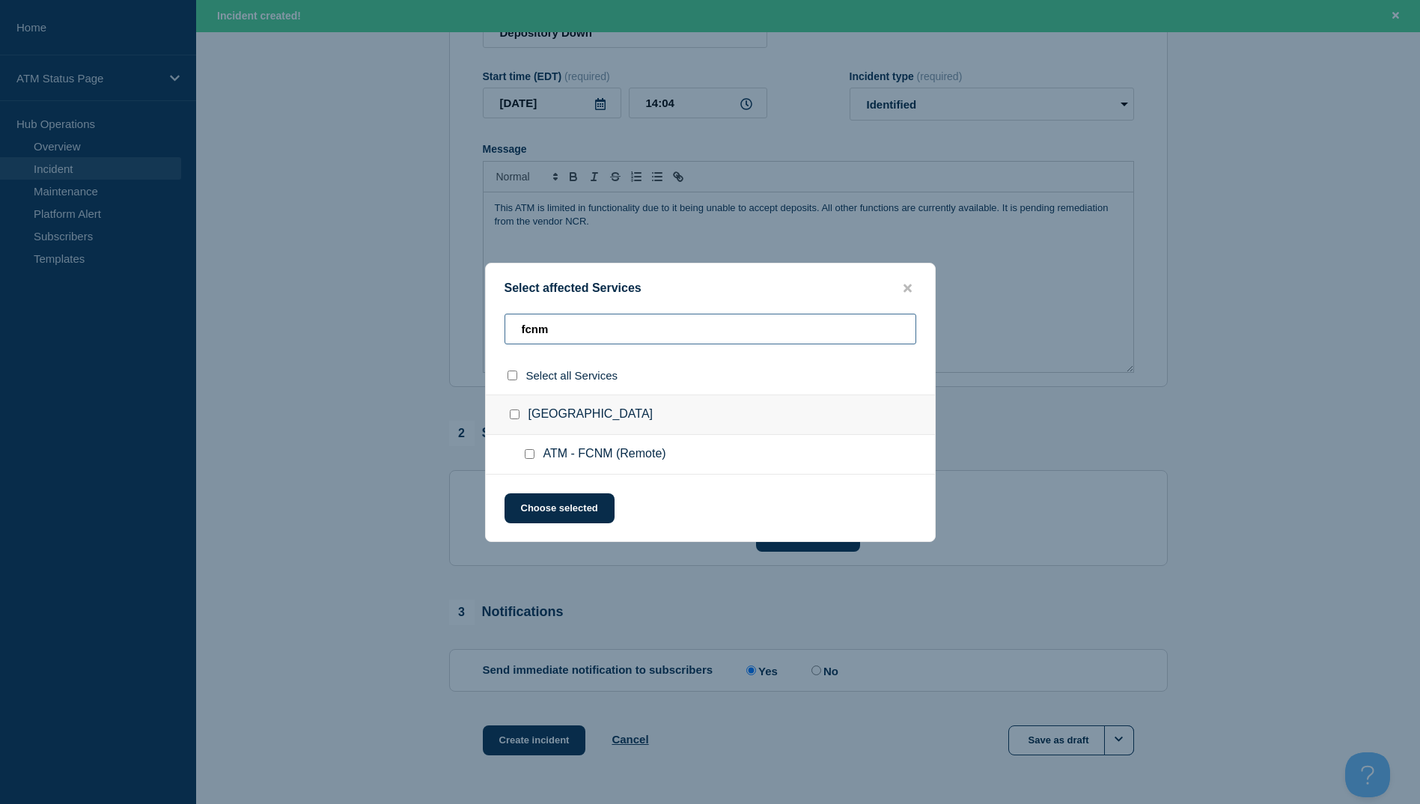
type input "fcnm"
click at [516, 373] on input "select all checkbox" at bounding box center [512, 375] width 10 height 10
checkbox input "true"
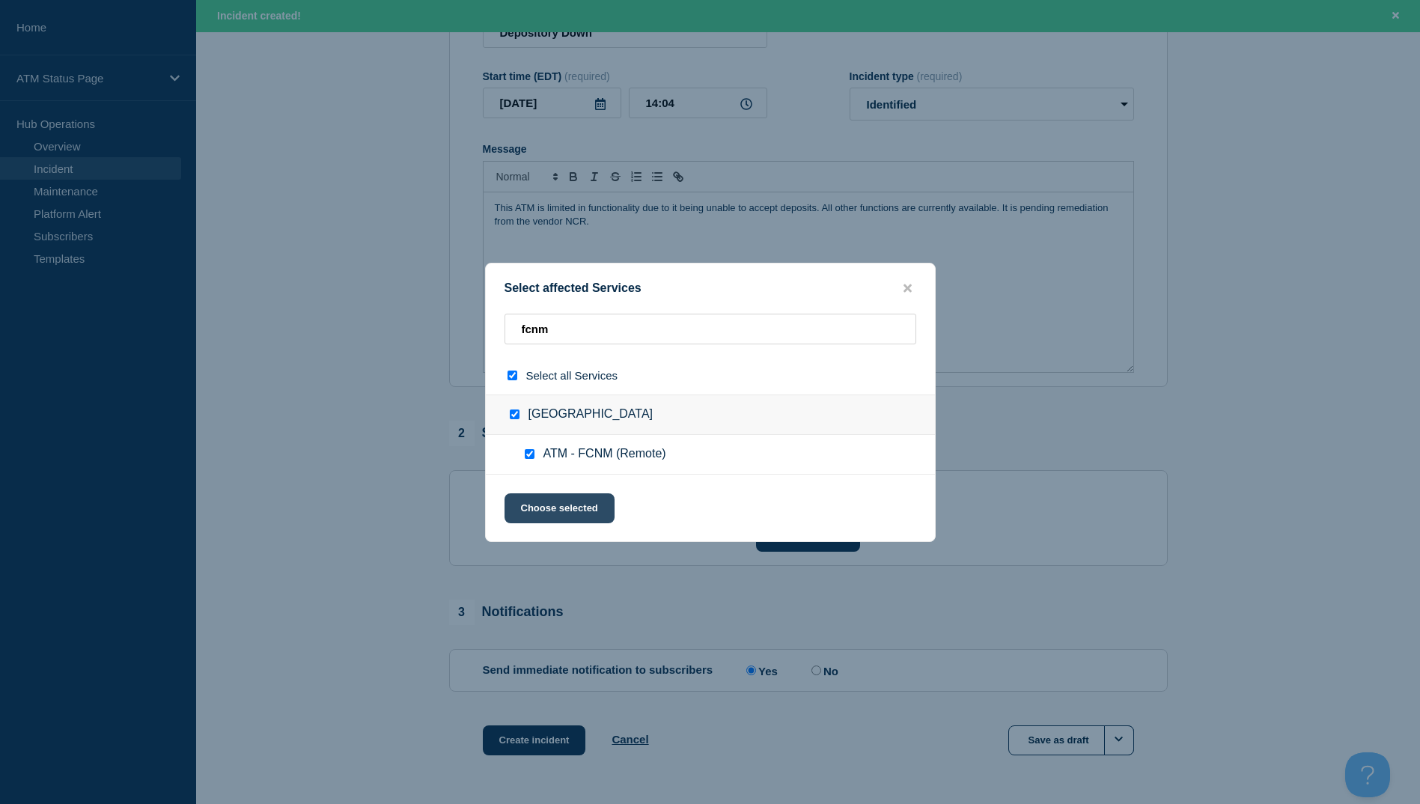
click at [584, 516] on button "Choose selected" at bounding box center [559, 508] width 110 height 30
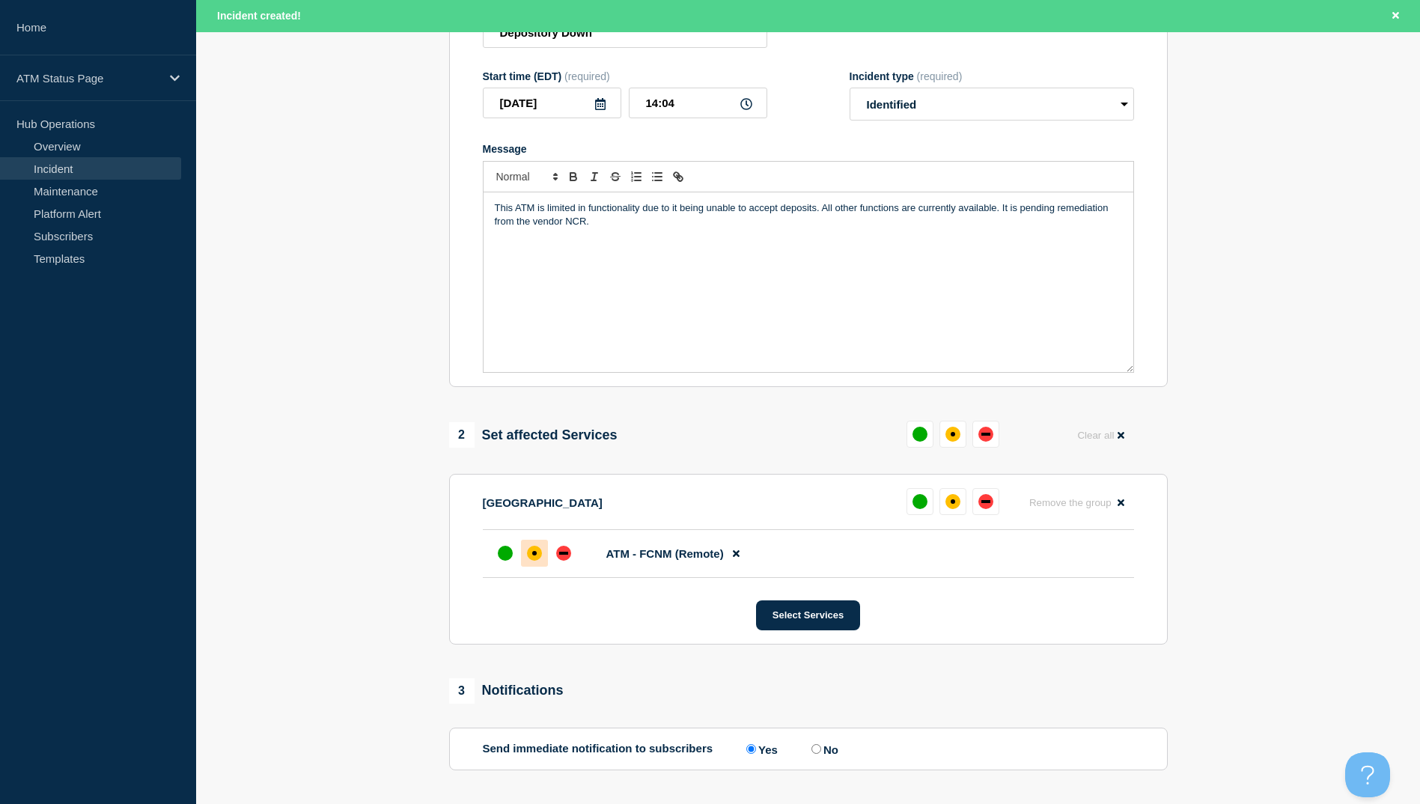
click at [539, 560] on div "affected" at bounding box center [534, 553] width 15 height 15
click at [836, 617] on button "Select Services" at bounding box center [808, 615] width 104 height 30
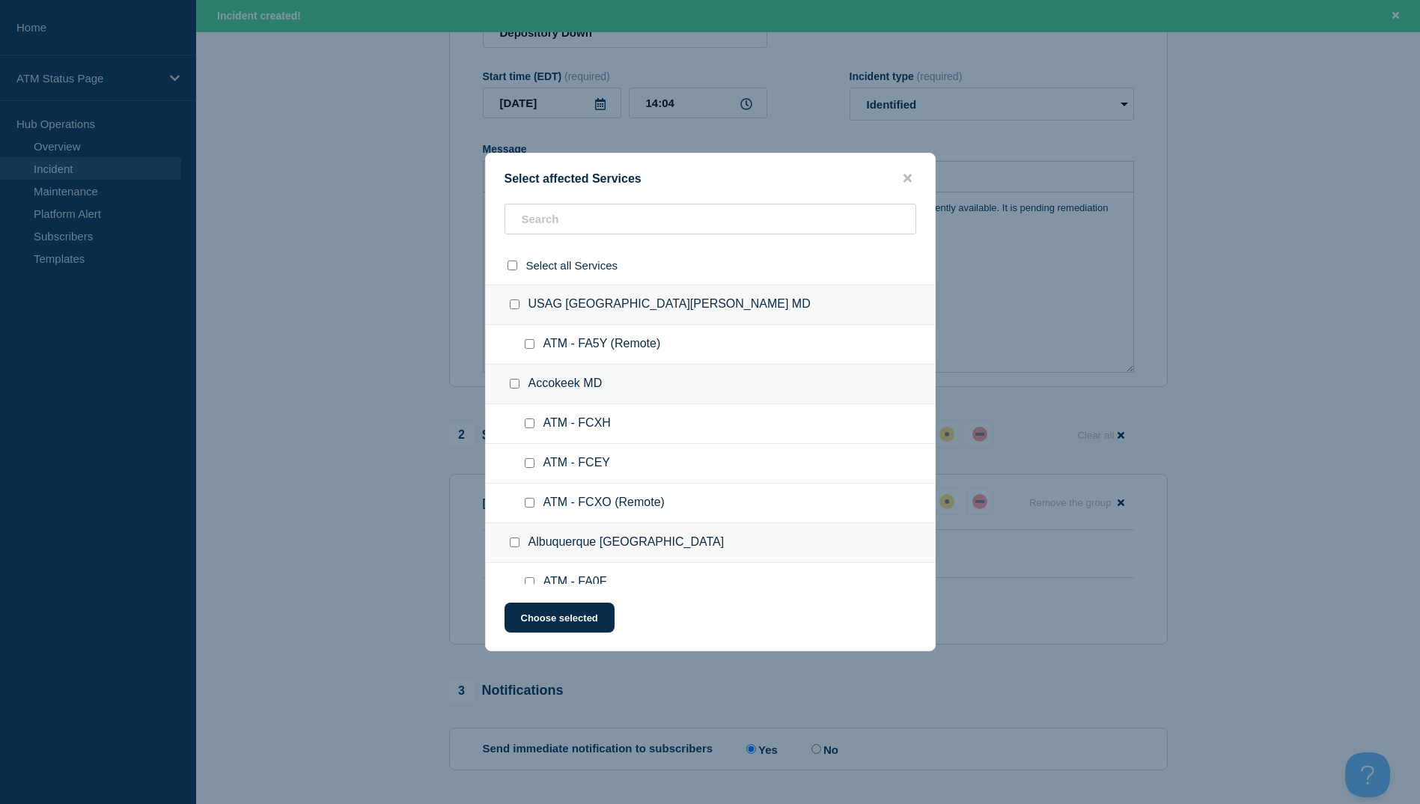
click at [911, 168] on div "Select affected Services Select all Services USAG Fort Detrick MD ATM - FA5Y (R…" at bounding box center [710, 402] width 450 height 498
click at [909, 171] on button "close button" at bounding box center [907, 178] width 17 height 14
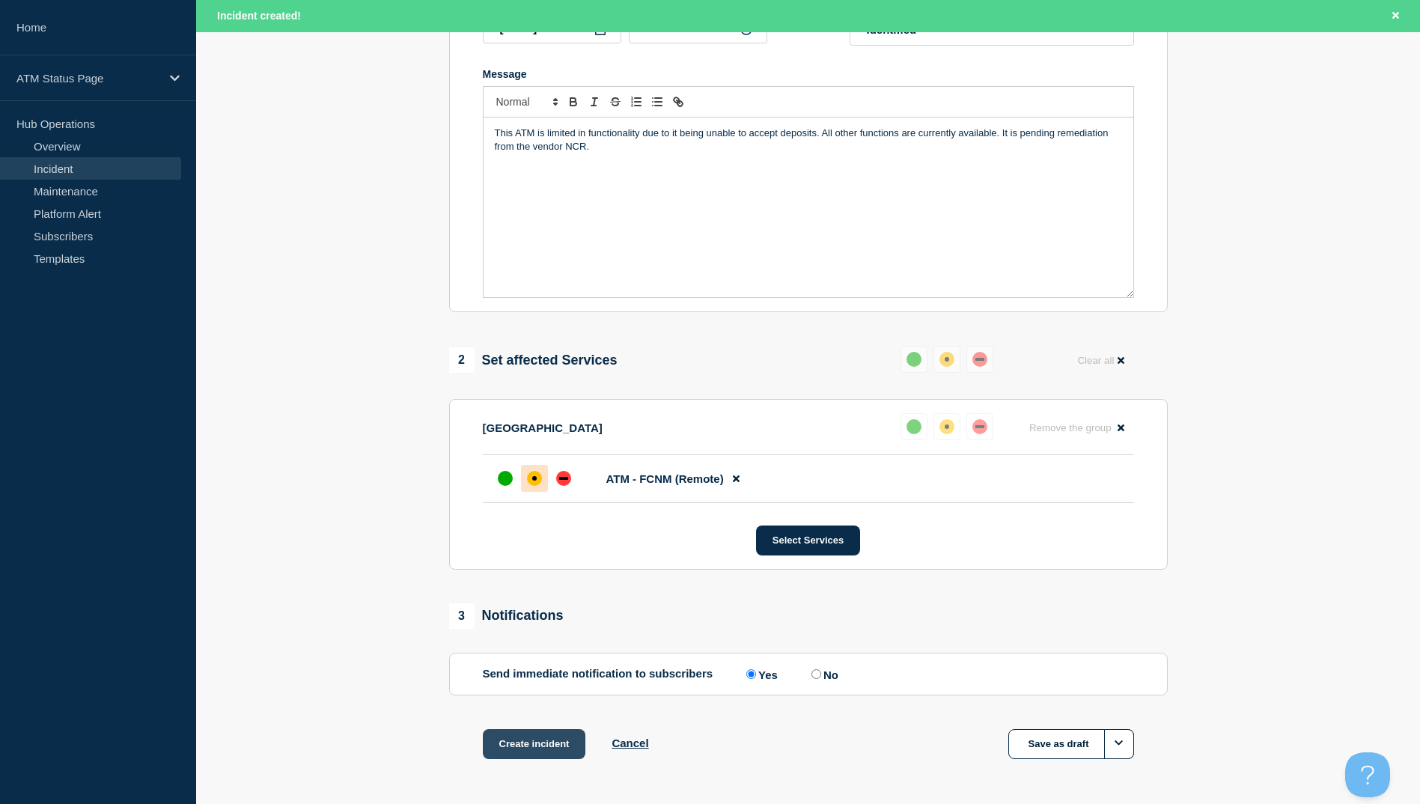
click at [526, 755] on button "Create incident" at bounding box center [534, 744] width 103 height 30
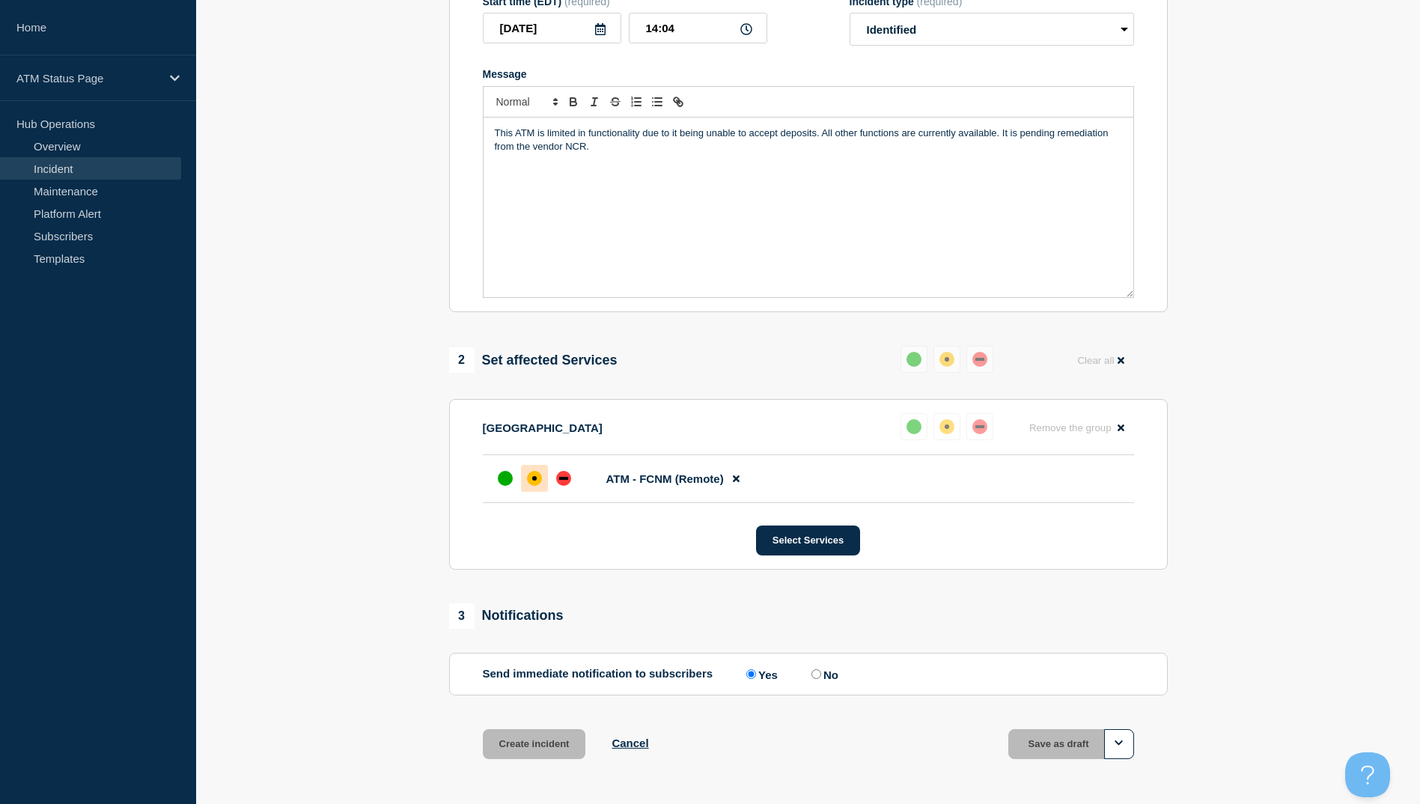
scroll to position [267, 0]
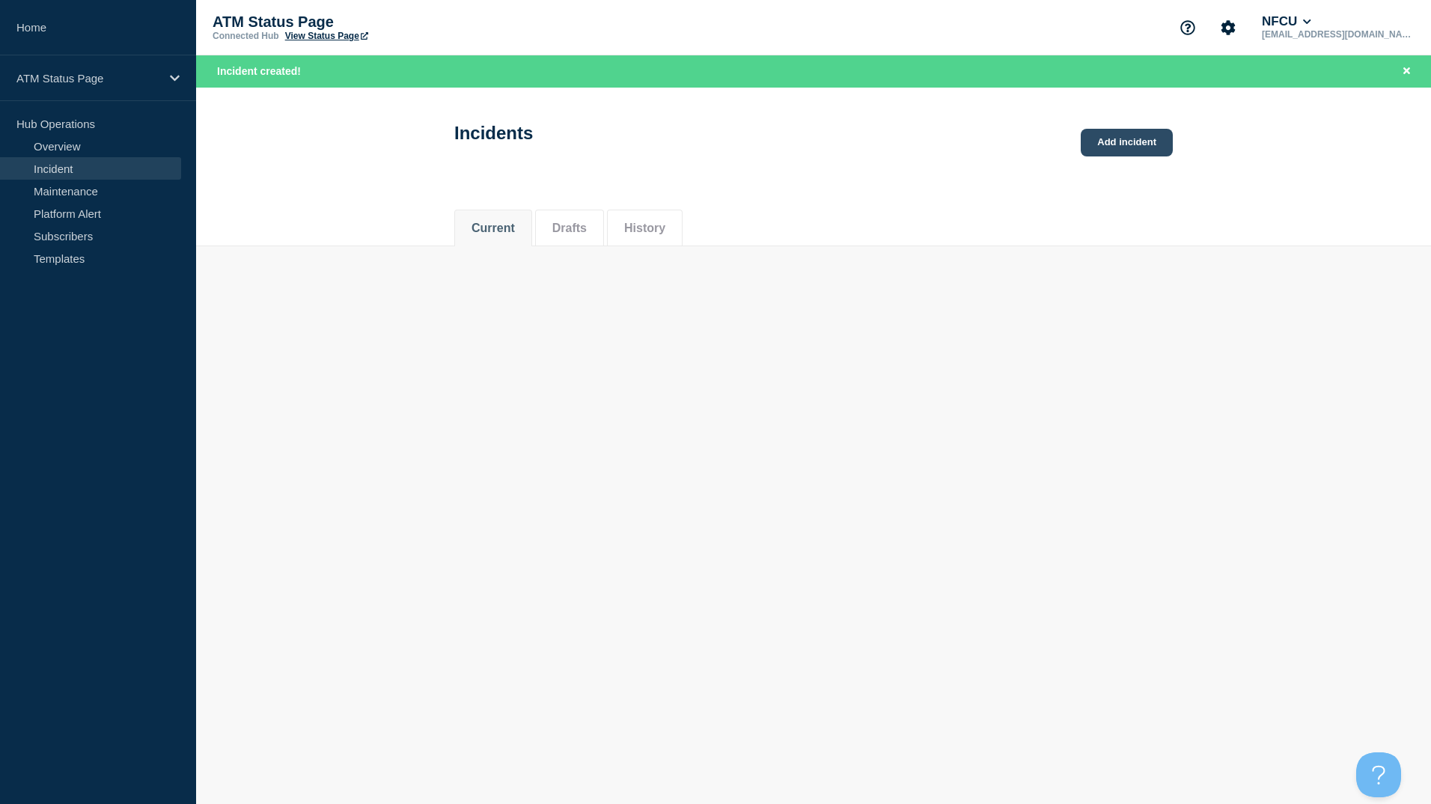
click at [1107, 132] on link "Add incident" at bounding box center [1127, 143] width 92 height 28
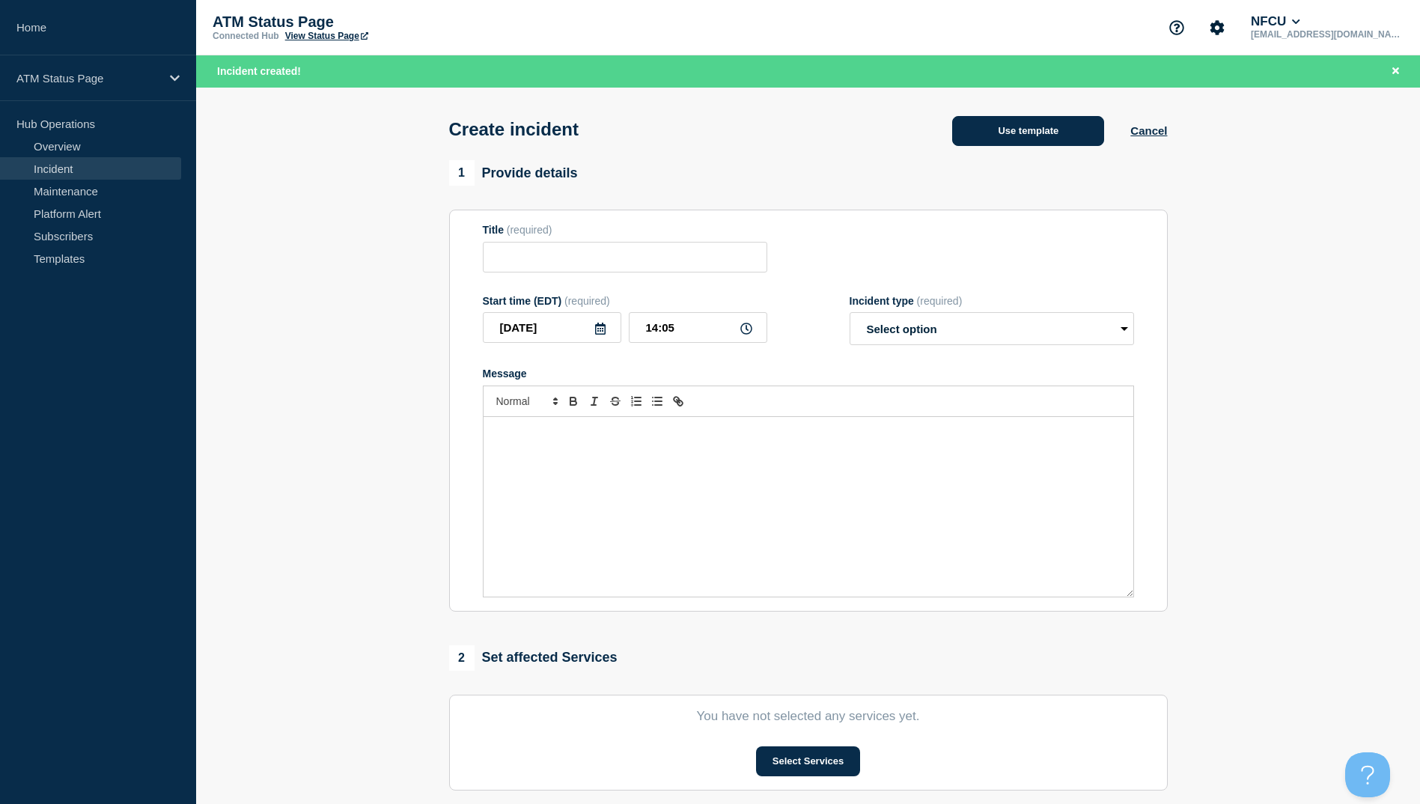
click at [1031, 130] on button "Use template" at bounding box center [1028, 131] width 152 height 30
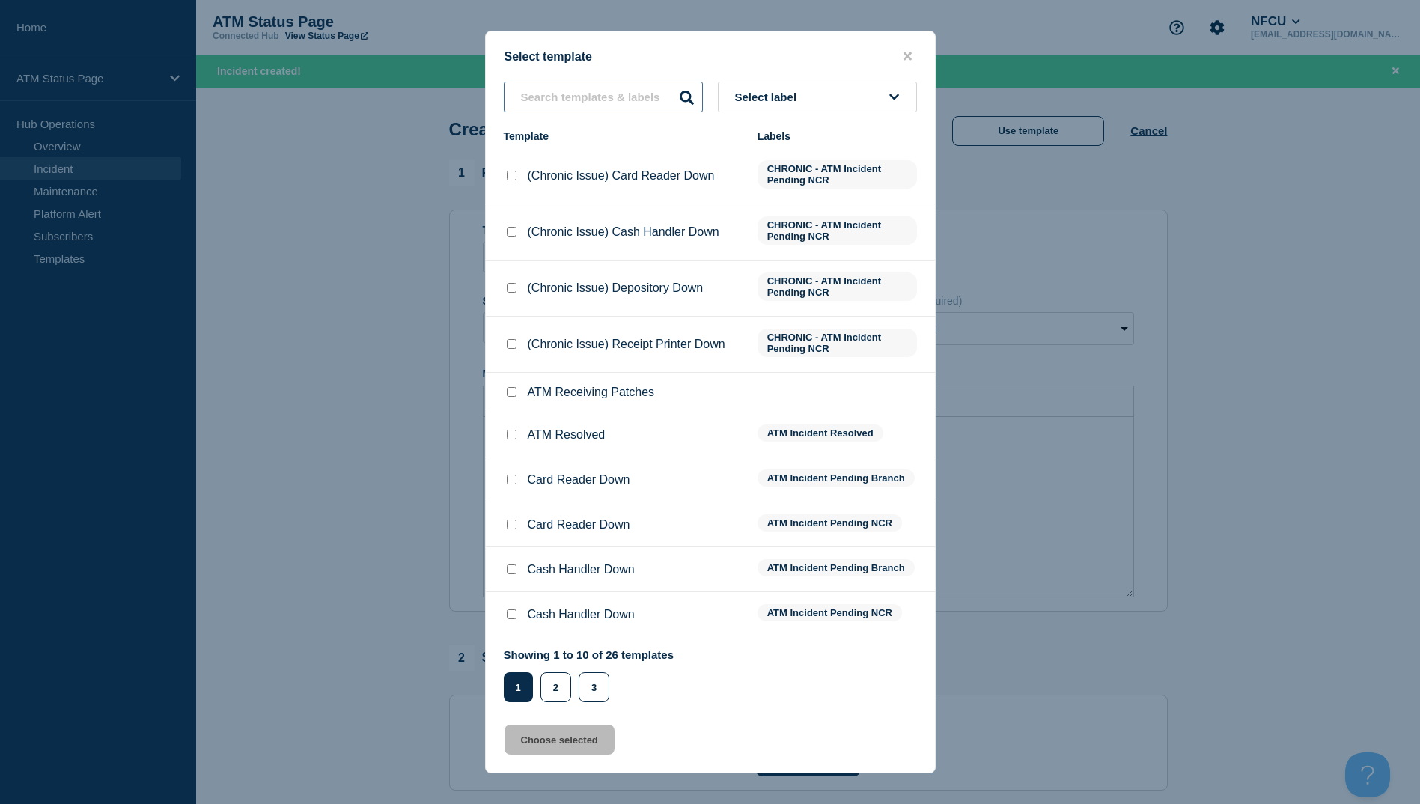
click at [561, 91] on input "text" at bounding box center [603, 97] width 199 height 31
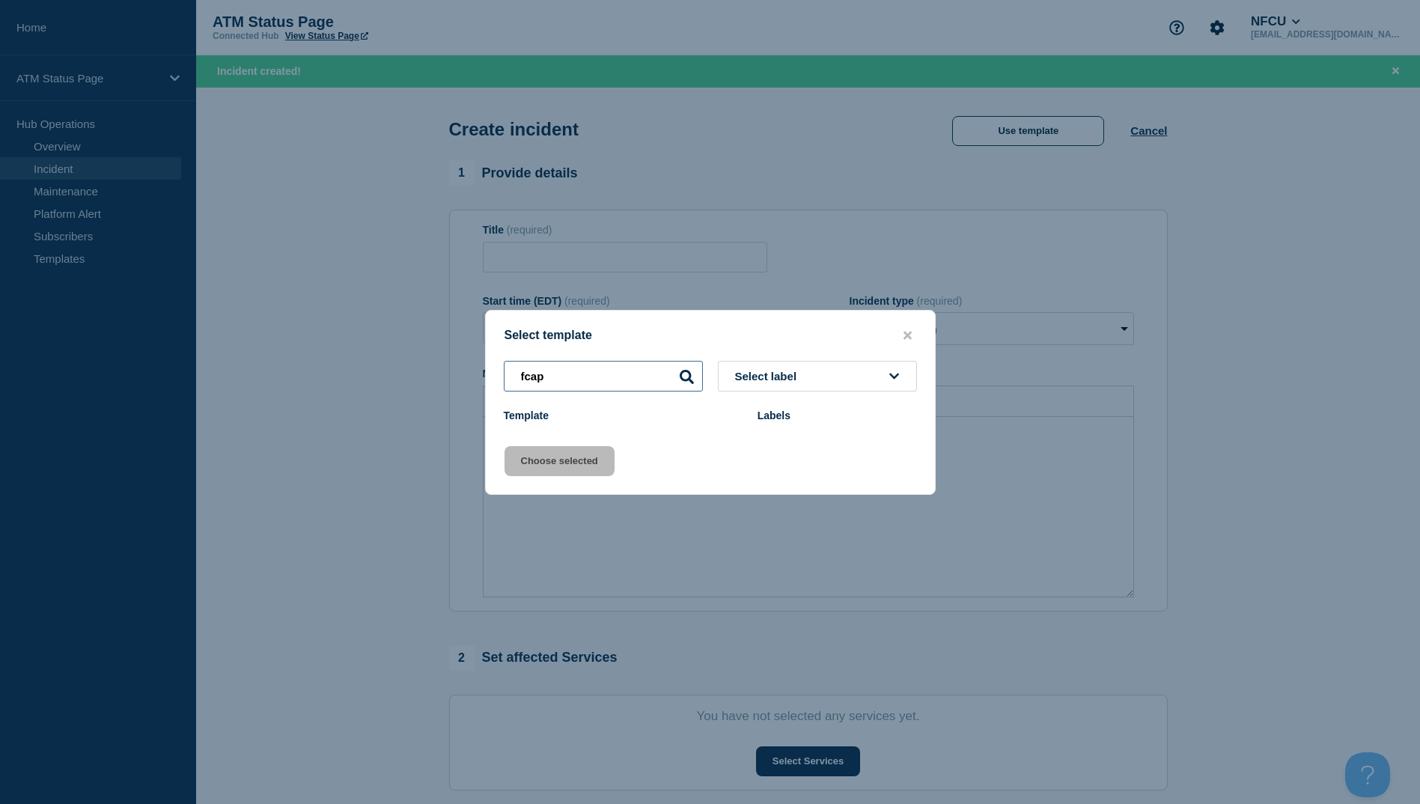
click at [610, 365] on input "fcap" at bounding box center [603, 376] width 199 height 31
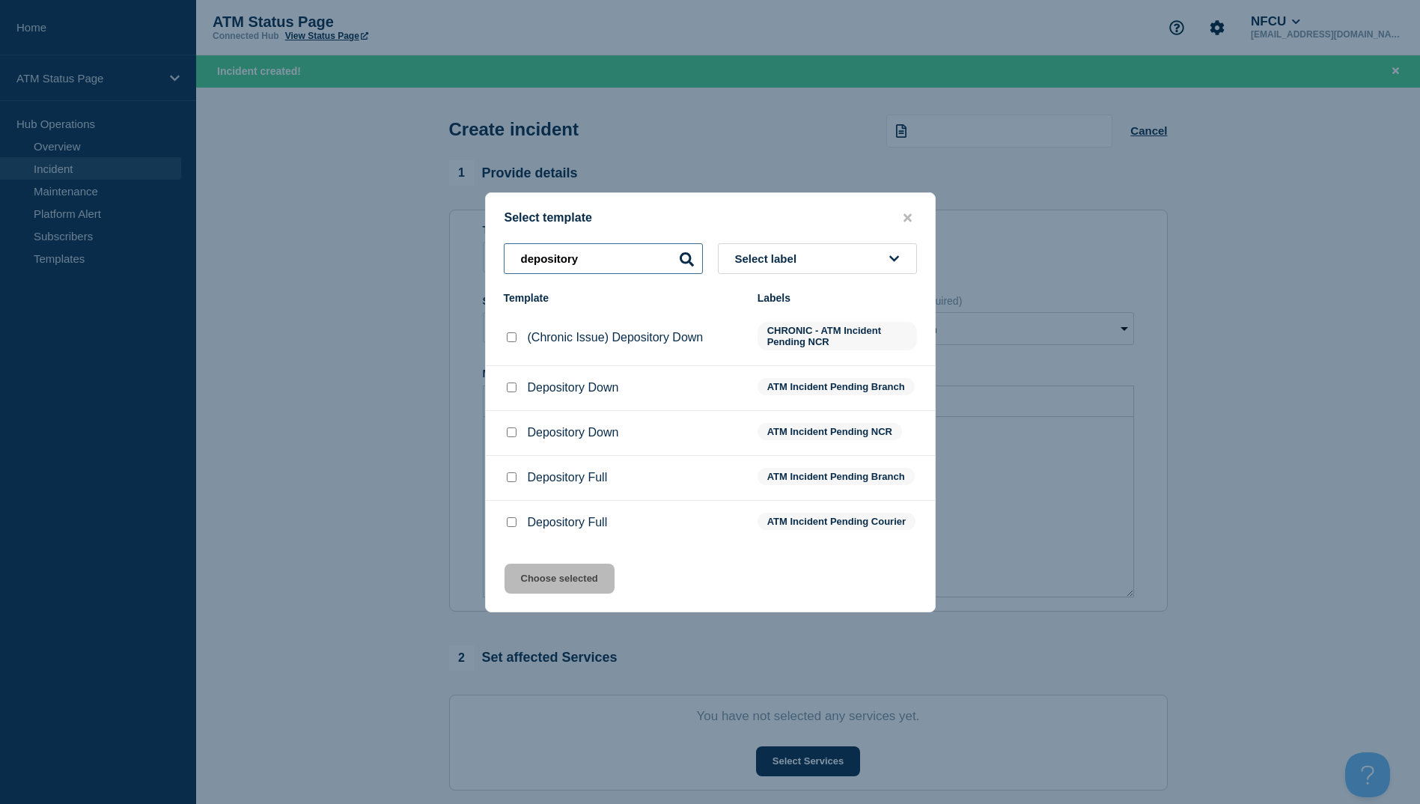
type input "depository"
click at [513, 387] on input "Depository Down checkbox" at bounding box center [512, 387] width 10 height 10
checkbox input "true"
click at [584, 571] on button "Choose selected" at bounding box center [559, 578] width 110 height 30
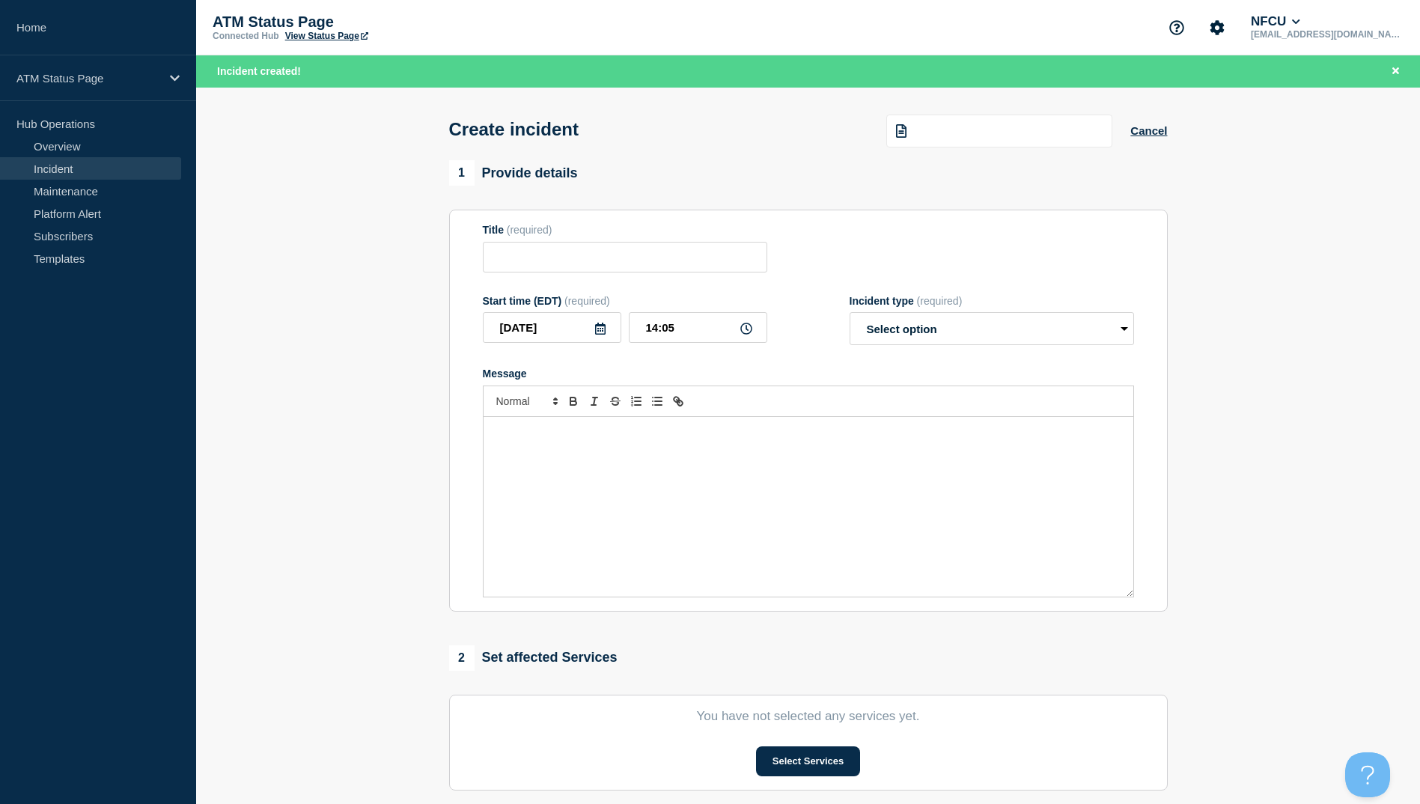
type input "Depository Down"
select select "identified"
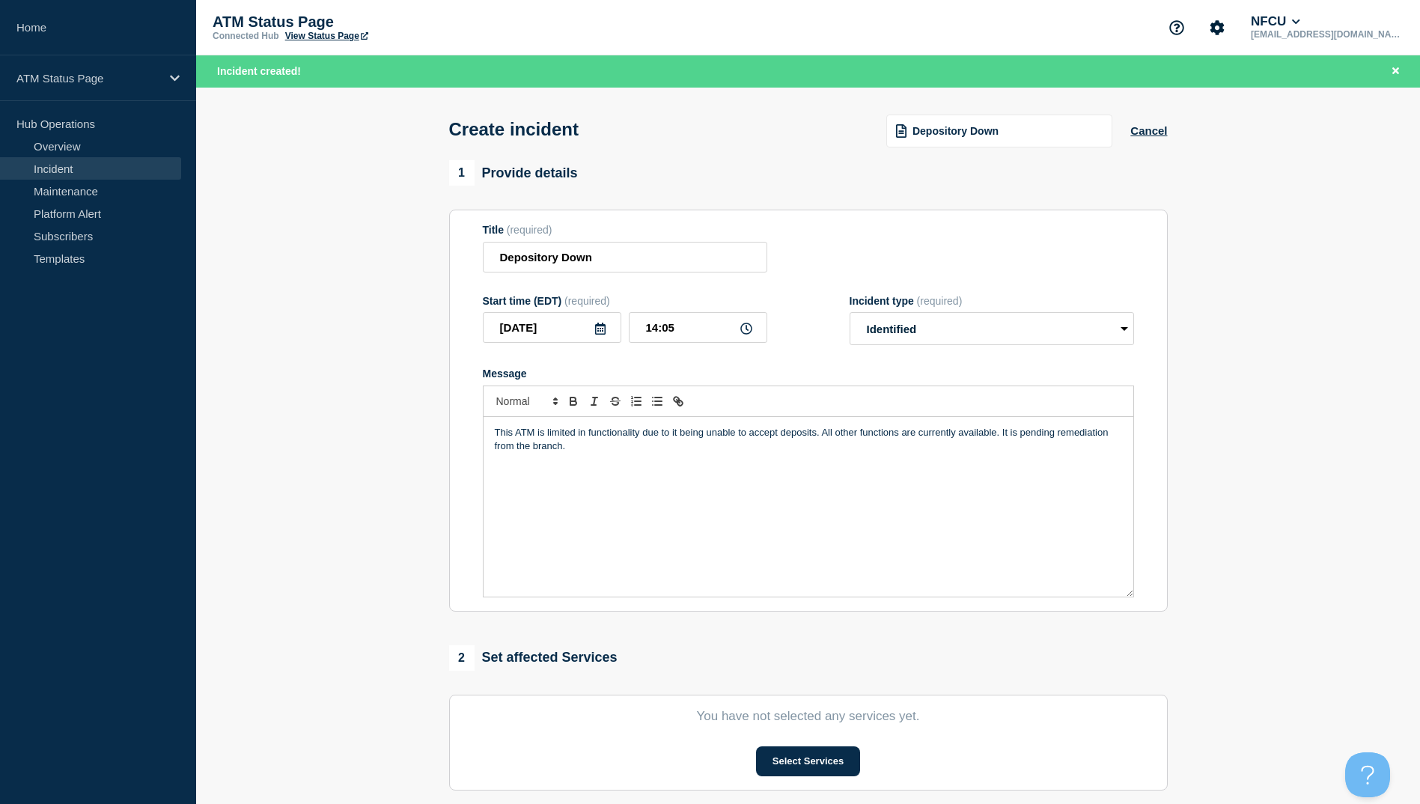
scroll to position [75, 0]
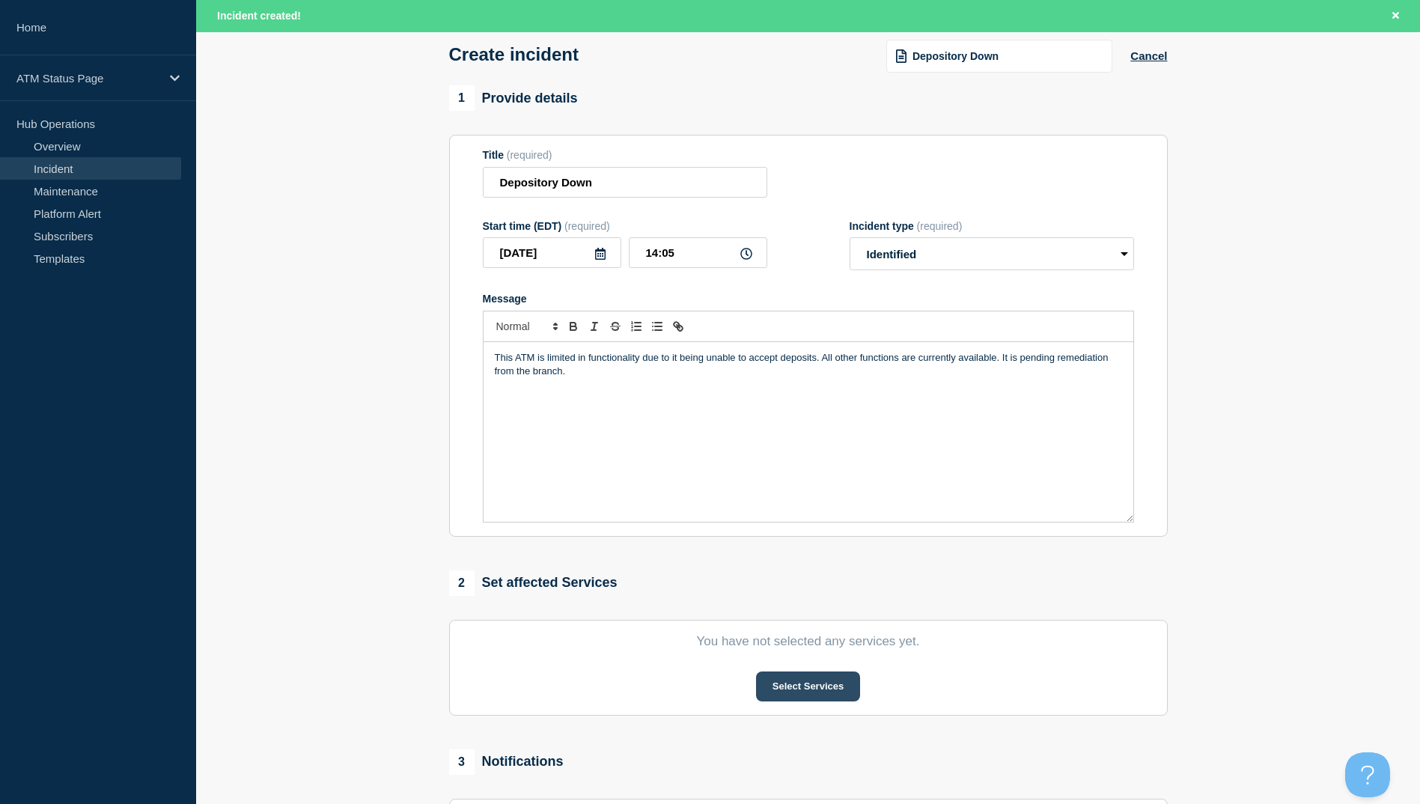
click at [831, 688] on button "Select Services" at bounding box center [808, 686] width 104 height 30
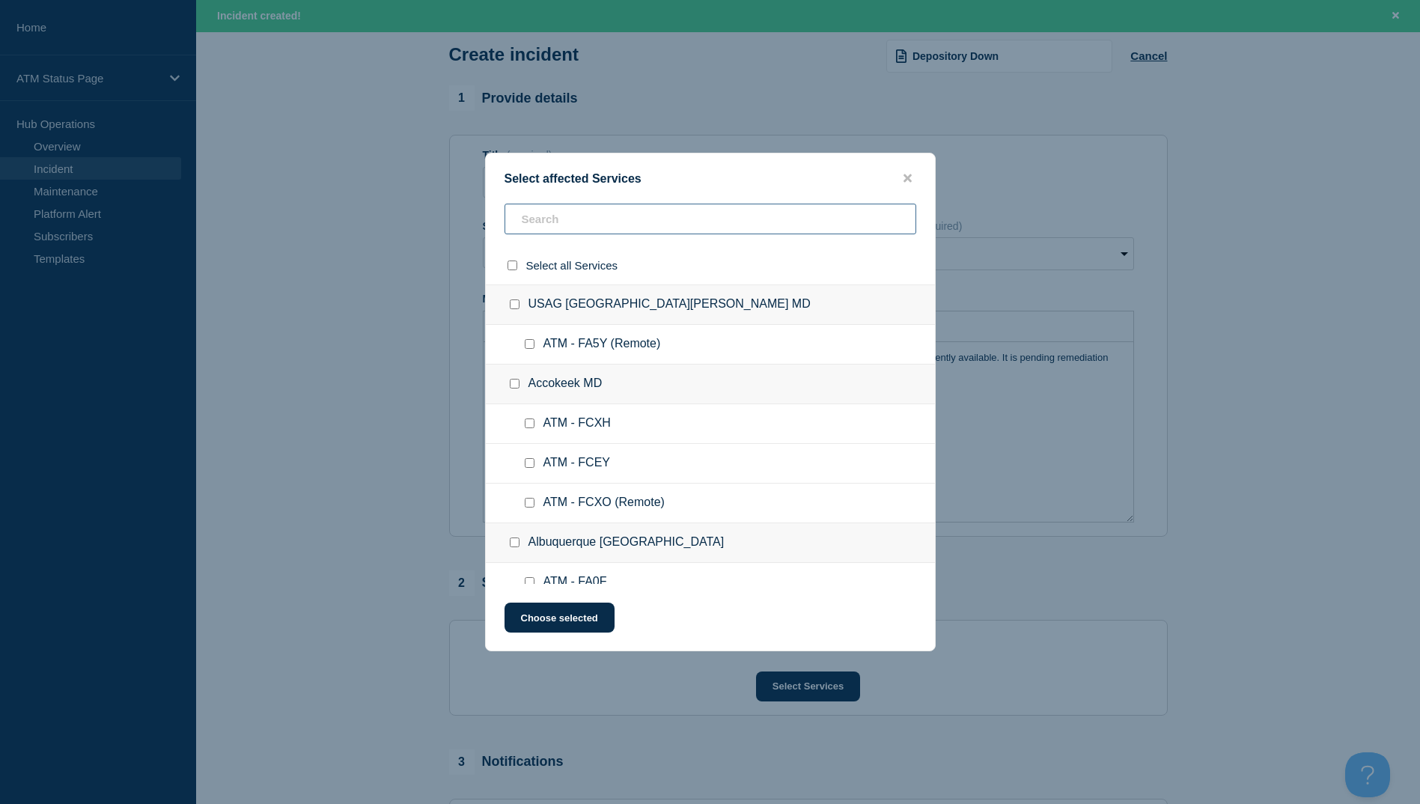
click at [587, 232] on input "text" at bounding box center [710, 219] width 412 height 31
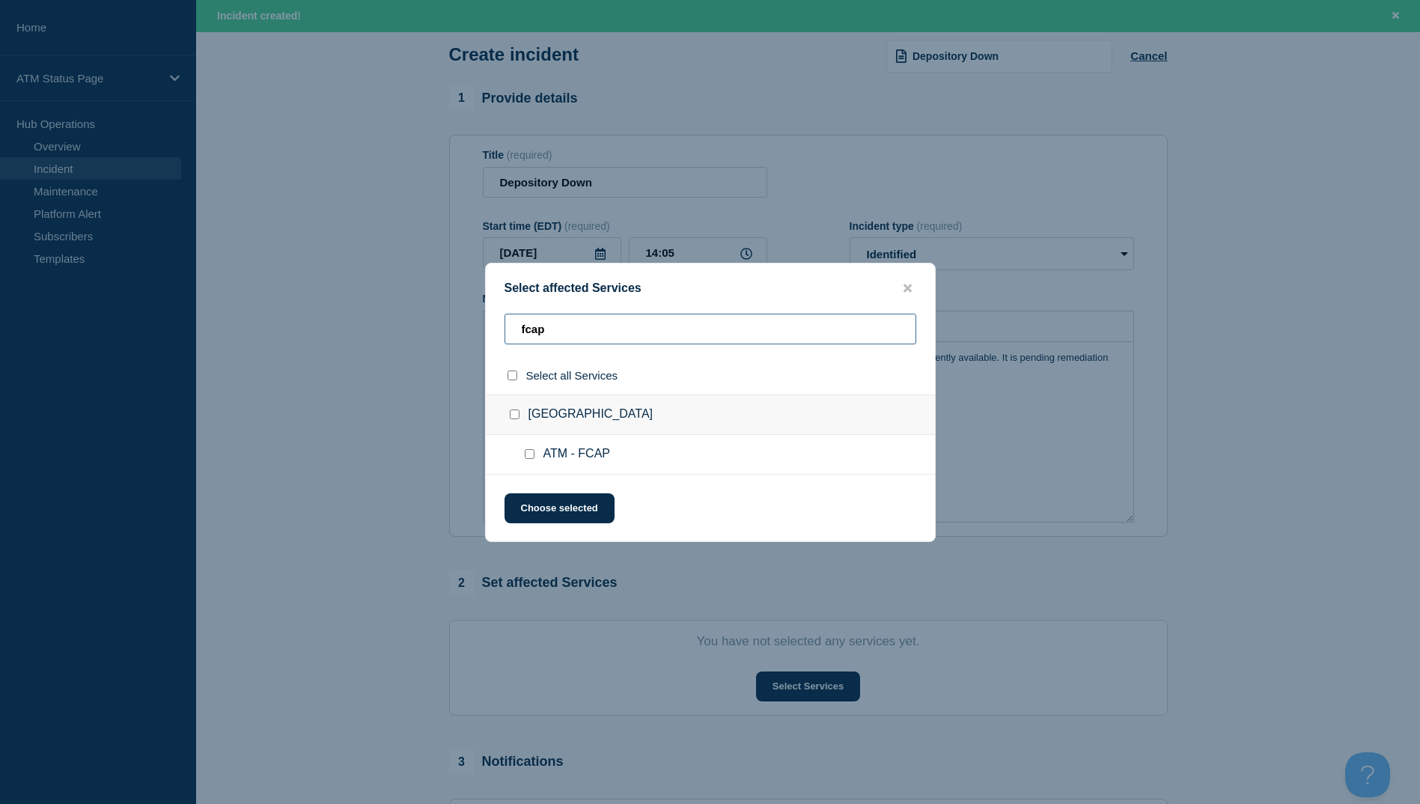
type input "fcap"
click at [515, 372] on input "select all checkbox" at bounding box center [512, 375] width 10 height 10
checkbox input "true"
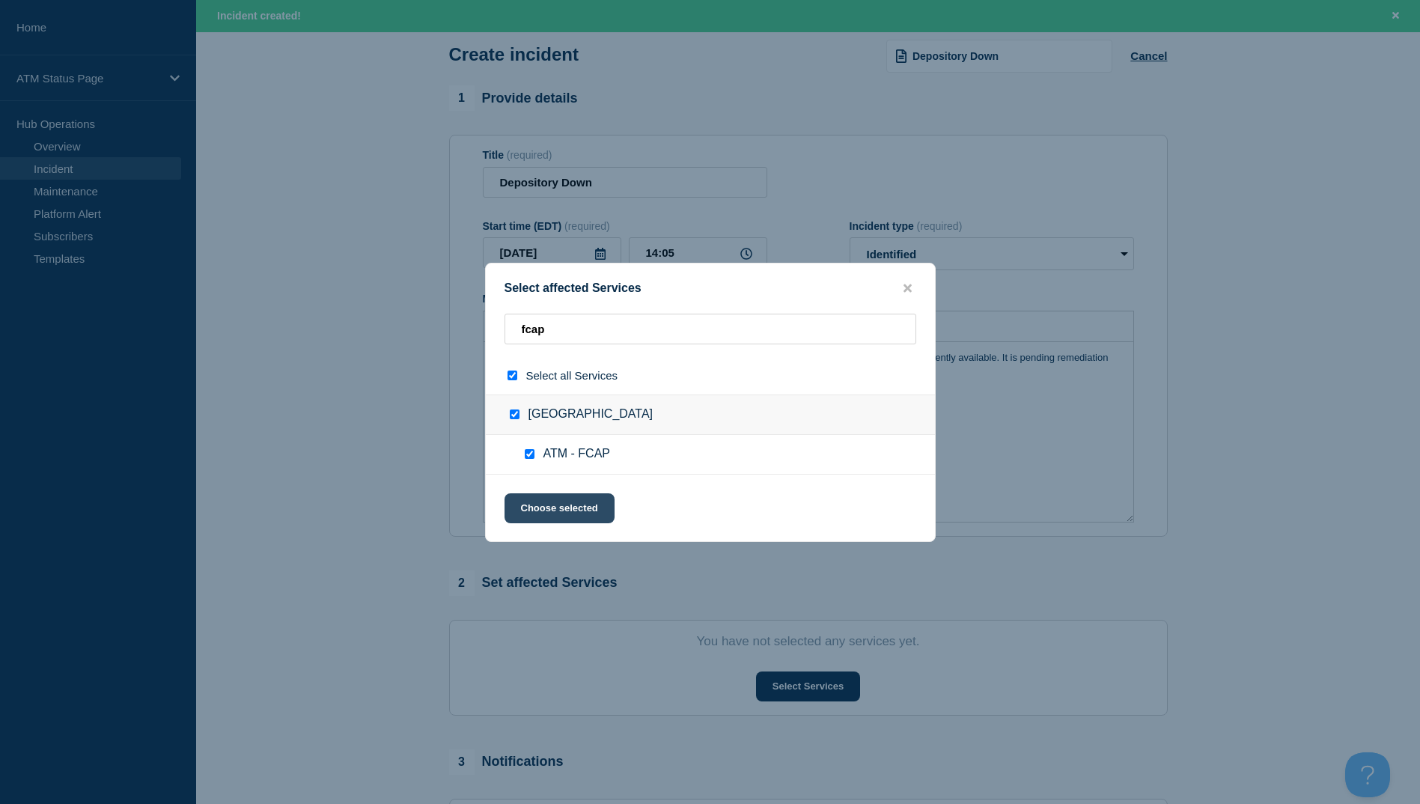
click at [575, 510] on button "Choose selected" at bounding box center [559, 508] width 110 height 30
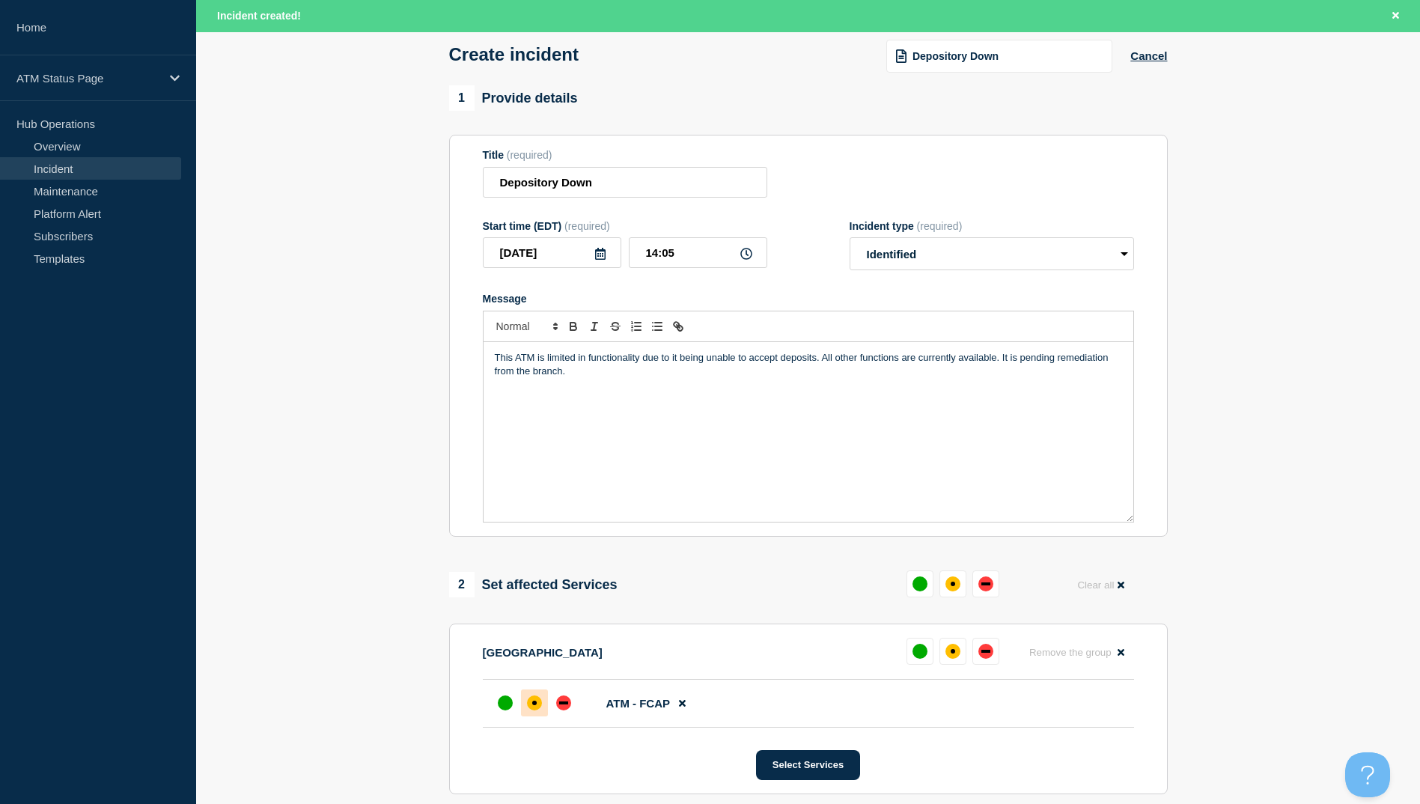
click at [531, 697] on div at bounding box center [534, 702] width 27 height 27
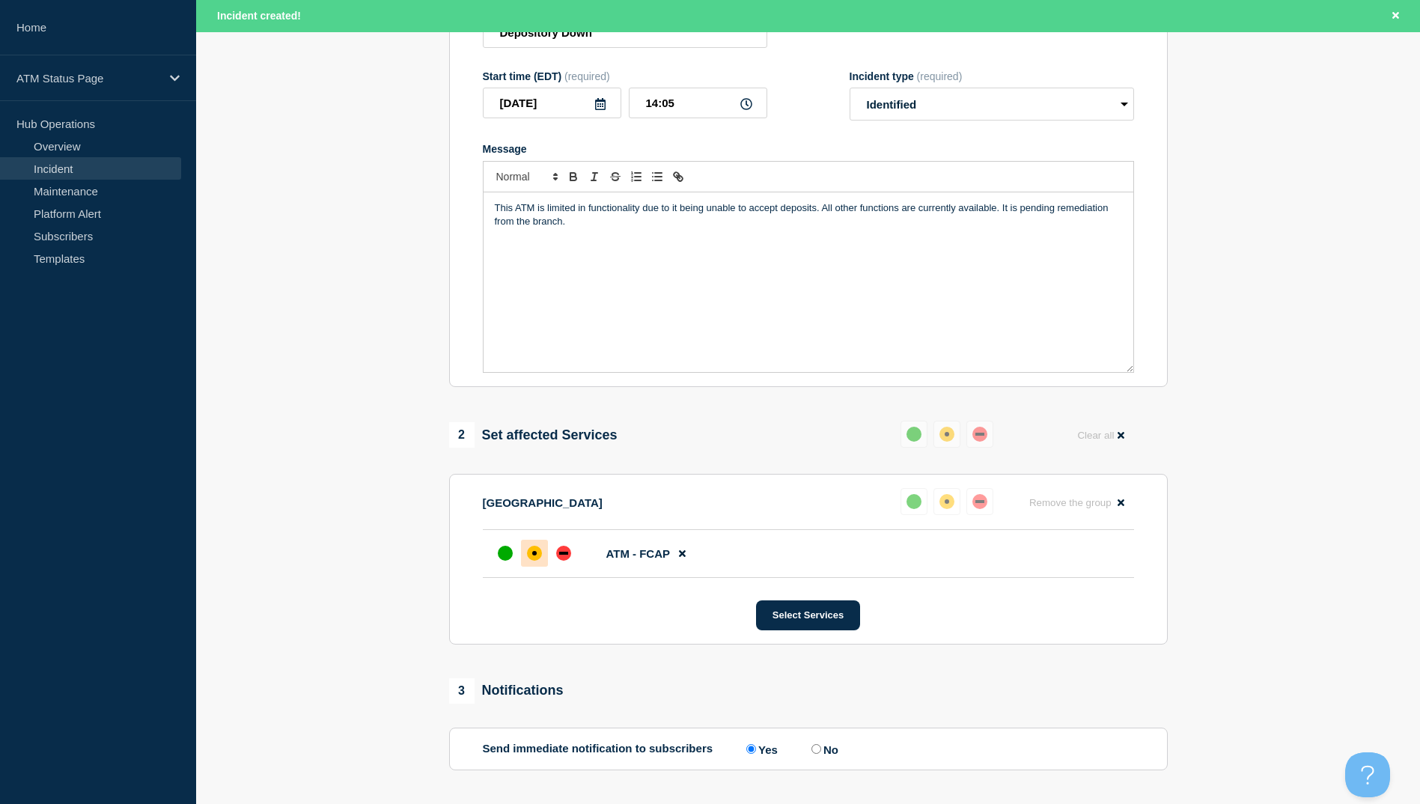
scroll to position [355, 0]
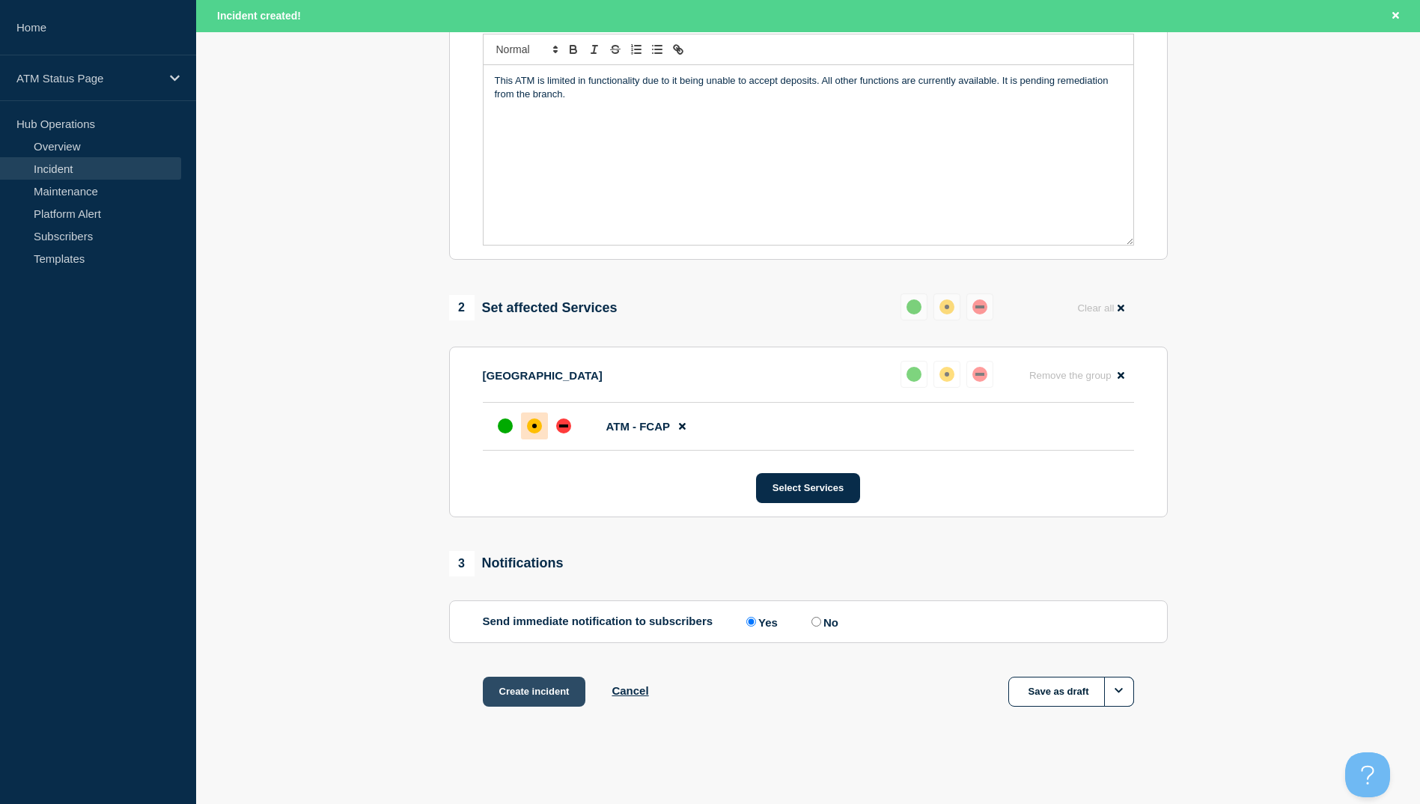
click at [559, 686] on button "Create incident" at bounding box center [534, 691] width 103 height 30
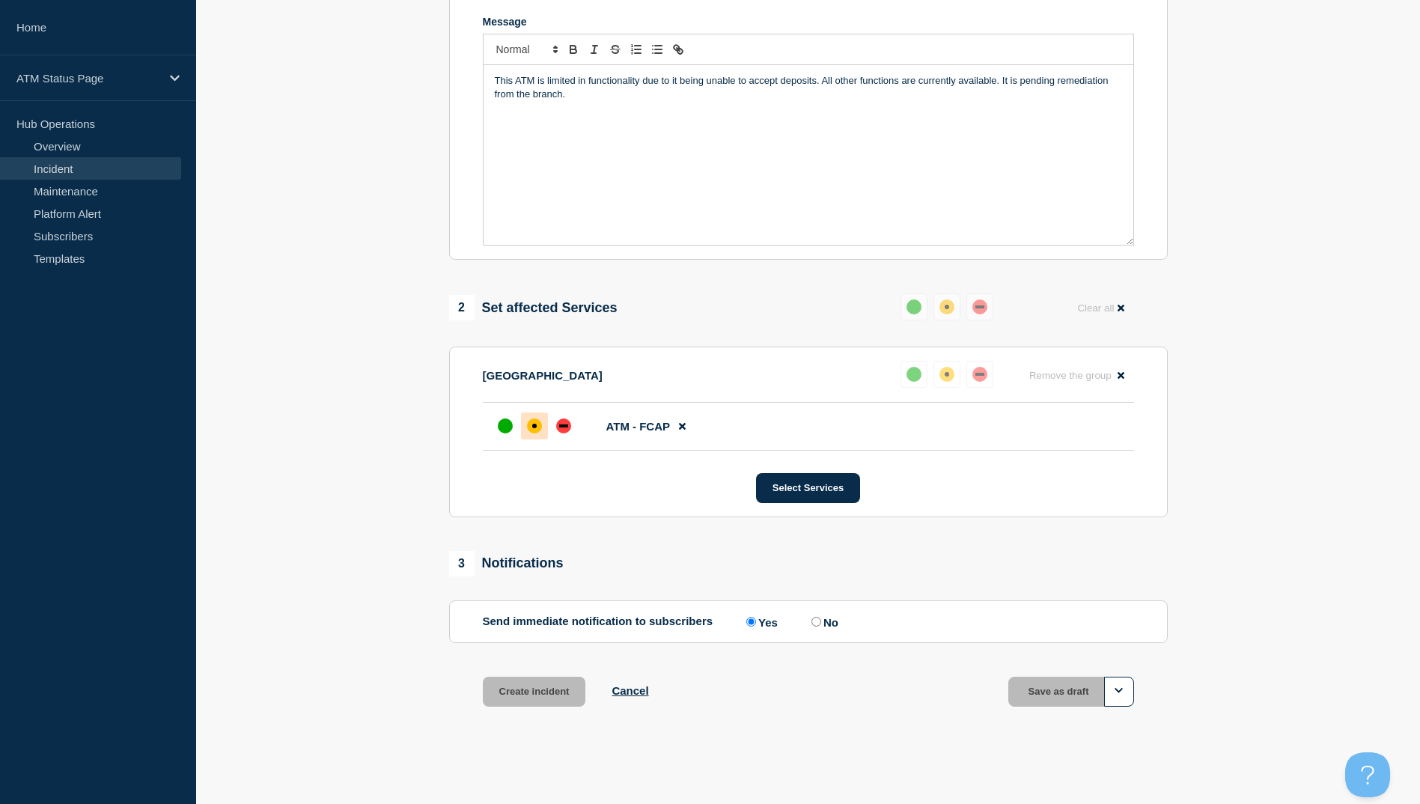
scroll to position [323, 0]
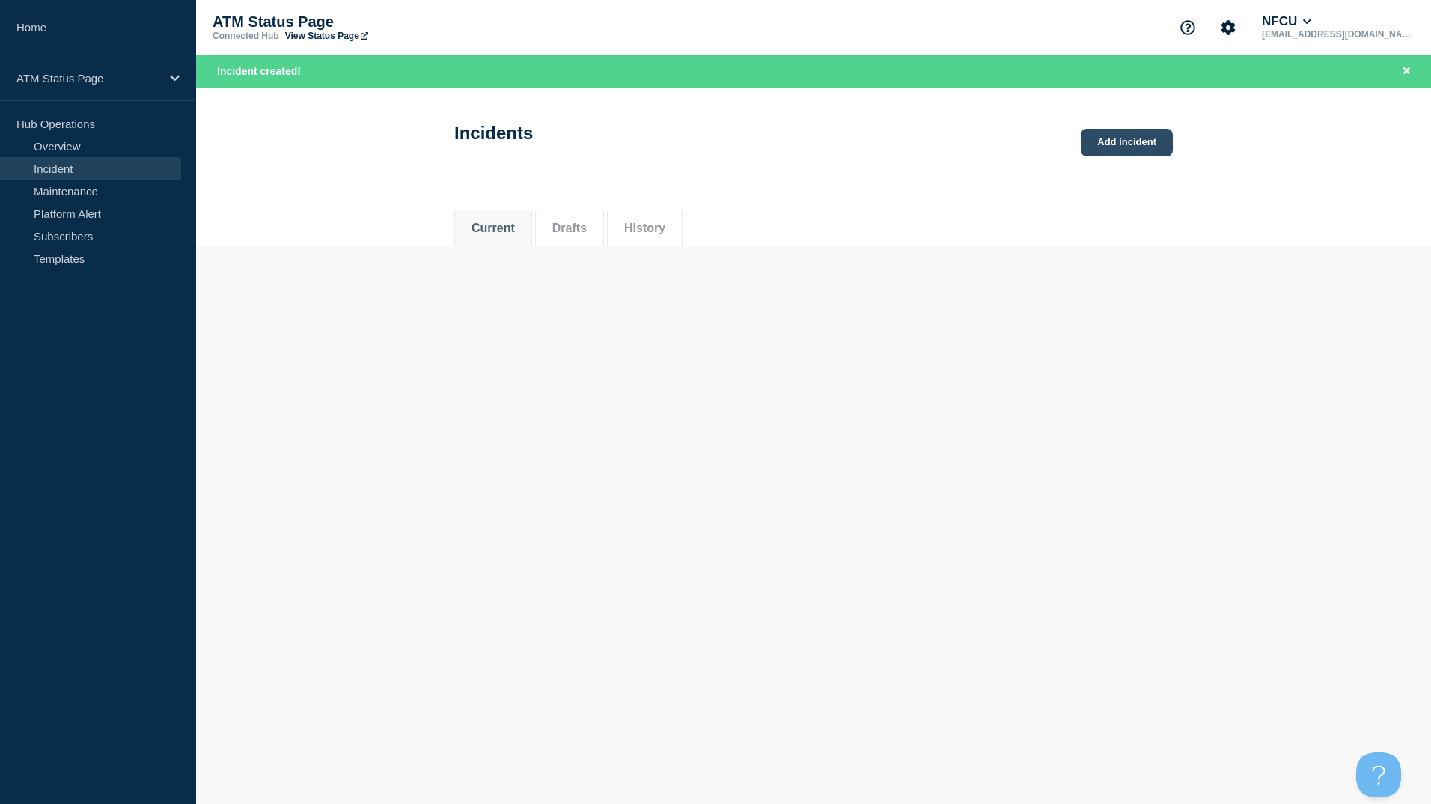
click at [1107, 133] on link "Add incident" at bounding box center [1127, 143] width 92 height 28
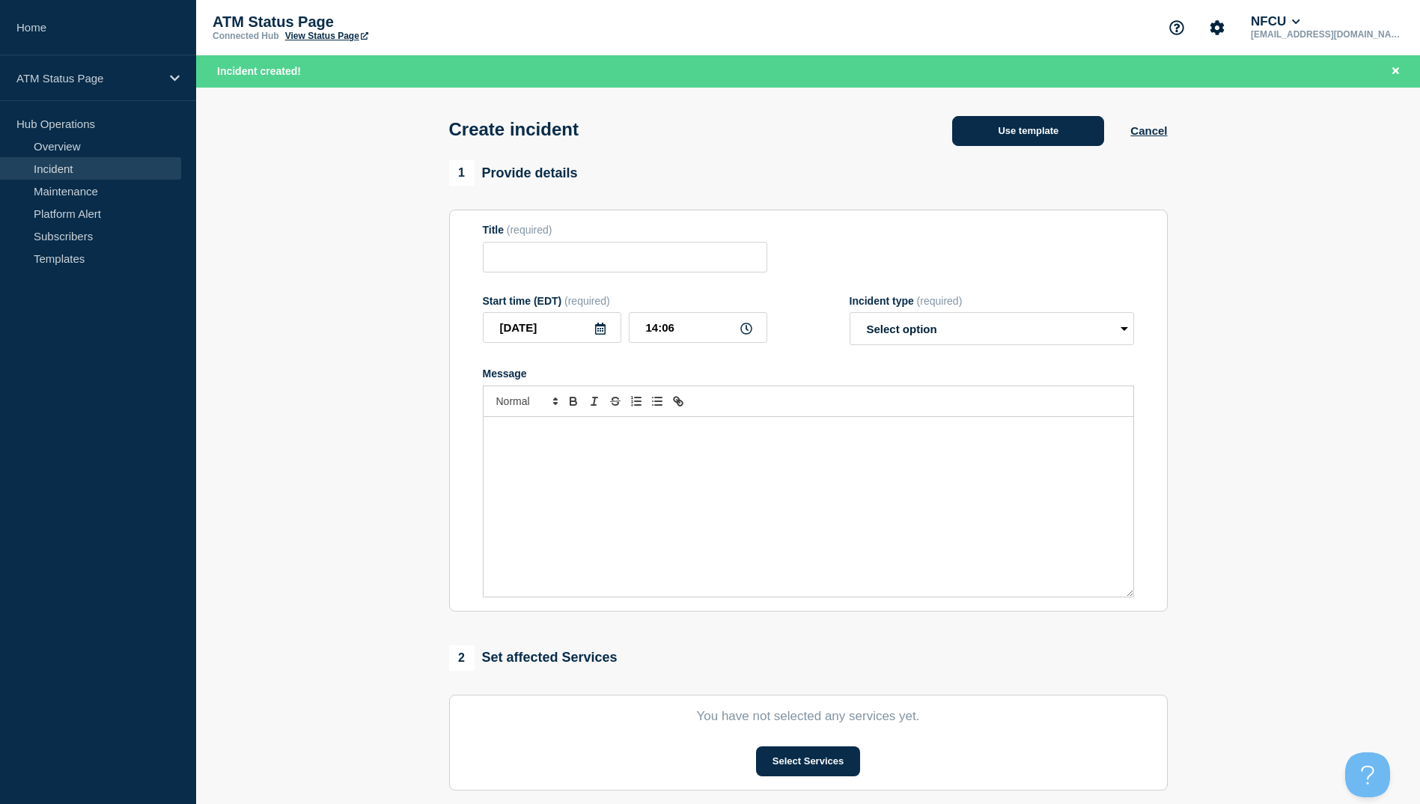
click at [1015, 146] on button "Use template" at bounding box center [1028, 131] width 152 height 30
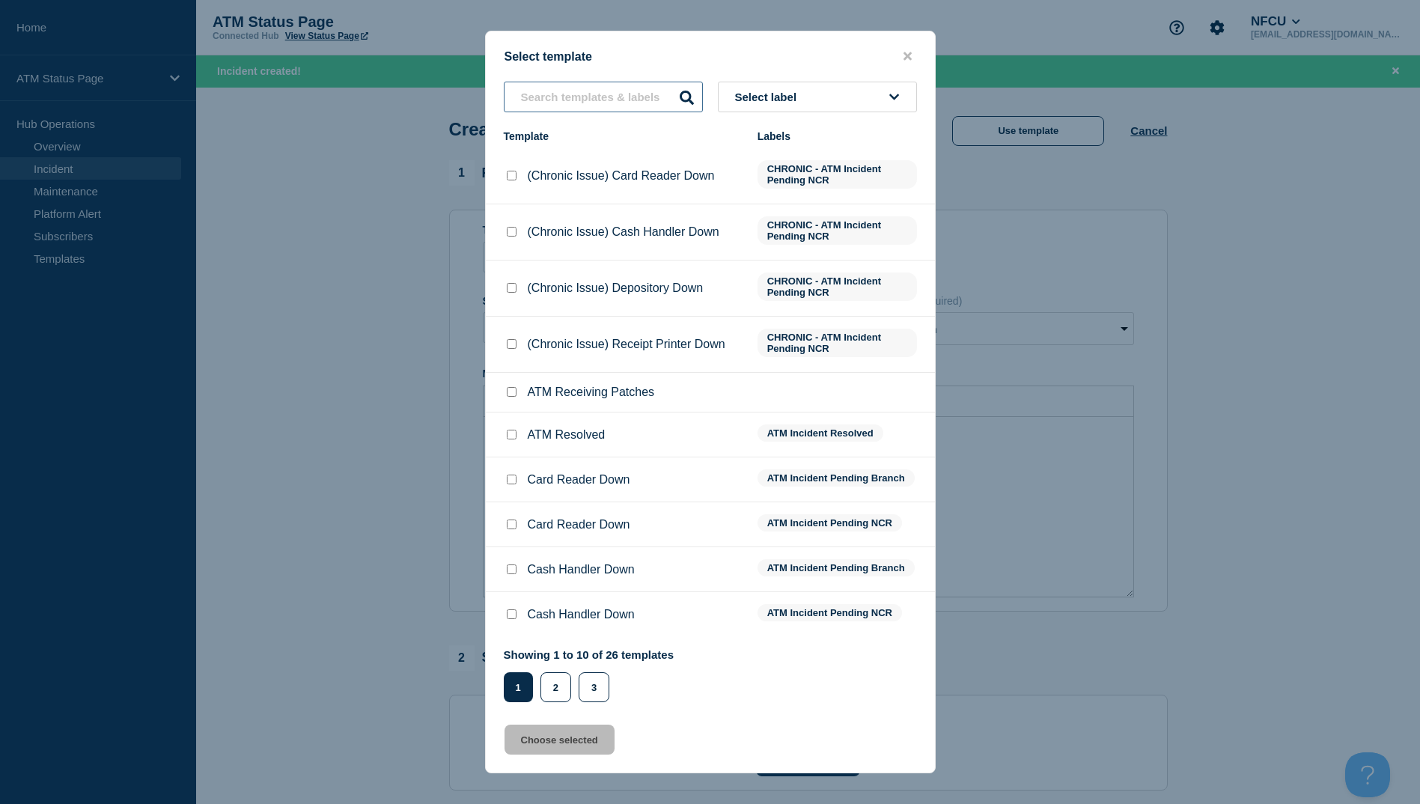
click at [632, 91] on input "text" at bounding box center [603, 97] width 199 height 31
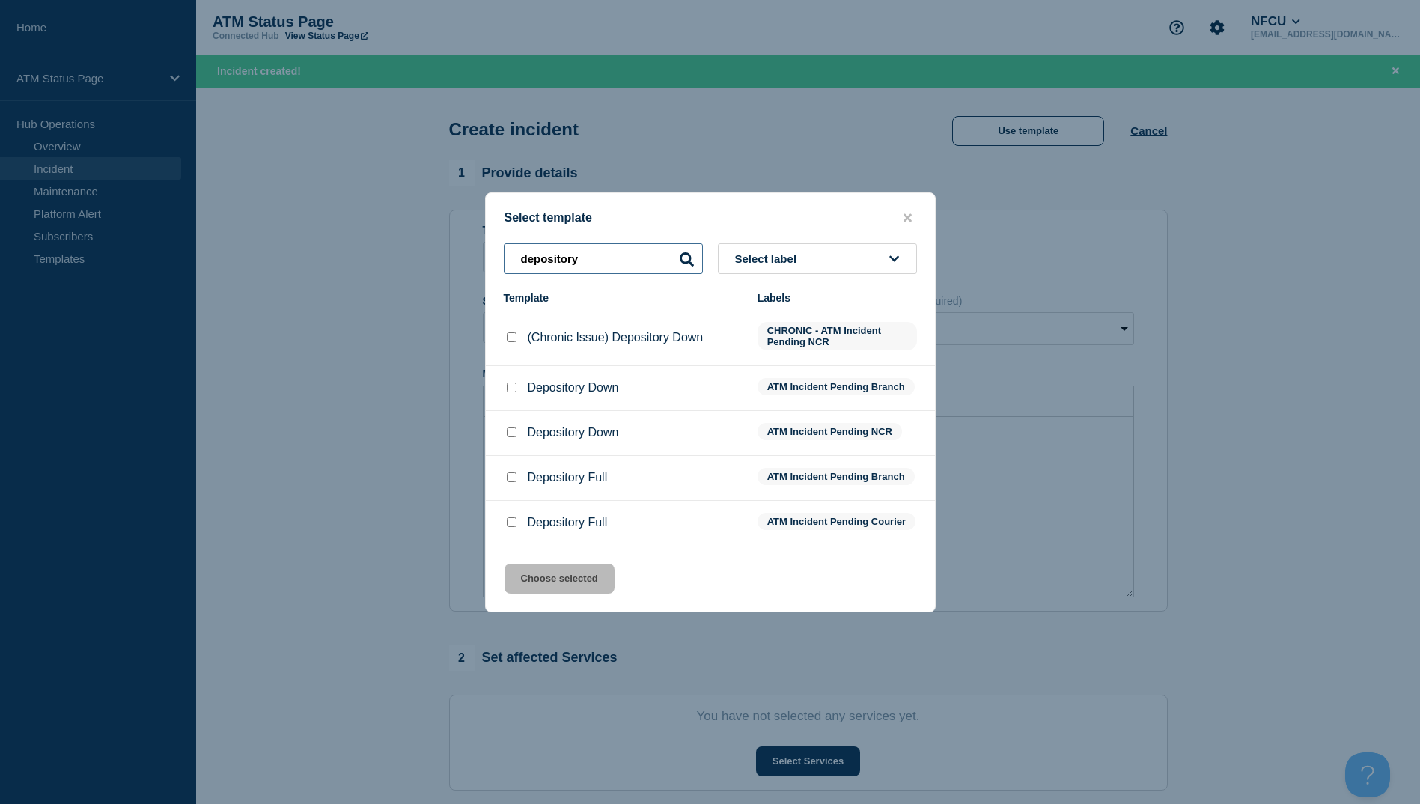
type input "depository"
click at [509, 384] on input "Depository Down checkbox" at bounding box center [512, 387] width 10 height 10
checkbox input "true"
click at [563, 590] on button "Choose selected" at bounding box center [559, 578] width 110 height 30
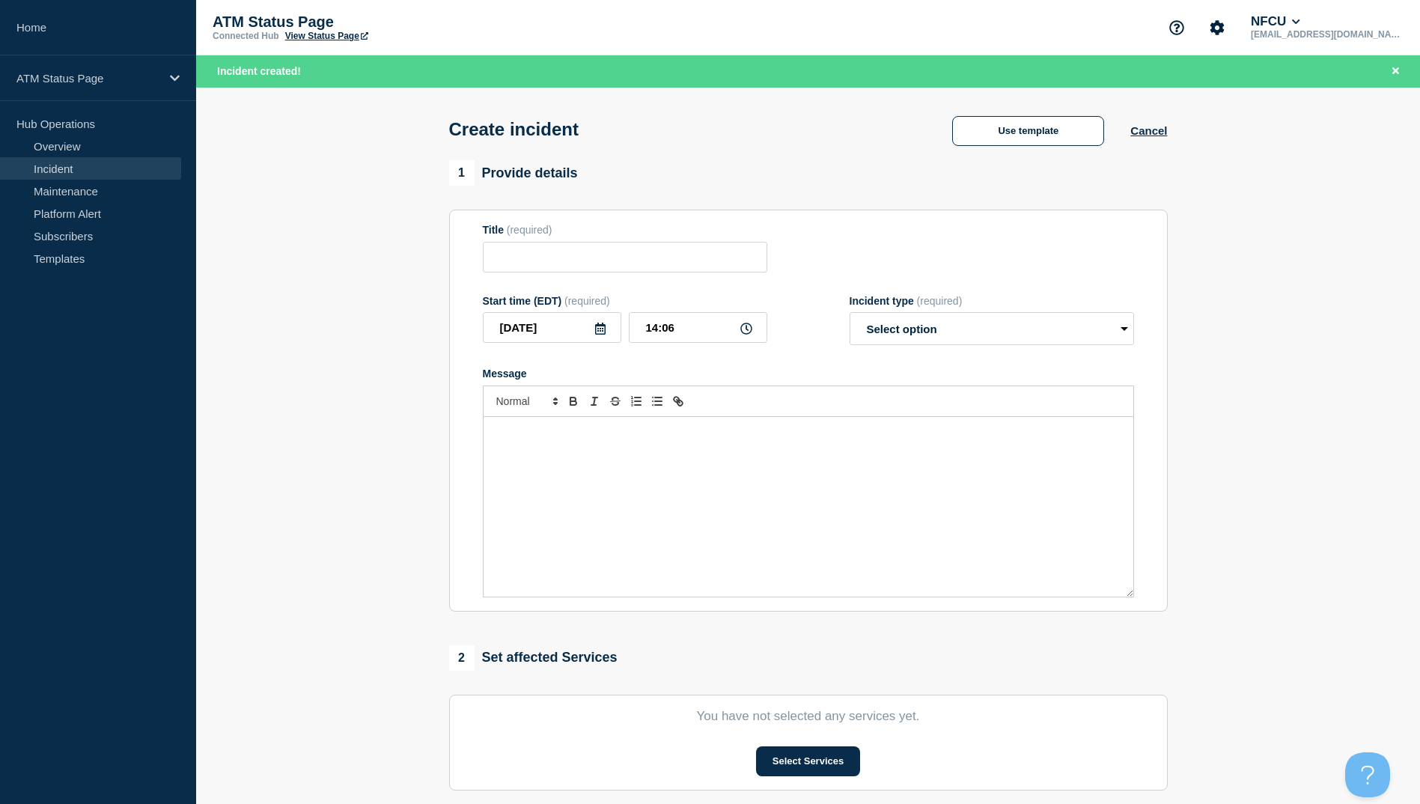
type input "Depository Down"
select select "identified"
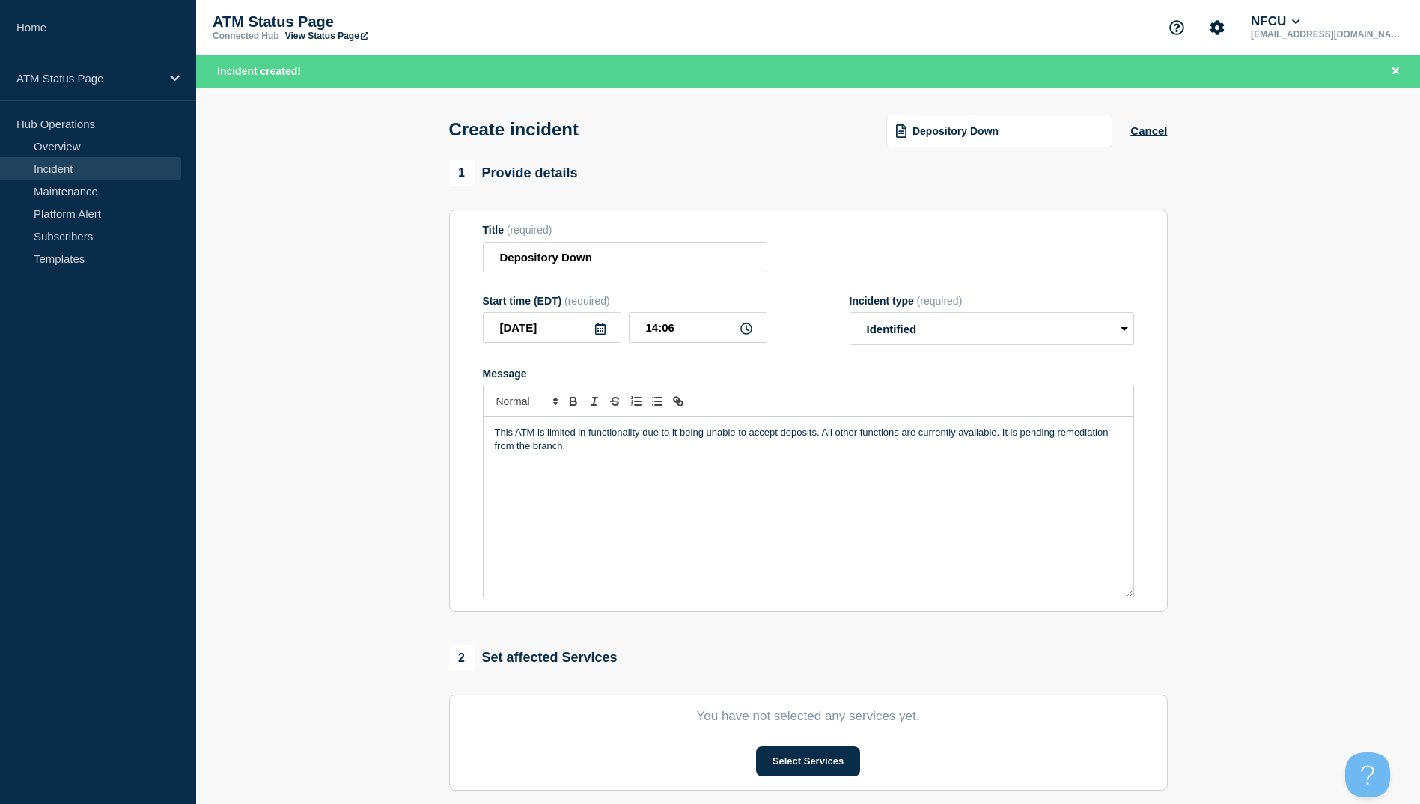
click at [581, 583] on div "This ATM is limited in functionality due to it being unable to accept deposits.…" at bounding box center [808, 507] width 650 height 180
click at [818, 771] on button "Select Services" at bounding box center [808, 761] width 104 height 30
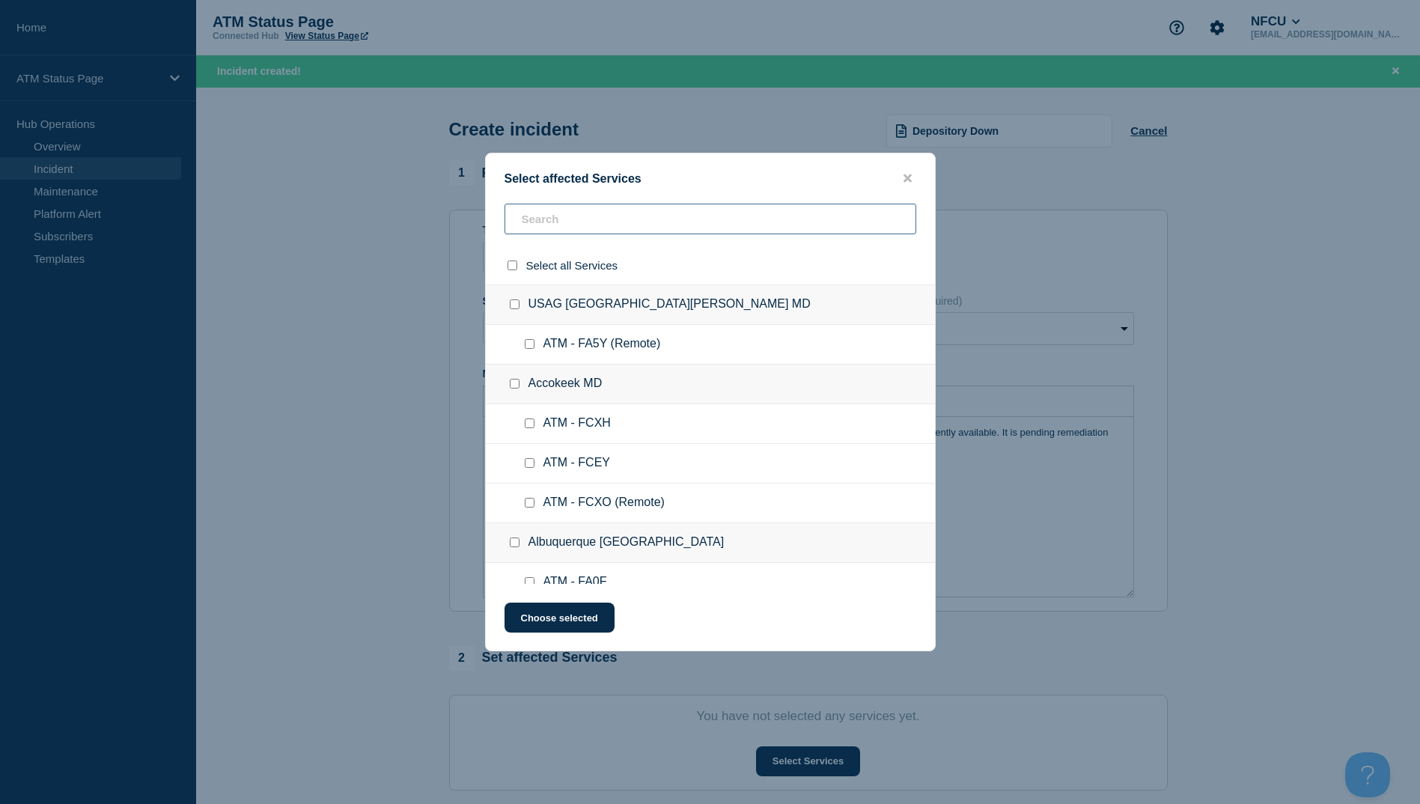
click at [546, 219] on input "text" at bounding box center [710, 219] width 412 height 31
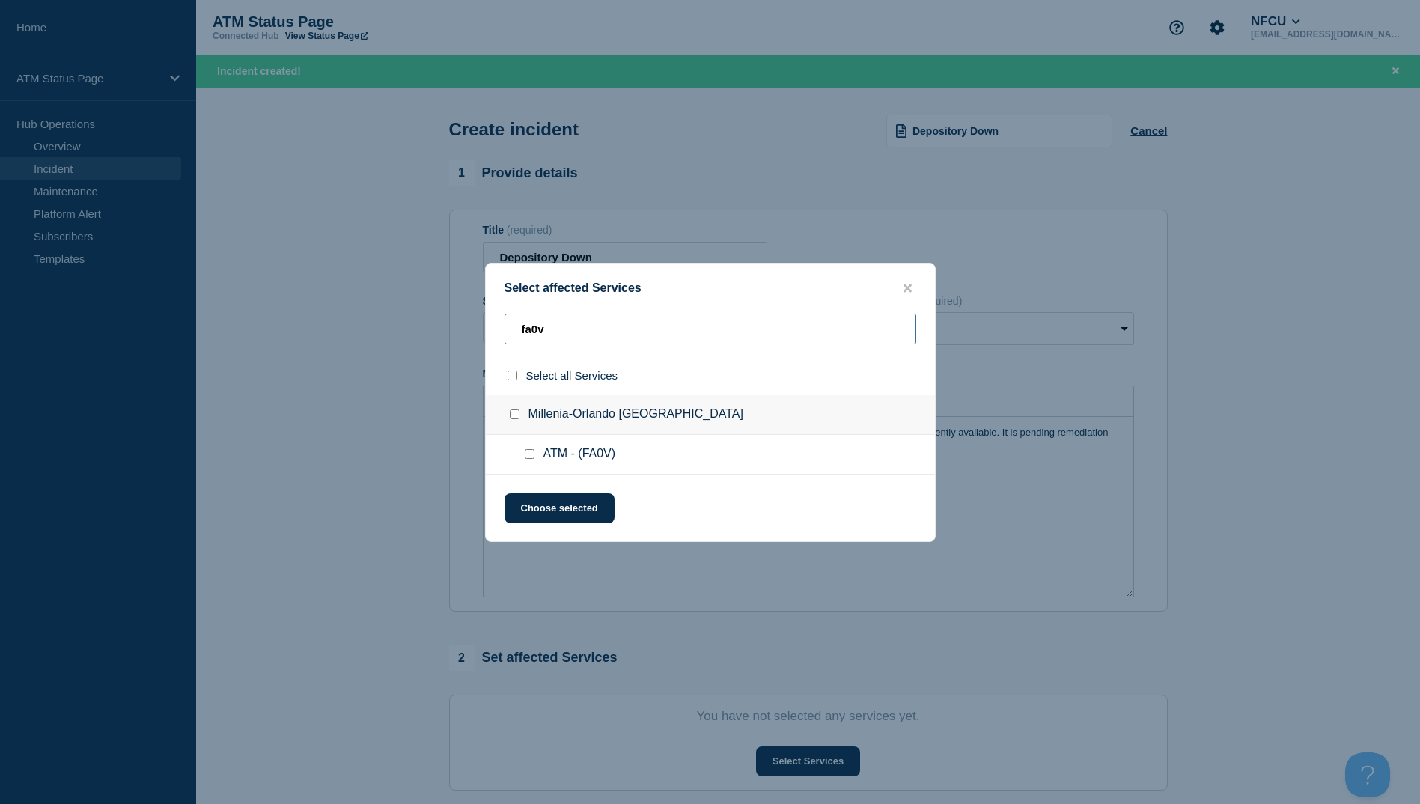
type input "fa0v"
click at [512, 373] on input "select all checkbox" at bounding box center [512, 375] width 10 height 10
checkbox input "true"
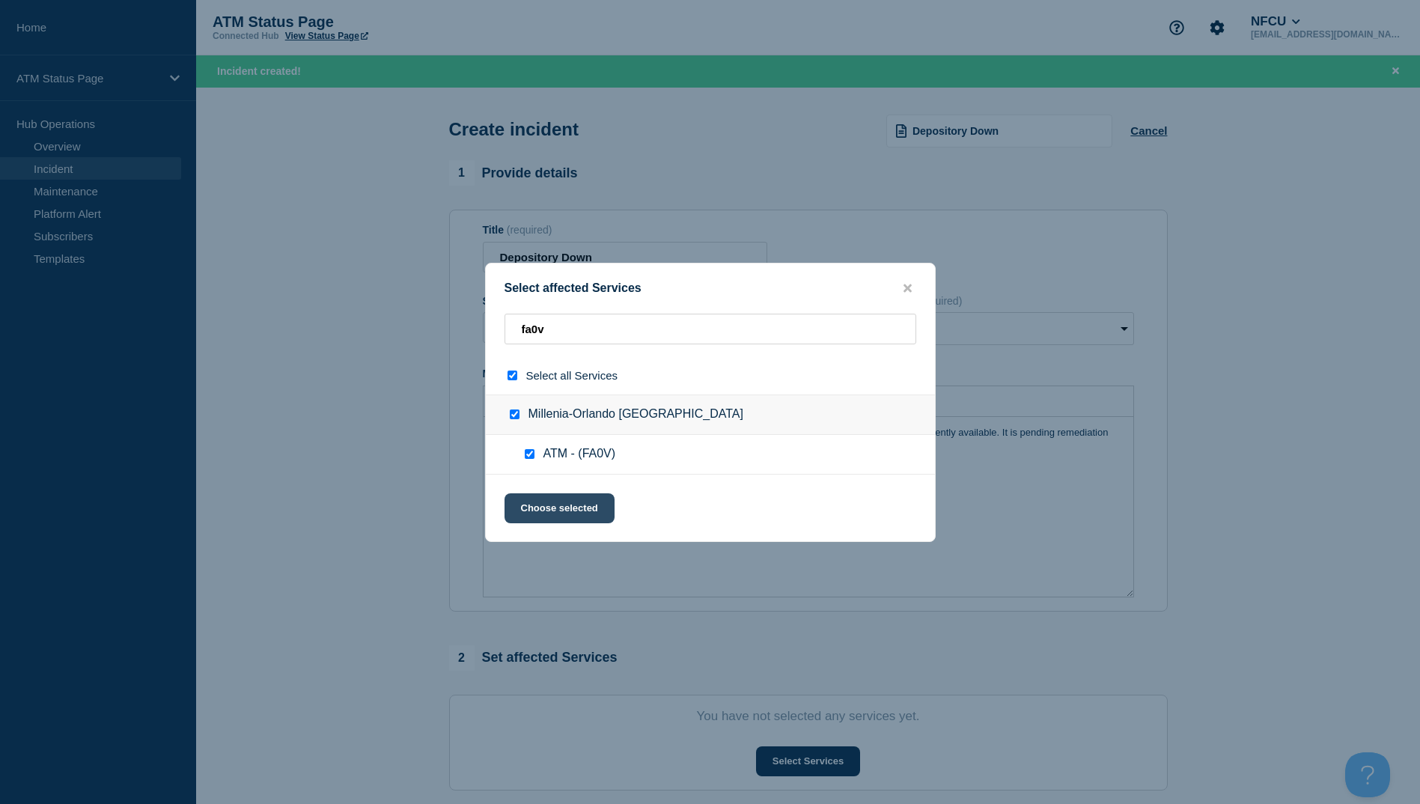
click at [569, 503] on button "Choose selected" at bounding box center [559, 508] width 110 height 30
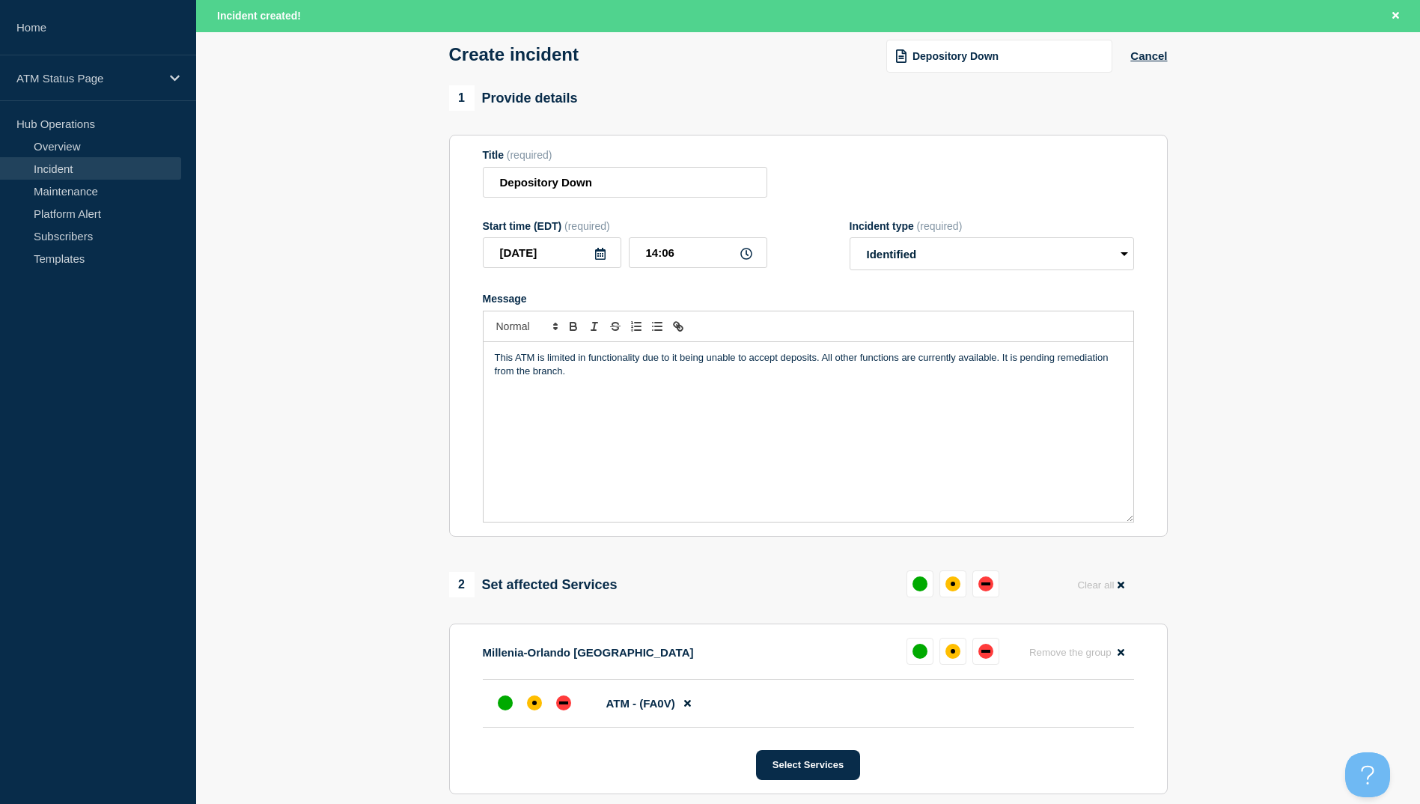
scroll to position [225, 0]
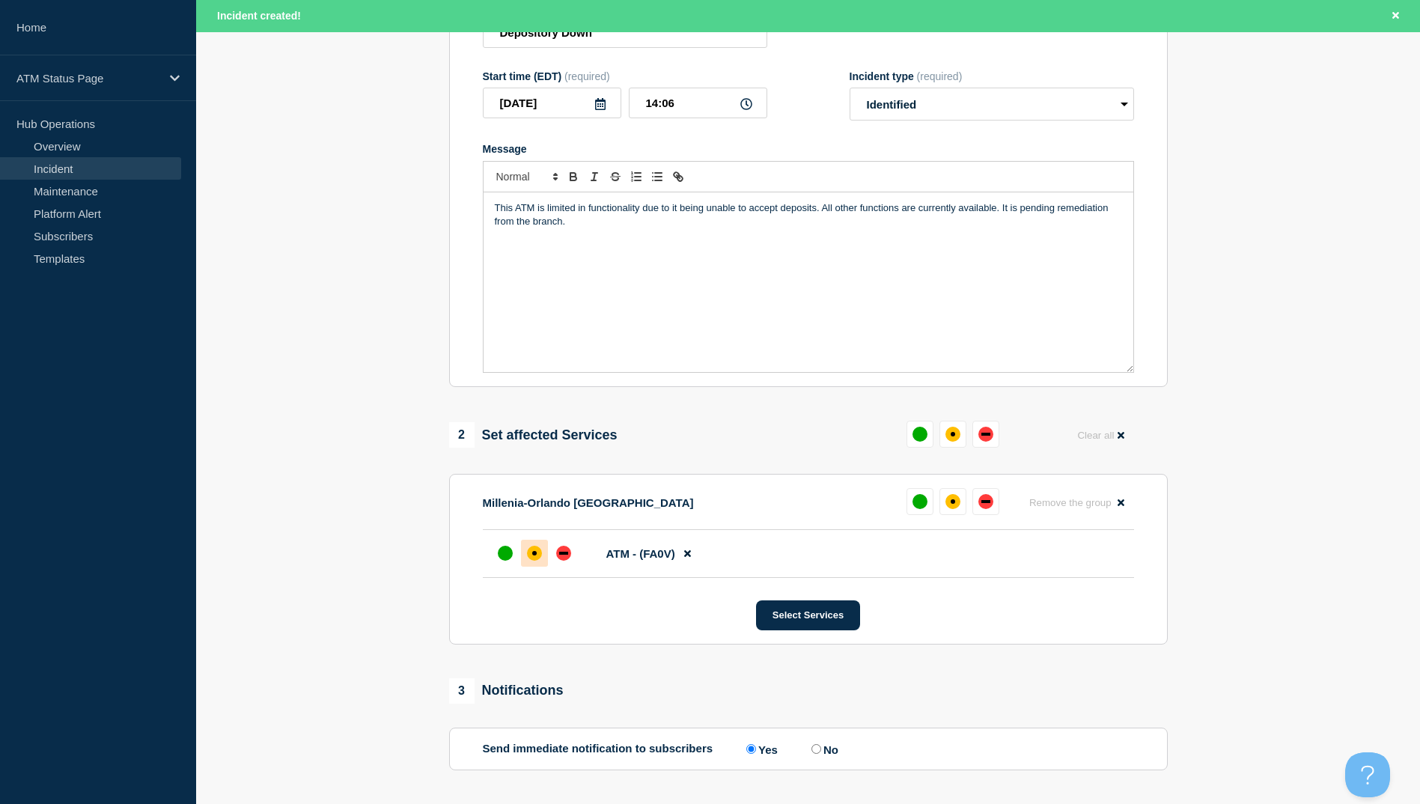
click at [534, 561] on div "affected" at bounding box center [534, 553] width 15 height 15
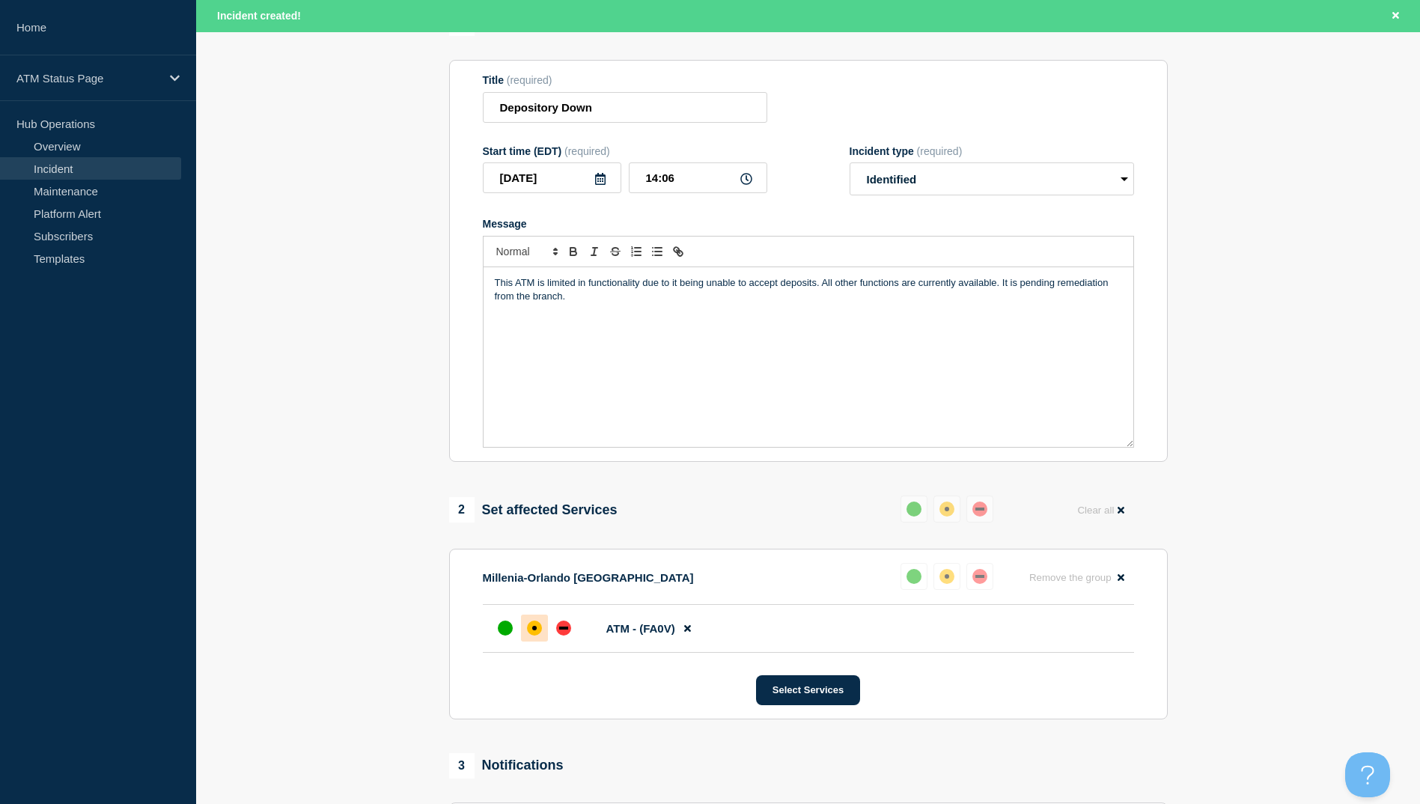
scroll to position [355, 0]
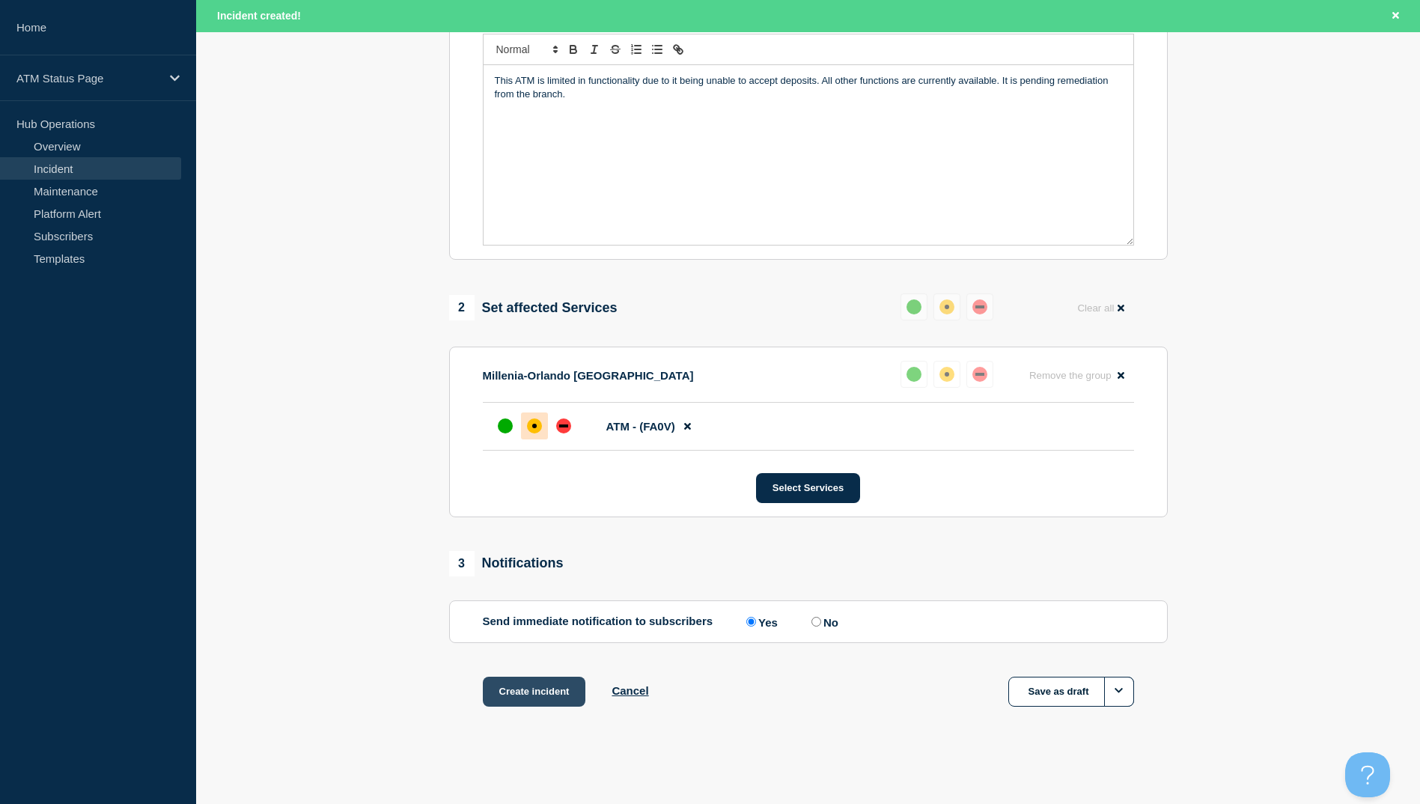
click at [525, 691] on button "Create incident" at bounding box center [534, 691] width 103 height 30
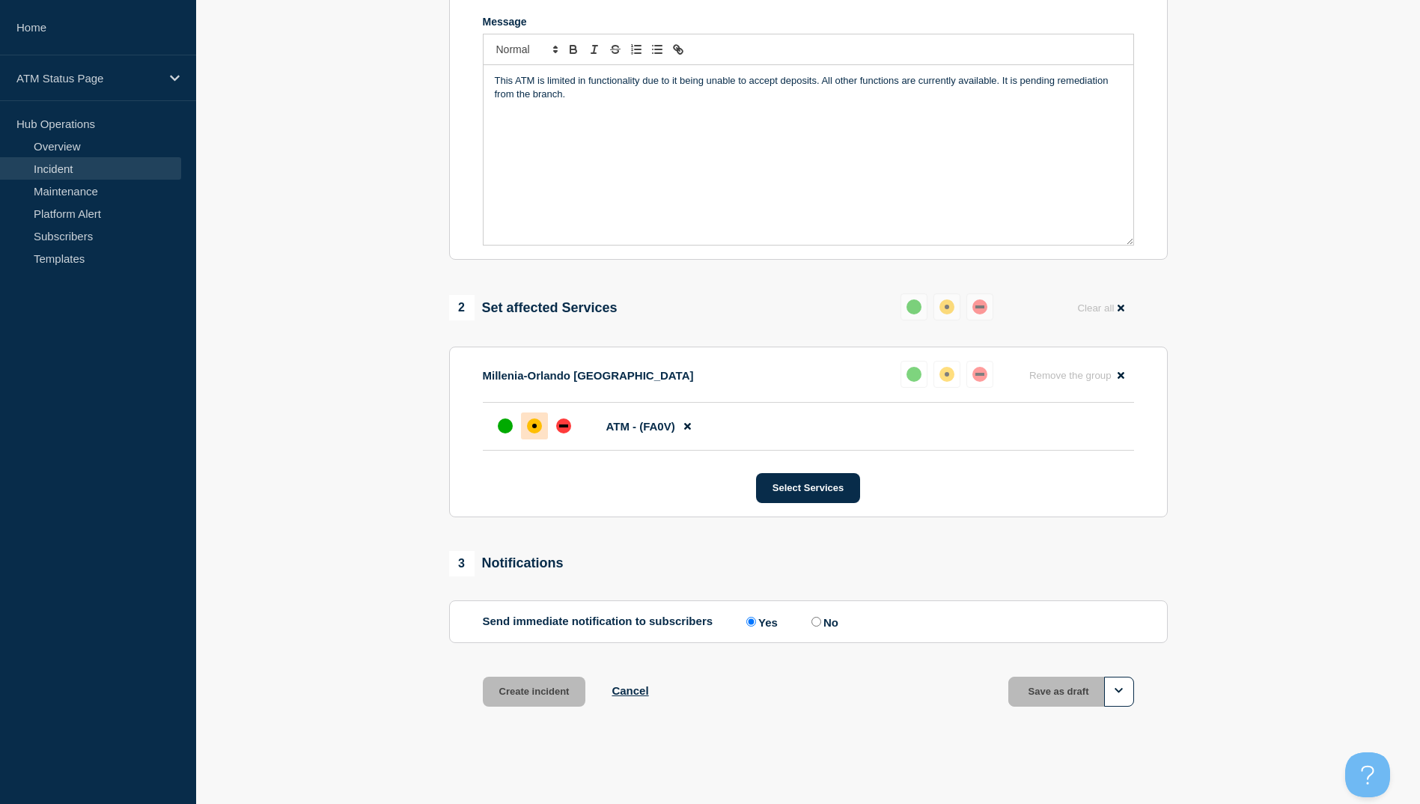
scroll to position [323, 0]
